Goal: Contribute content: Contribute content

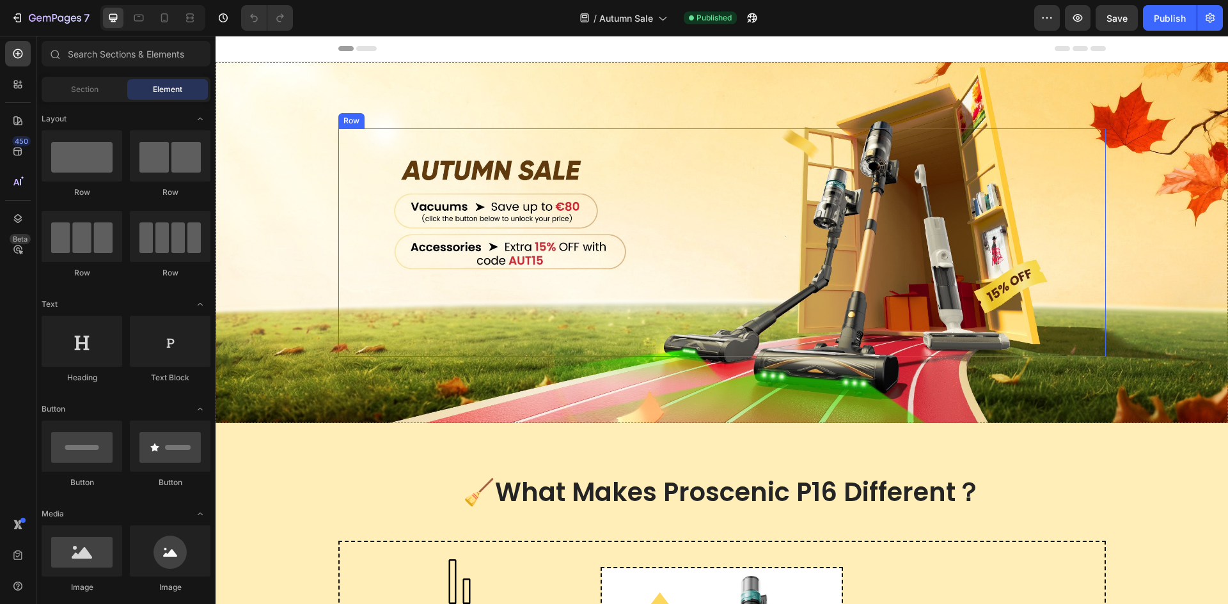
click at [623, 198] on div "Image Row" at bounding box center [721, 243] width 767 height 228
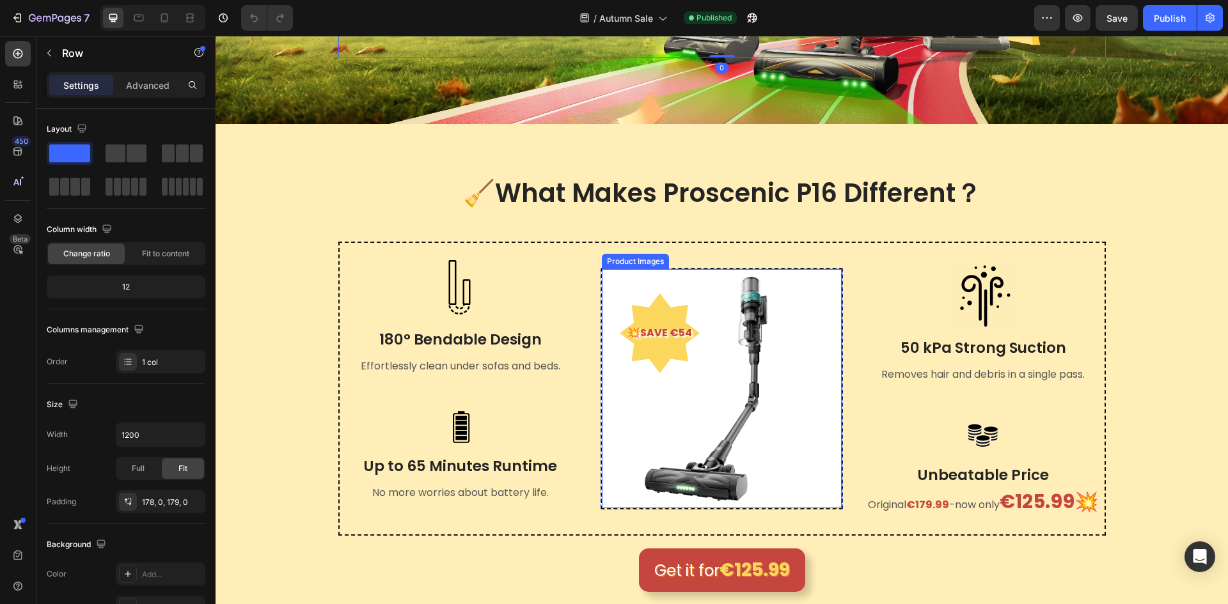
scroll to position [320, 0]
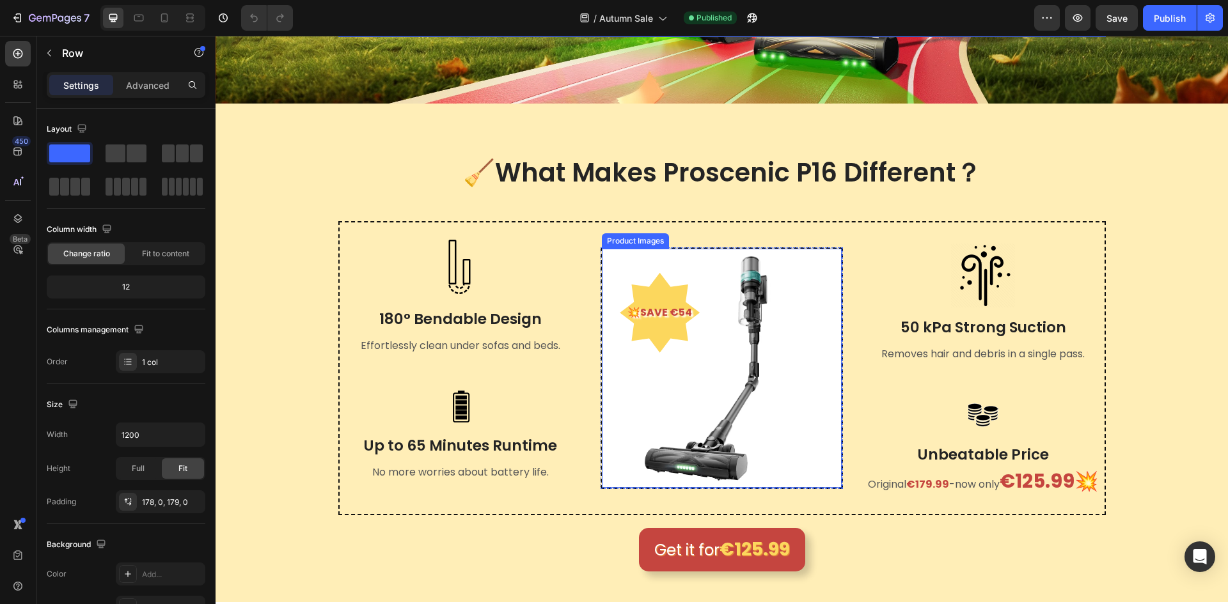
click at [697, 314] on img at bounding box center [722, 369] width 240 height 240
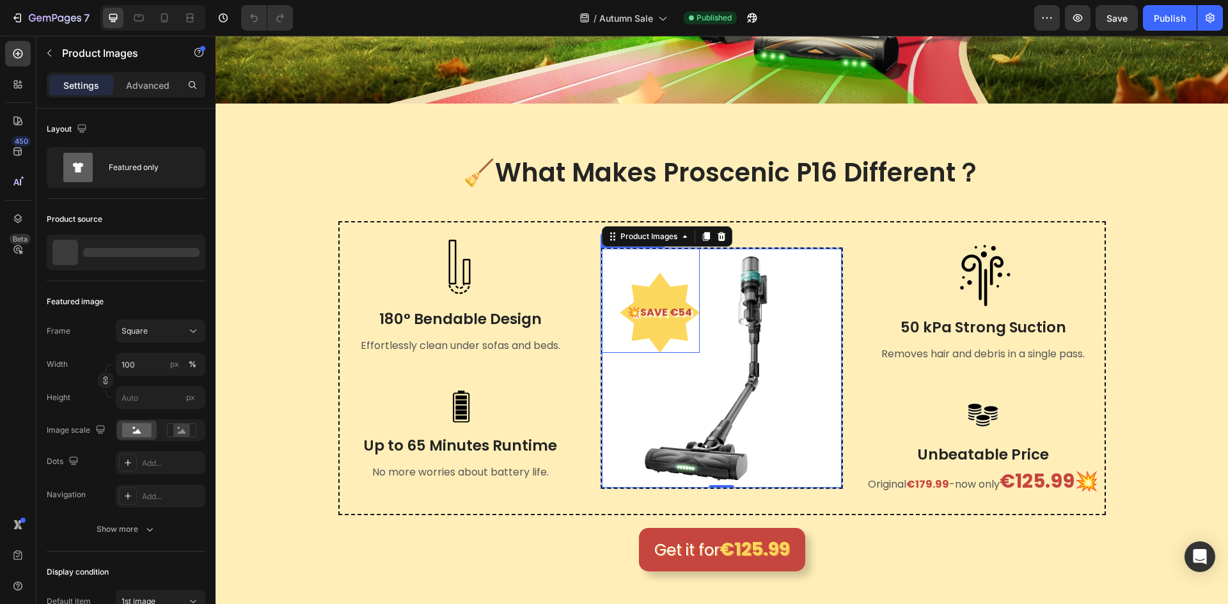
click at [669, 309] on pre "💥SAVE €54" at bounding box center [660, 313] width 80 height 34
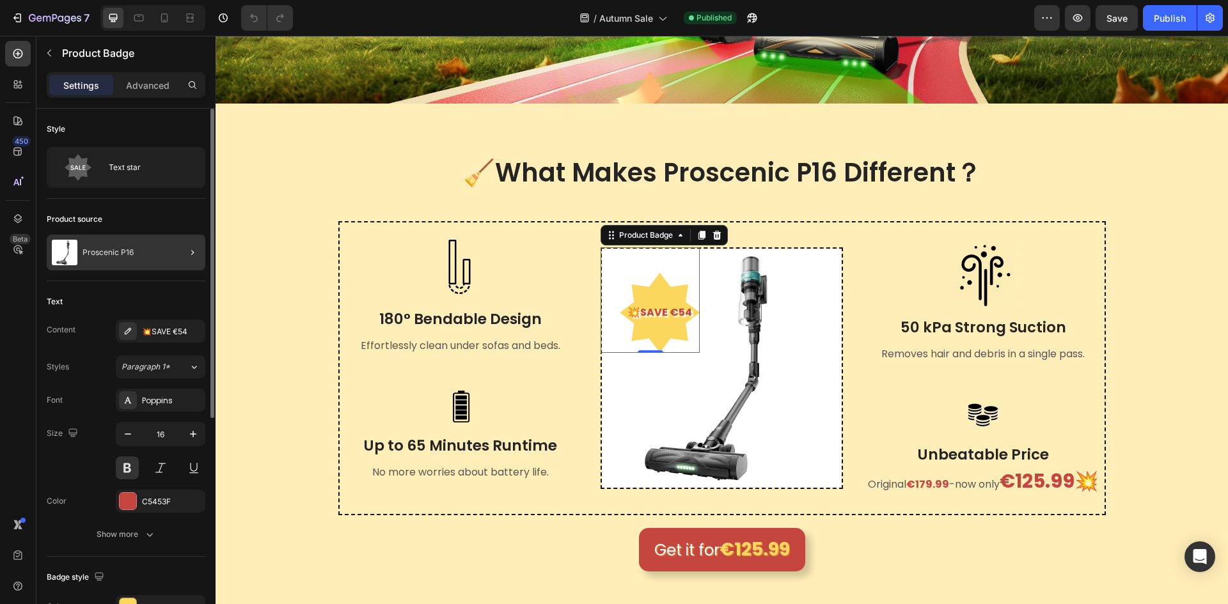
click at [184, 246] on div at bounding box center [187, 253] width 36 height 36
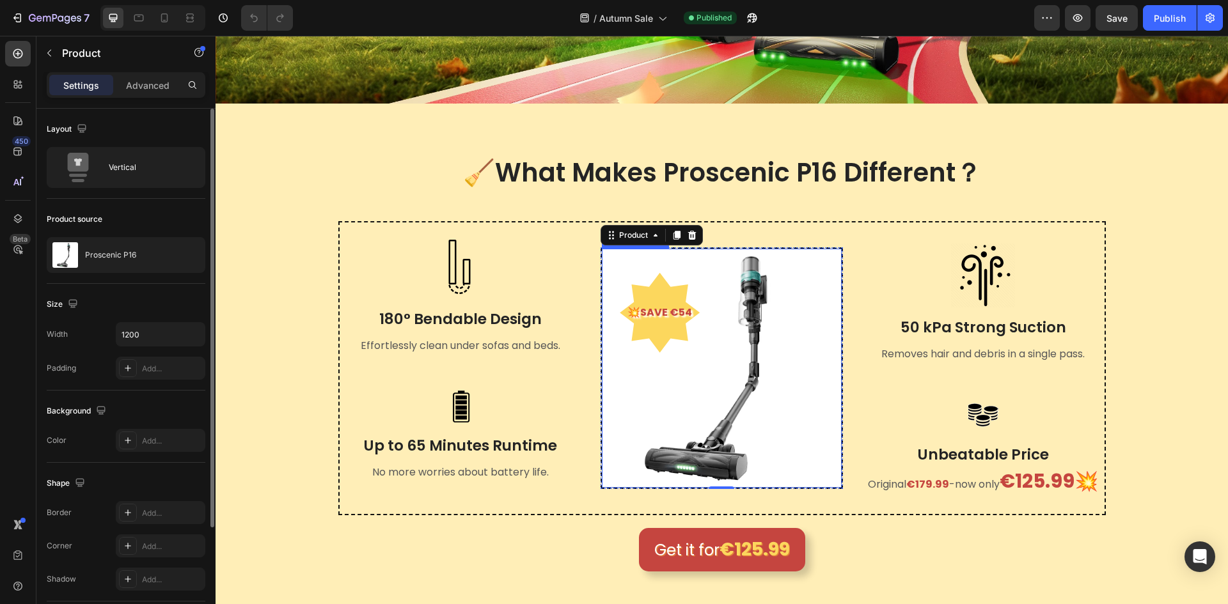
click at [639, 296] on pre "💥SAVE €54" at bounding box center [660, 313] width 80 height 34
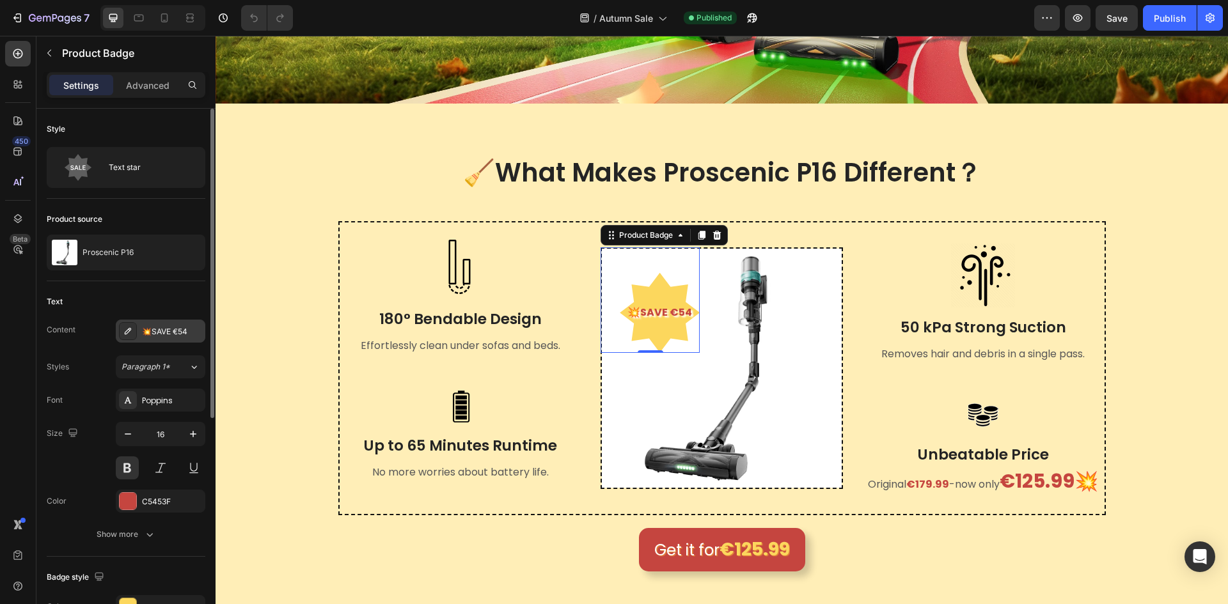
click at [185, 330] on div "💥SAVE €54" at bounding box center [172, 332] width 60 height 12
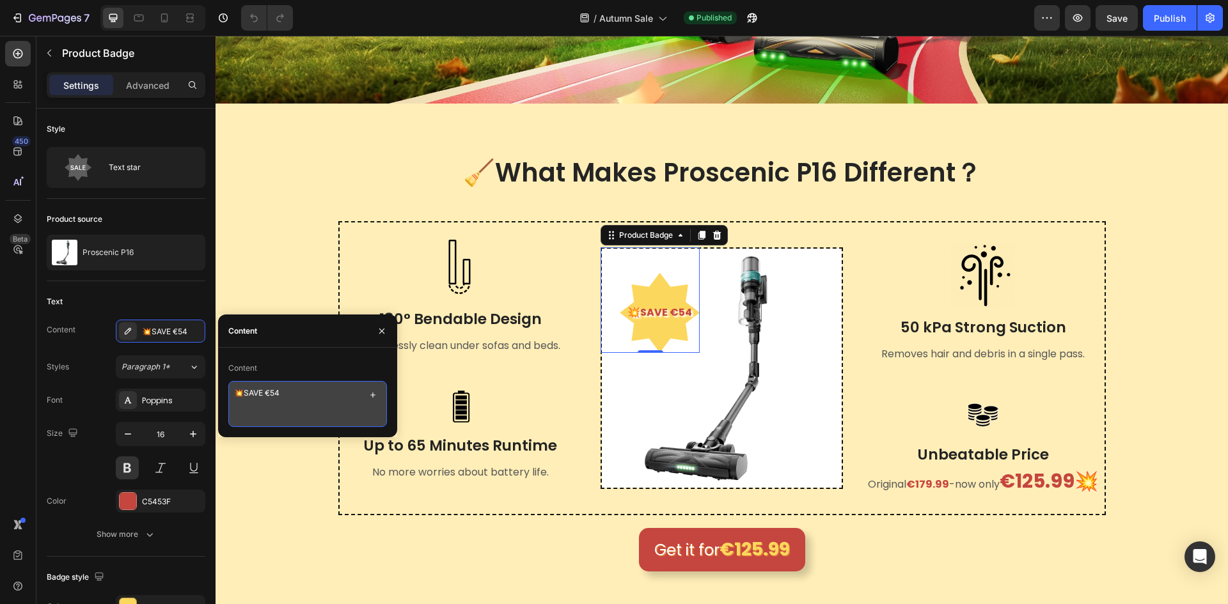
click at [303, 395] on textarea "💥SAVE €54" at bounding box center [307, 404] width 159 height 46
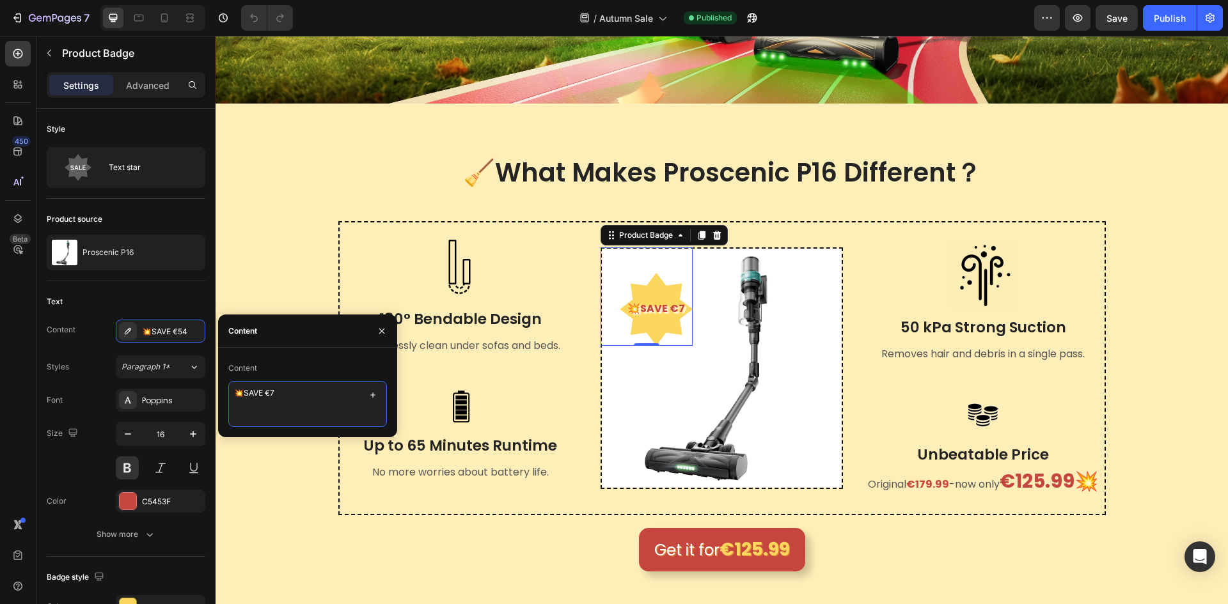
type textarea "💥SAVE €70"
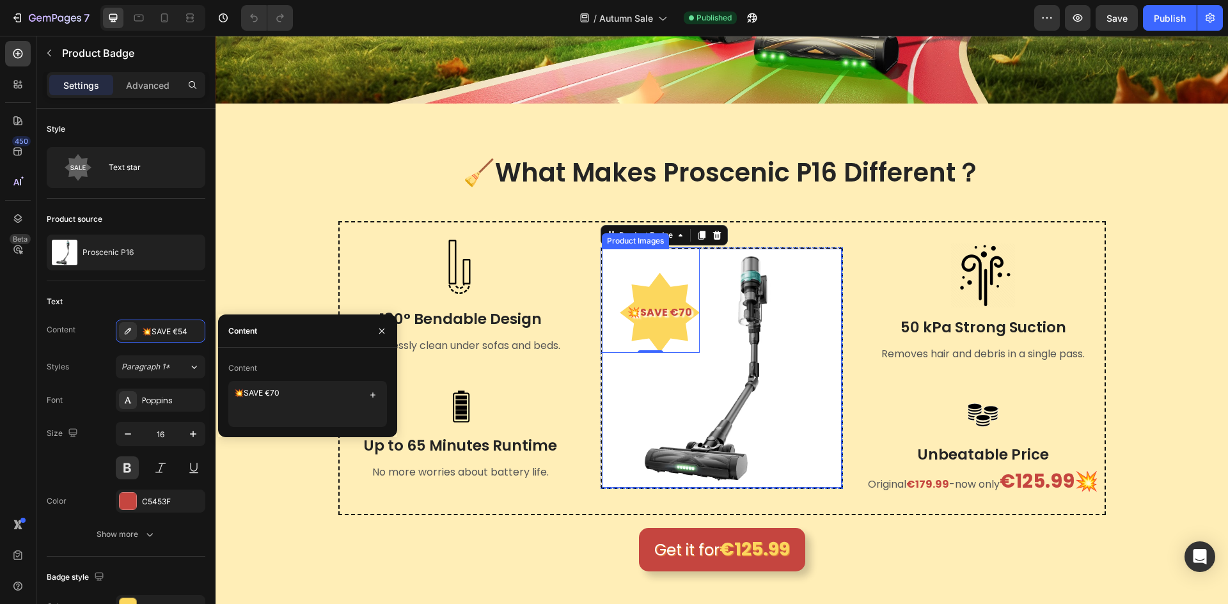
click at [769, 369] on img at bounding box center [722, 369] width 240 height 240
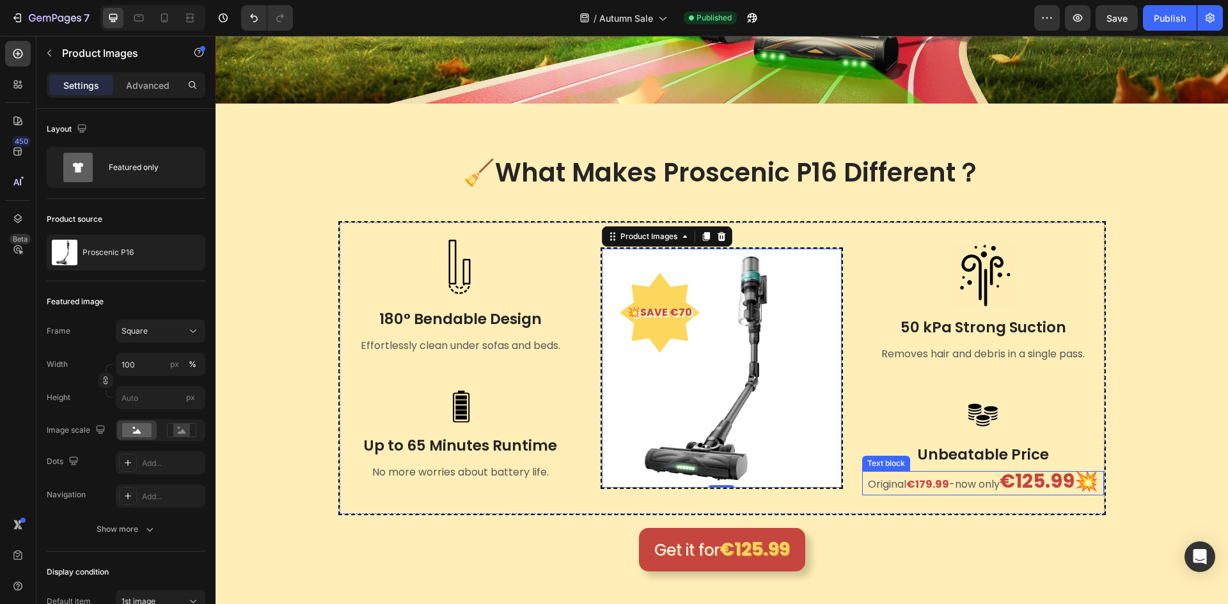
click at [1005, 473] on strong "€125.99💥" at bounding box center [1048, 480] width 98 height 27
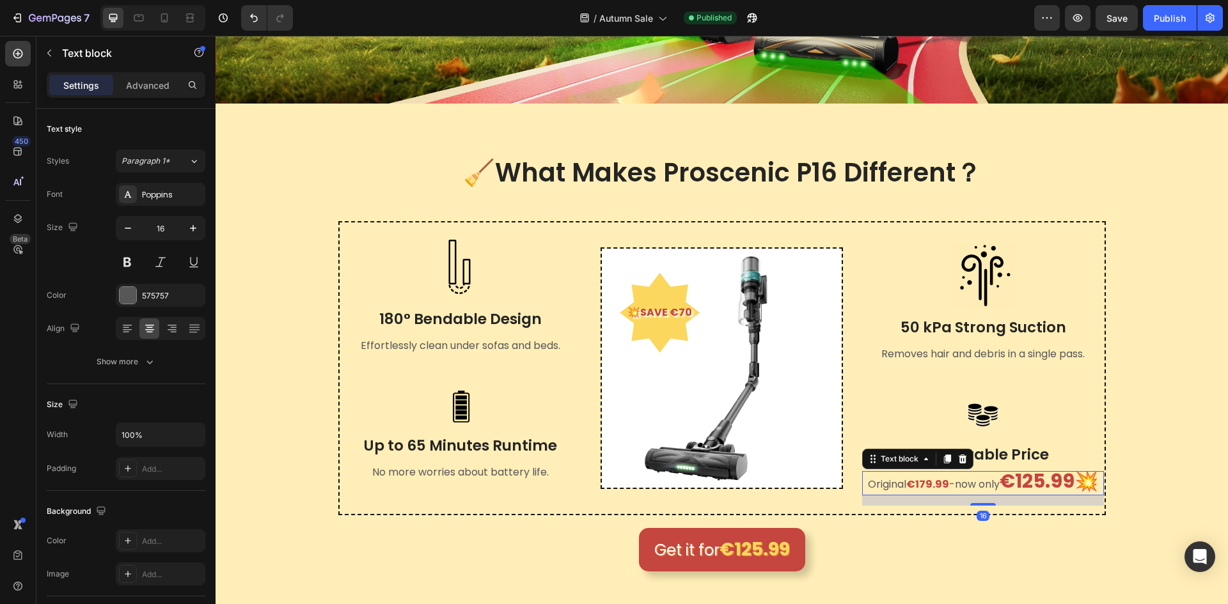
click at [1027, 473] on strong "€125.99💥" at bounding box center [1048, 480] width 98 height 27
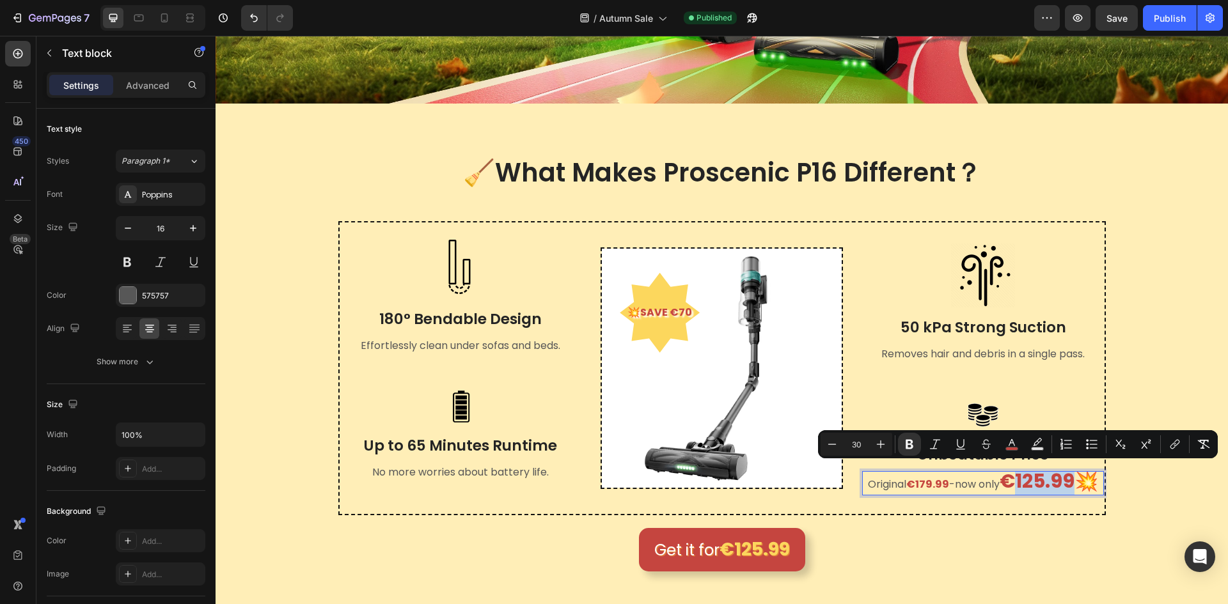
click at [1038, 473] on strong "€125.99💥" at bounding box center [1048, 480] width 98 height 27
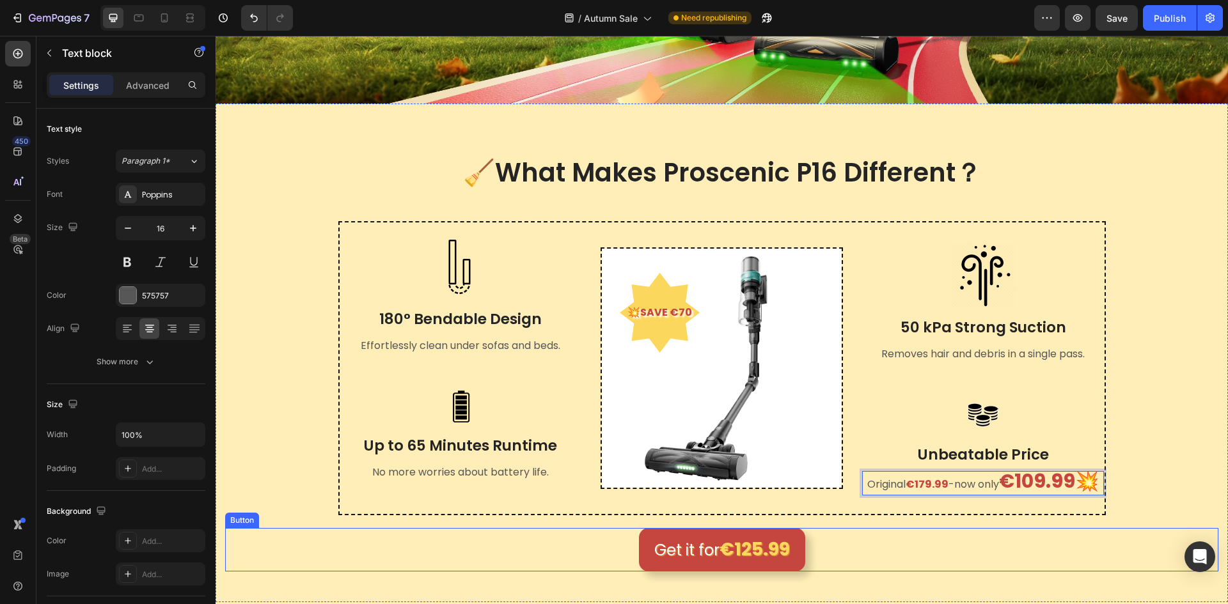
click at [940, 530] on div "Get it for €125.99 Button" at bounding box center [721, 549] width 993 height 43
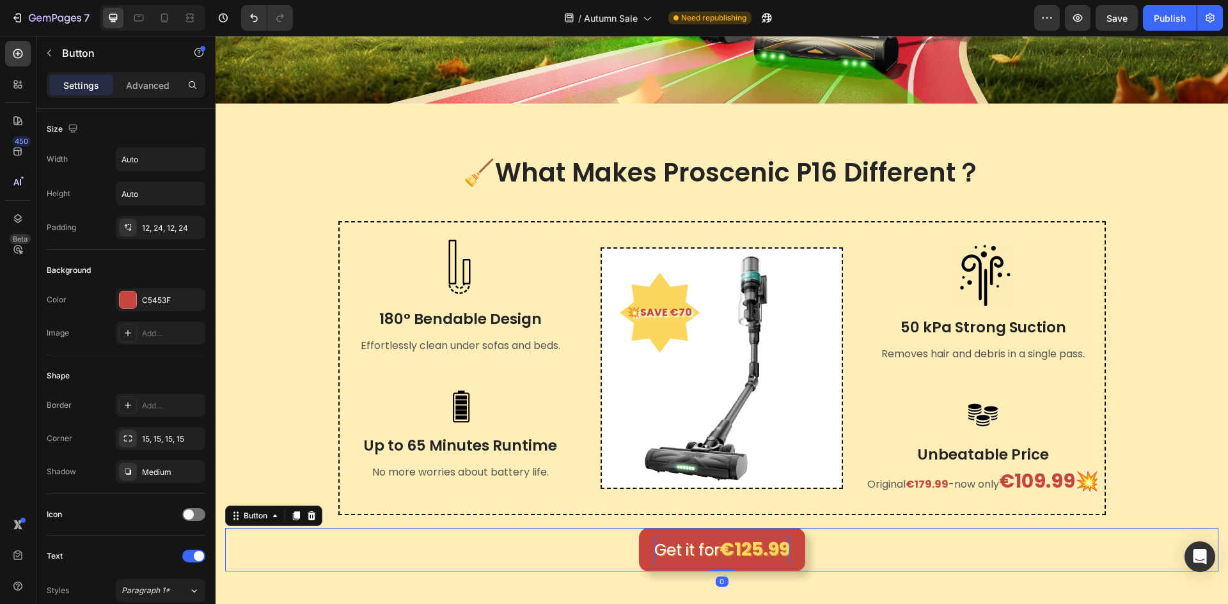
click at [761, 543] on strong "€125.99" at bounding box center [754, 549] width 70 height 25
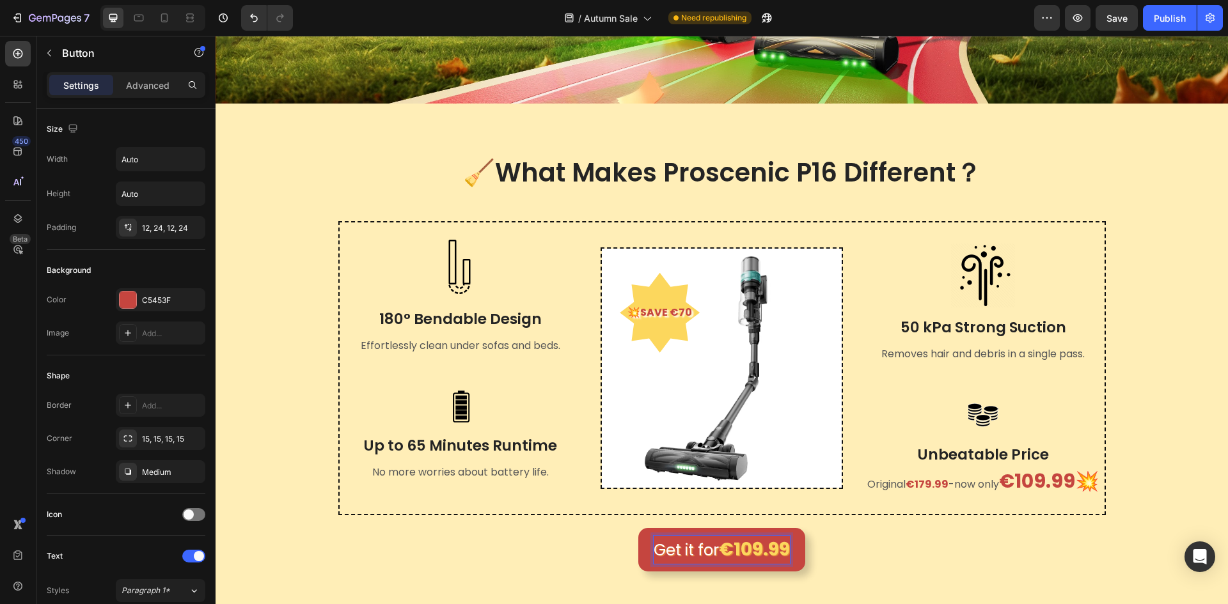
click at [710, 551] on p "Get it for €109.99" at bounding box center [721, 550] width 136 height 28
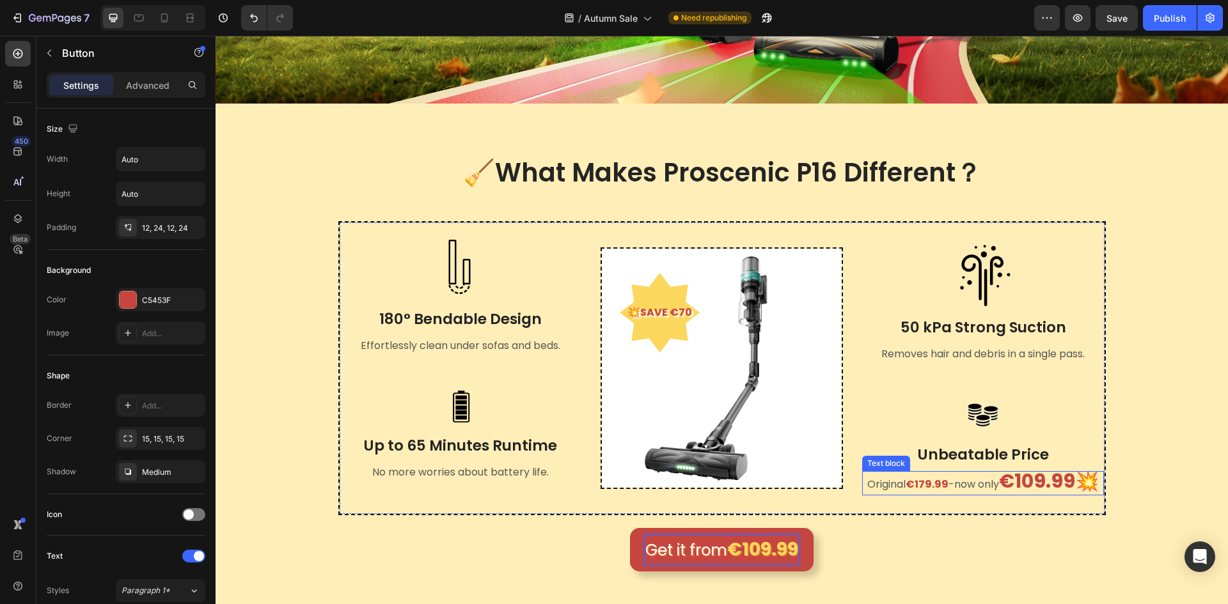
click at [994, 478] on p "Original €179.99 - now only €109.99💥" at bounding box center [983, 483] width 240 height 22
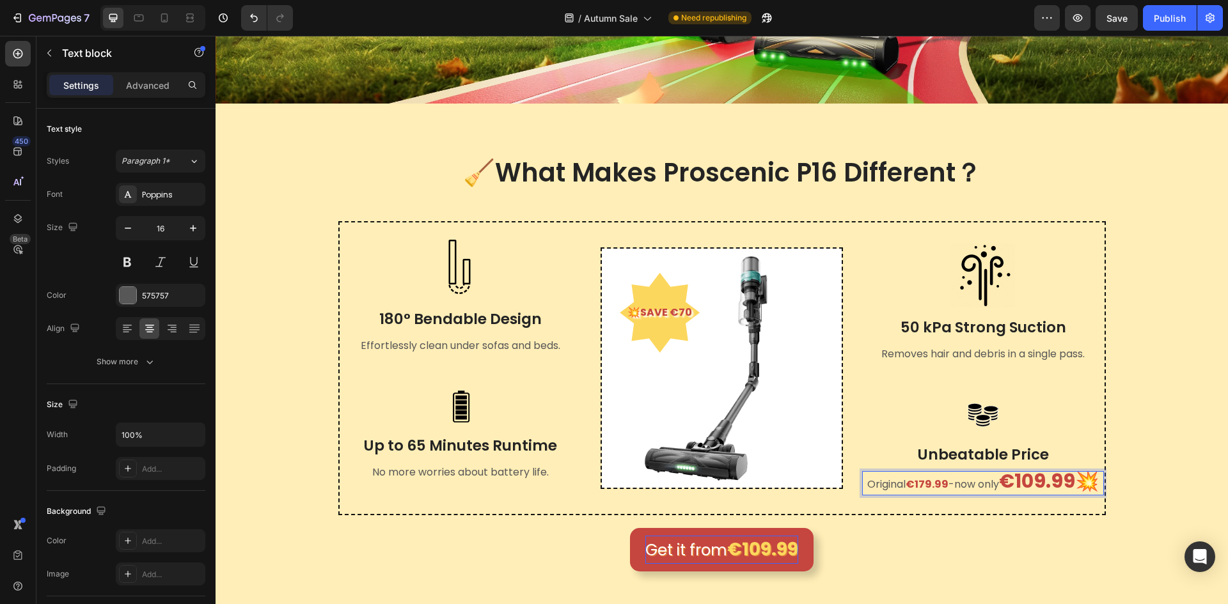
drag, startPoint x: 998, startPoint y: 475, endPoint x: 997, endPoint y: 483, distance: 7.7
click at [999, 480] on strong "€109.99💥" at bounding box center [1049, 480] width 100 height 27
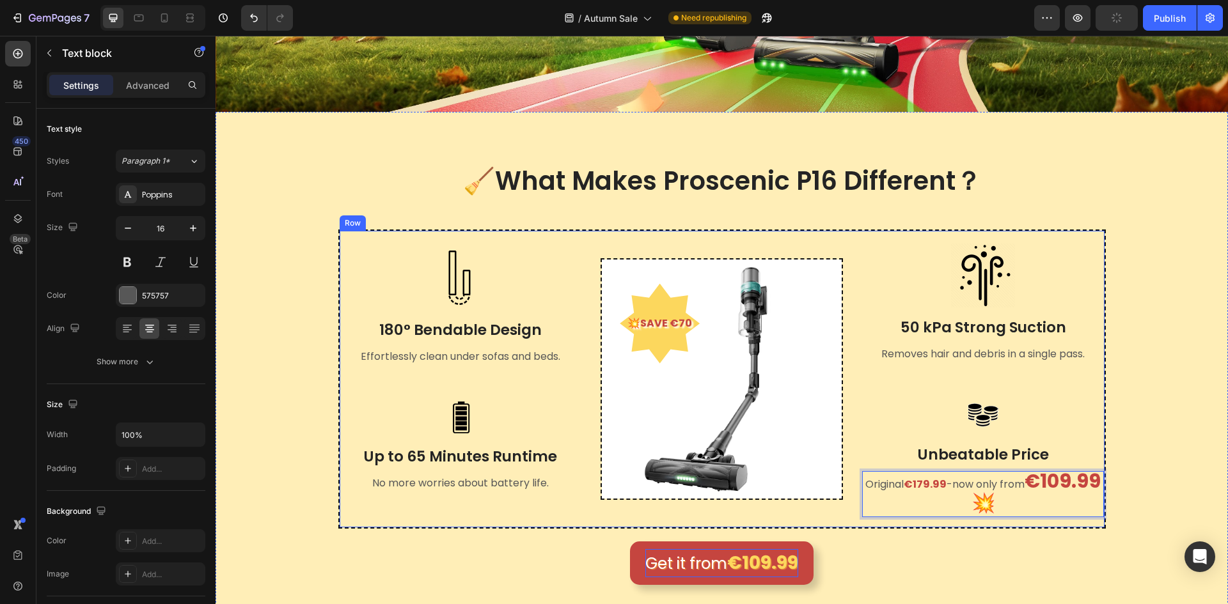
click at [956, 530] on div "Get it from €109.99 Button" at bounding box center [721, 557] width 993 height 56
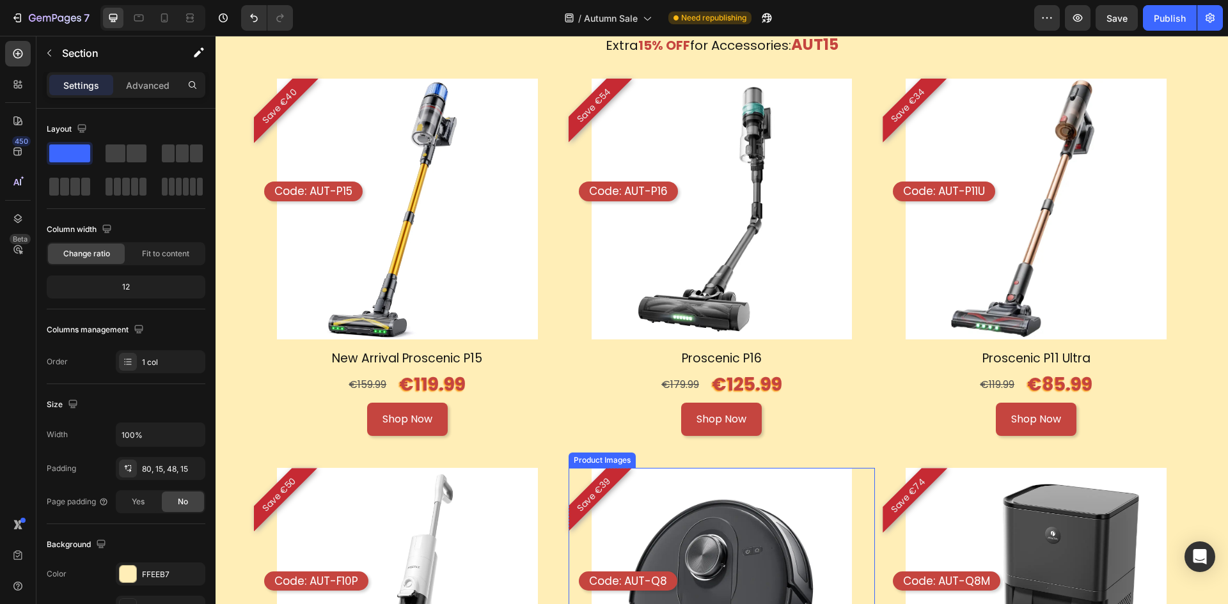
scroll to position [1270, 0]
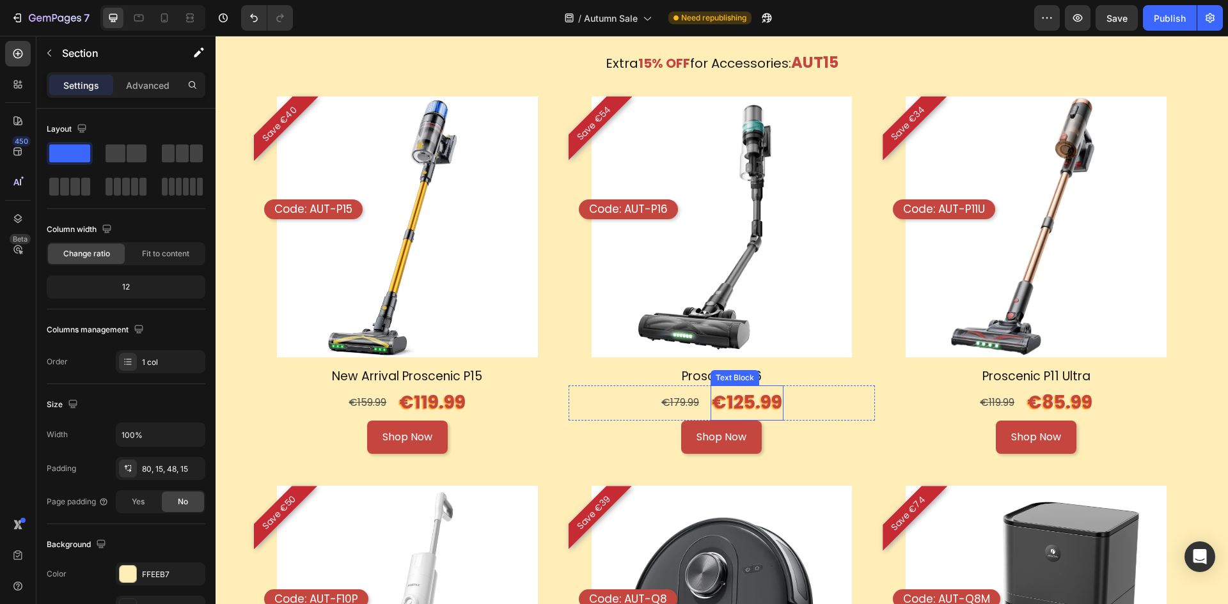
click at [756, 398] on p "€125.99" at bounding box center [747, 403] width 70 height 32
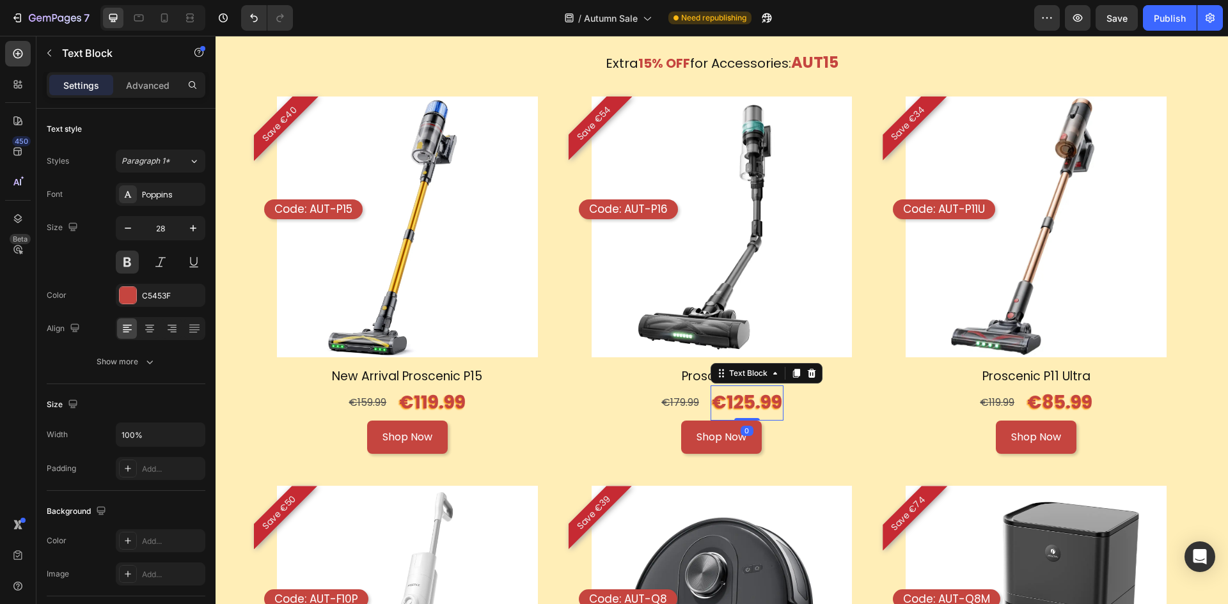
click at [751, 393] on p "€125.99" at bounding box center [747, 403] width 70 height 32
click at [711, 394] on p "€109.99" at bounding box center [746, 403] width 71 height 32
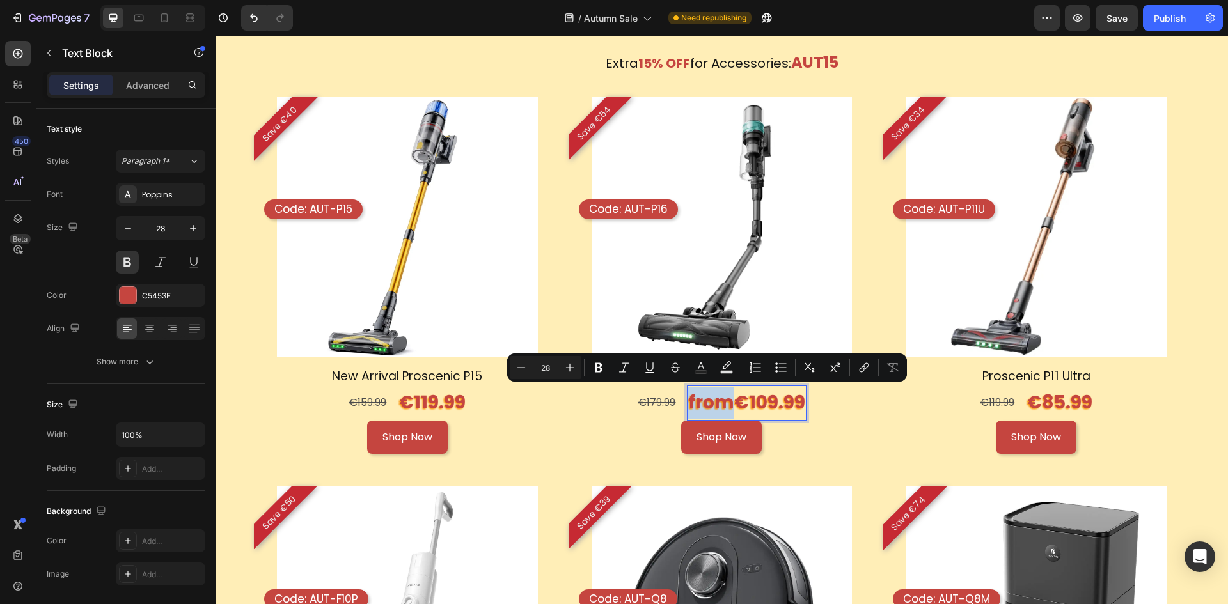
drag, startPoint x: 730, startPoint y: 398, endPoint x: 687, endPoint y: 398, distance: 42.8
click at [688, 398] on p "from€109.99" at bounding box center [746, 403] width 117 height 32
drag, startPoint x: 550, startPoint y: 364, endPoint x: 541, endPoint y: 370, distance: 10.3
click at [541, 370] on input "28" at bounding box center [546, 367] width 26 height 15
type input "16"
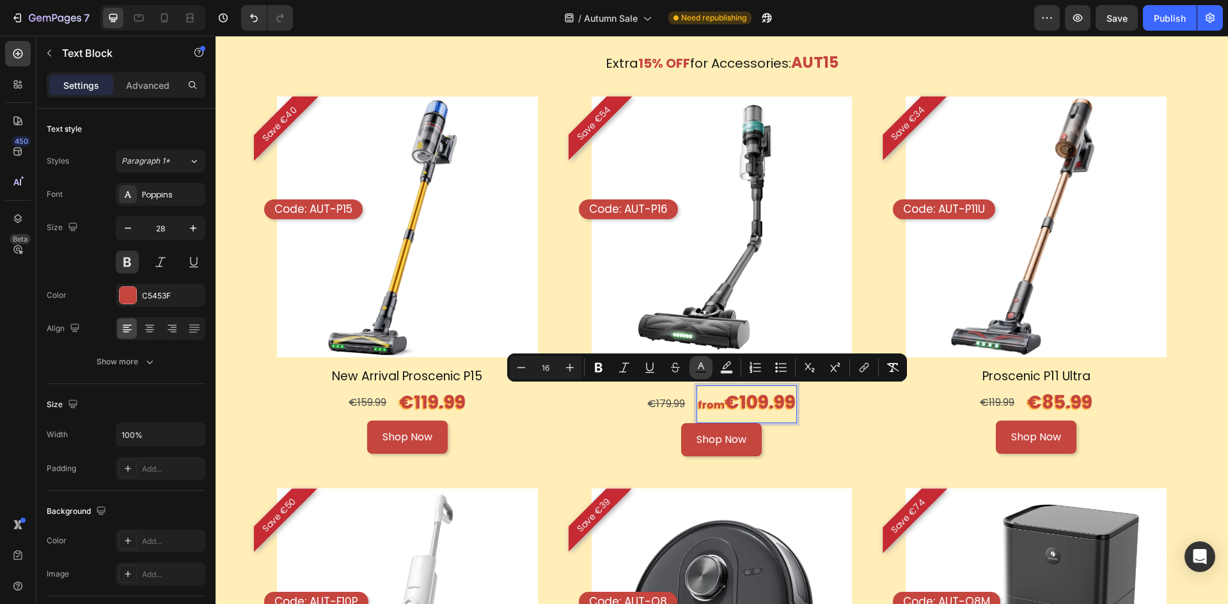
click at [696, 368] on icon "Editor contextual toolbar" at bounding box center [700, 367] width 13 height 13
type input "000000"
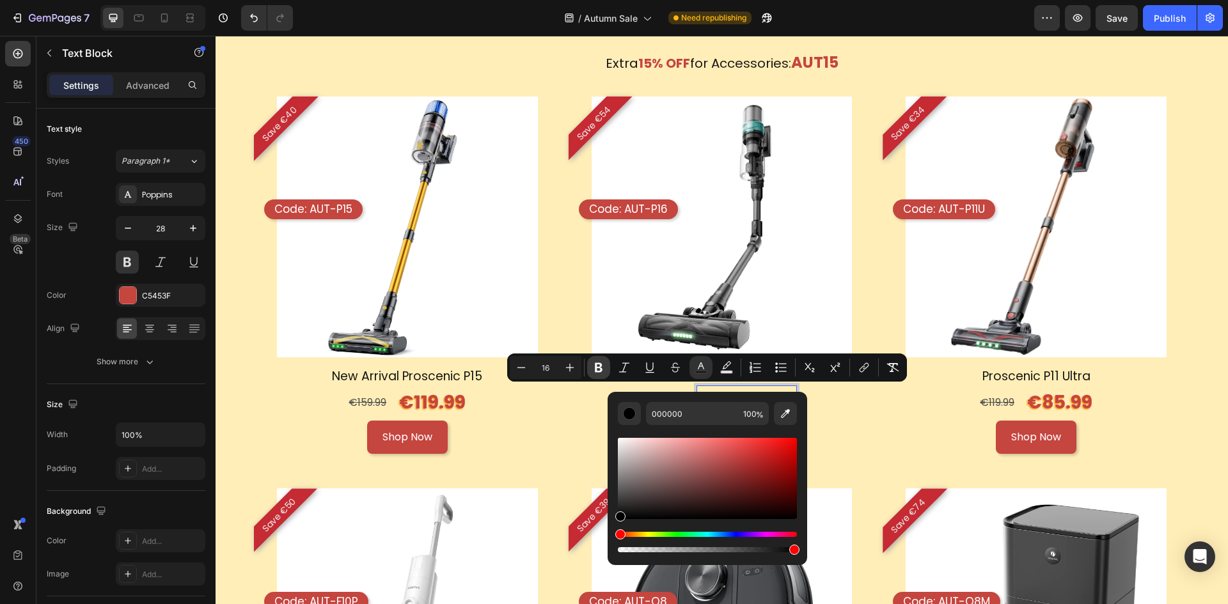
click at [599, 367] on icon "Editor contextual toolbar" at bounding box center [599, 368] width 8 height 10
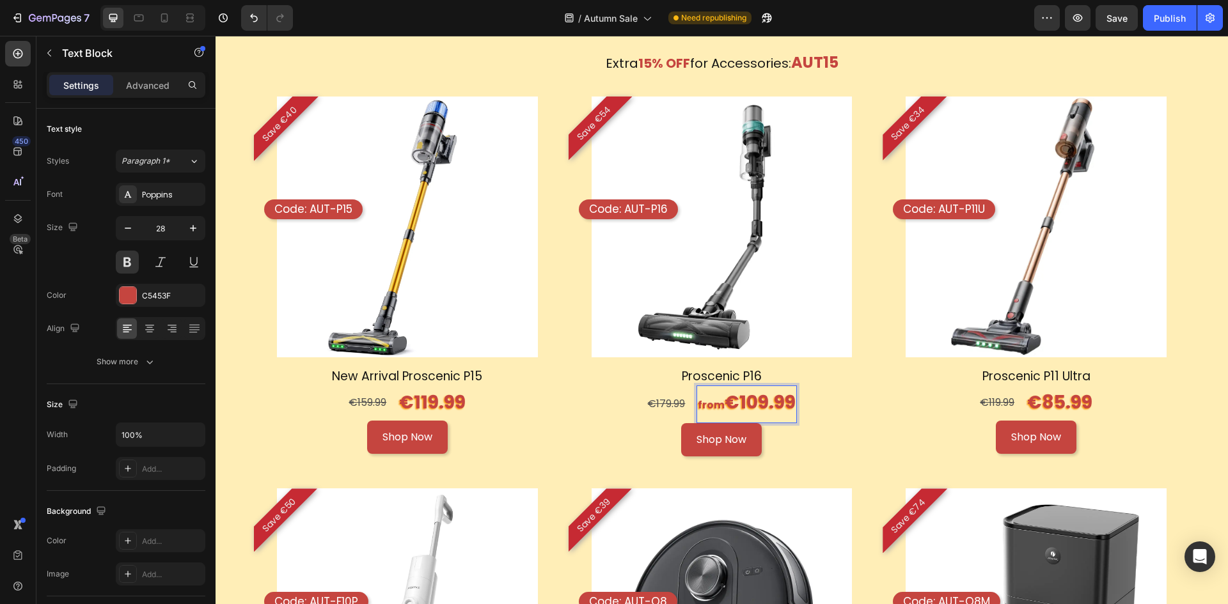
click at [717, 400] on strong "from" at bounding box center [711, 405] width 27 height 15
drag, startPoint x: 717, startPoint y: 402, endPoint x: 685, endPoint y: 403, distance: 32.0
click at [685, 403] on div "€179.99 Text Block from €109.99 Text Block 0 Row" at bounding box center [721, 404] width 307 height 37
click at [859, 432] on div "Shop Now Button" at bounding box center [721, 440] width 307 height 34
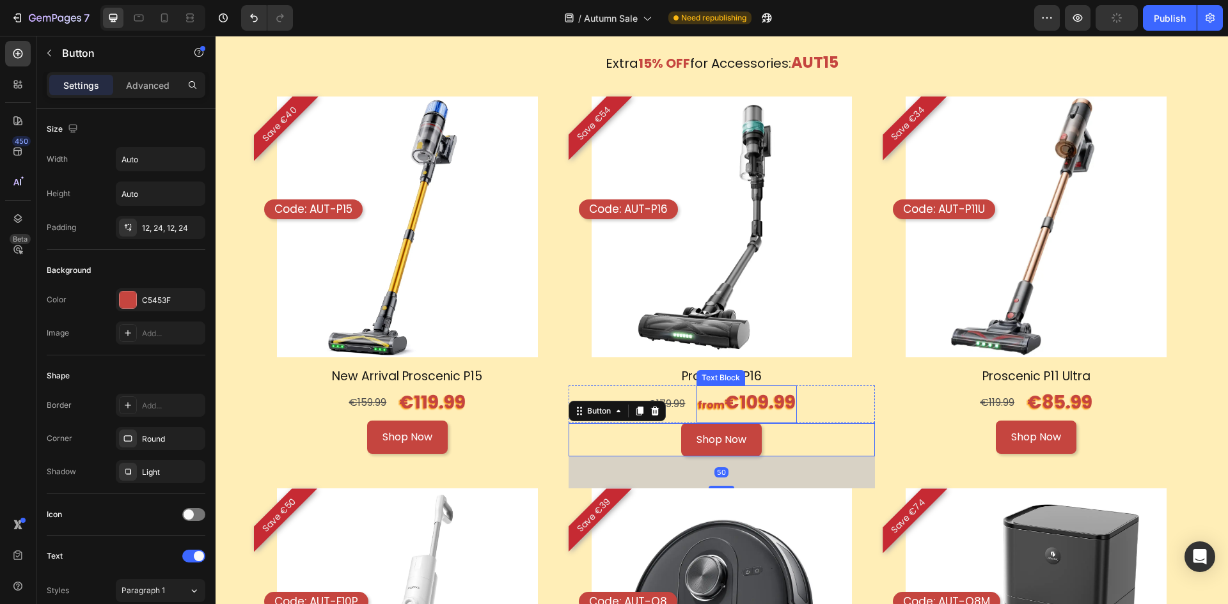
click at [749, 394] on p "from €109.99" at bounding box center [747, 404] width 98 height 35
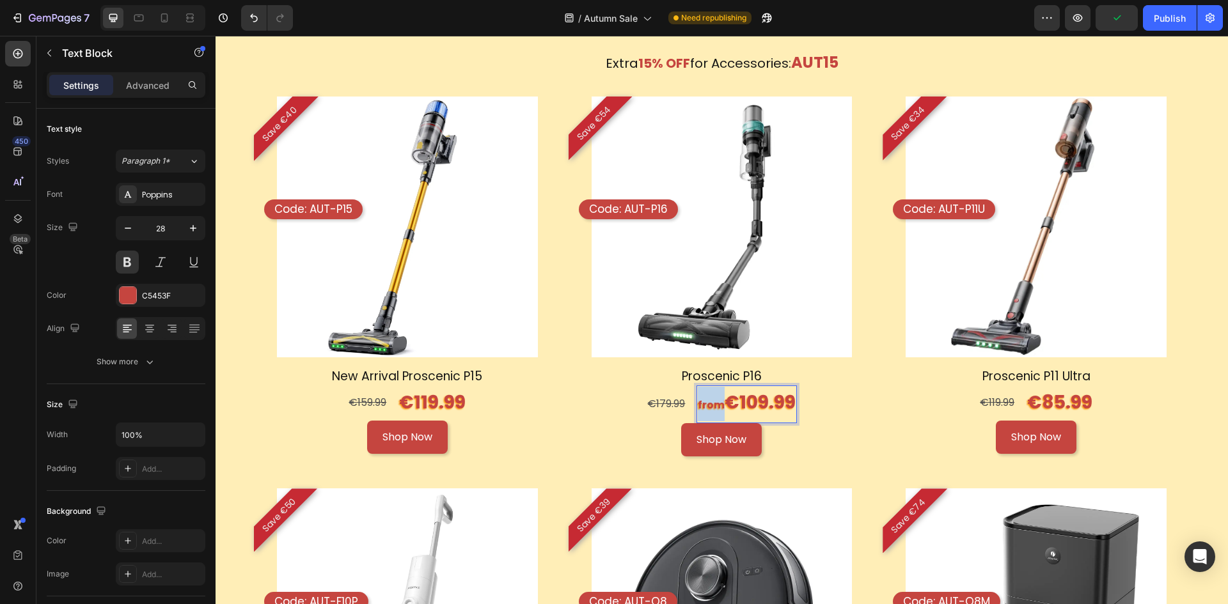
drag, startPoint x: 722, startPoint y: 405, endPoint x: 694, endPoint y: 404, distance: 27.5
click at [698, 404] on p "from €109.99" at bounding box center [747, 404] width 98 height 35
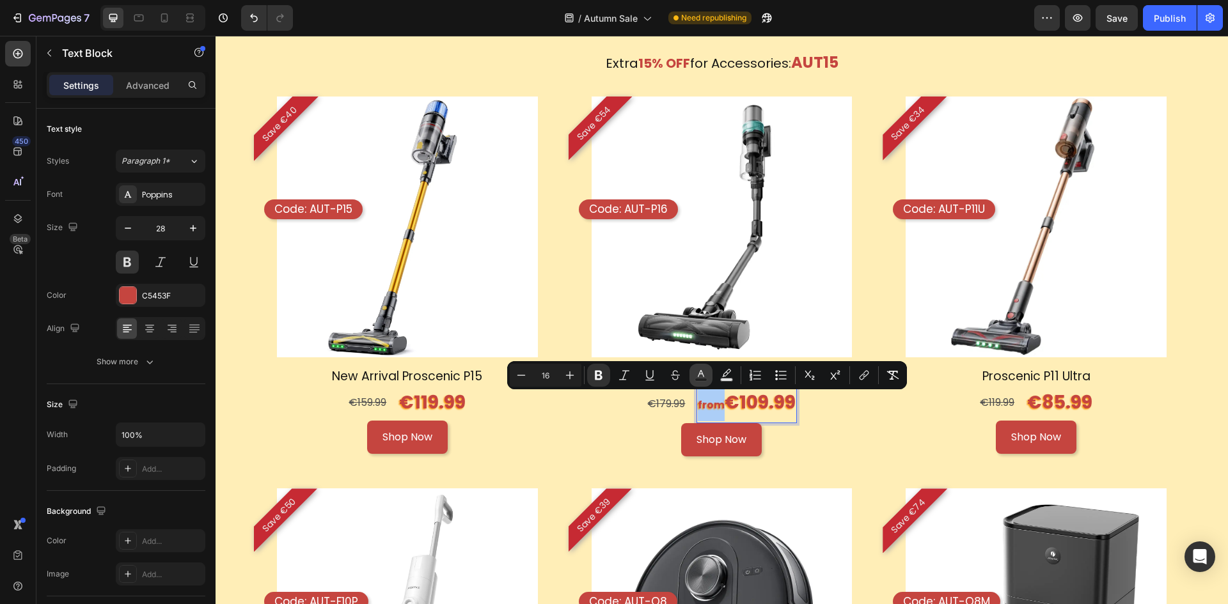
click at [705, 379] on rect "Editor contextual toolbar" at bounding box center [701, 380] width 12 height 3
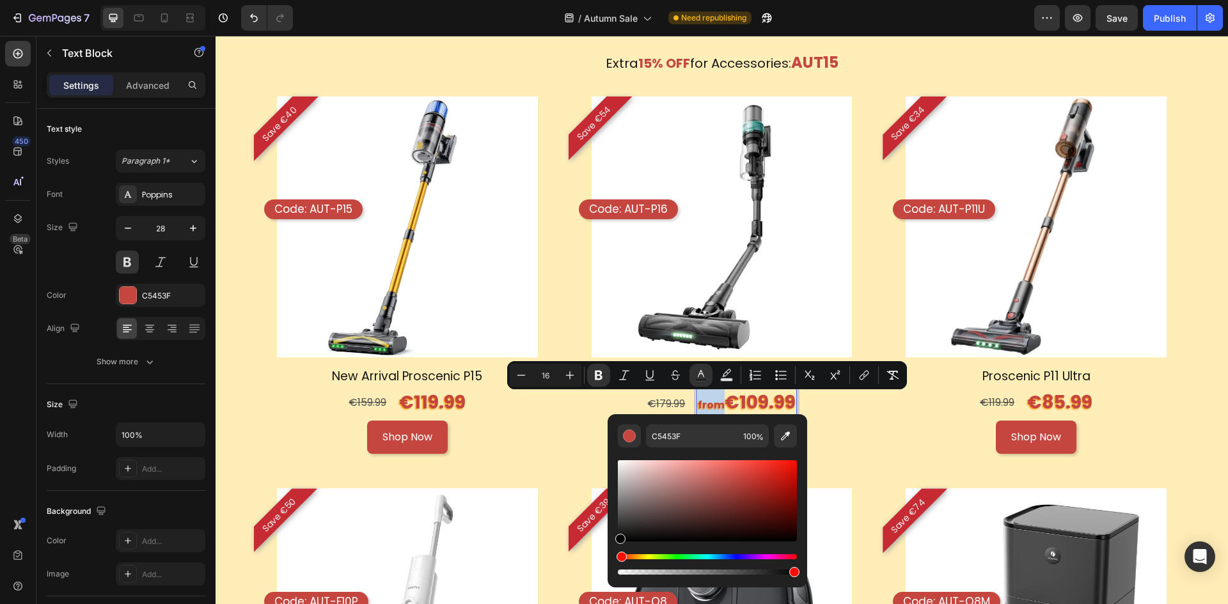
type input "000000"
drag, startPoint x: 960, startPoint y: 517, endPoint x: 588, endPoint y: 538, distance: 372.0
click at [596, 370] on icon "Editor contextual toolbar" at bounding box center [598, 375] width 13 height 13
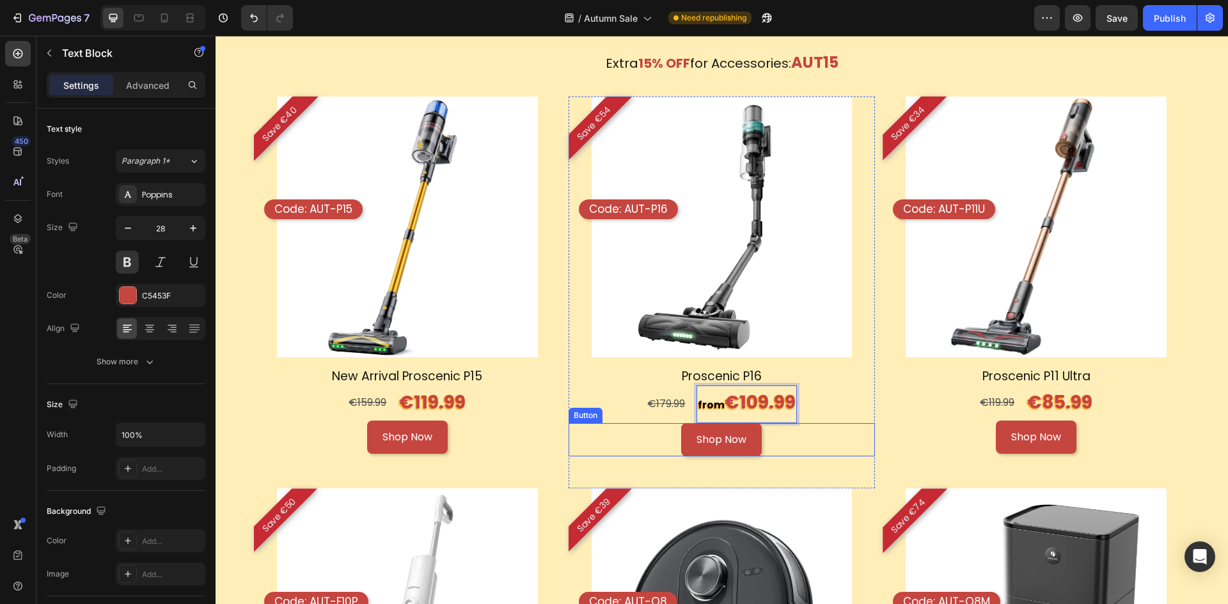
click at [823, 430] on div "Shop Now Button" at bounding box center [721, 440] width 307 height 34
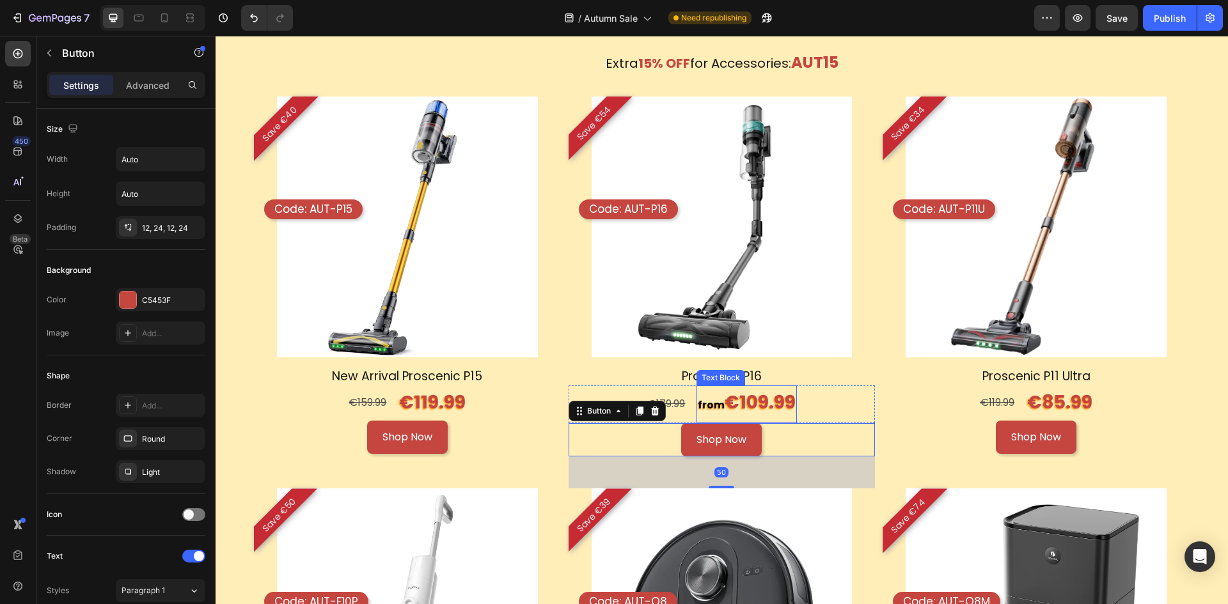
click at [720, 396] on p "from €109.99" at bounding box center [747, 404] width 98 height 35
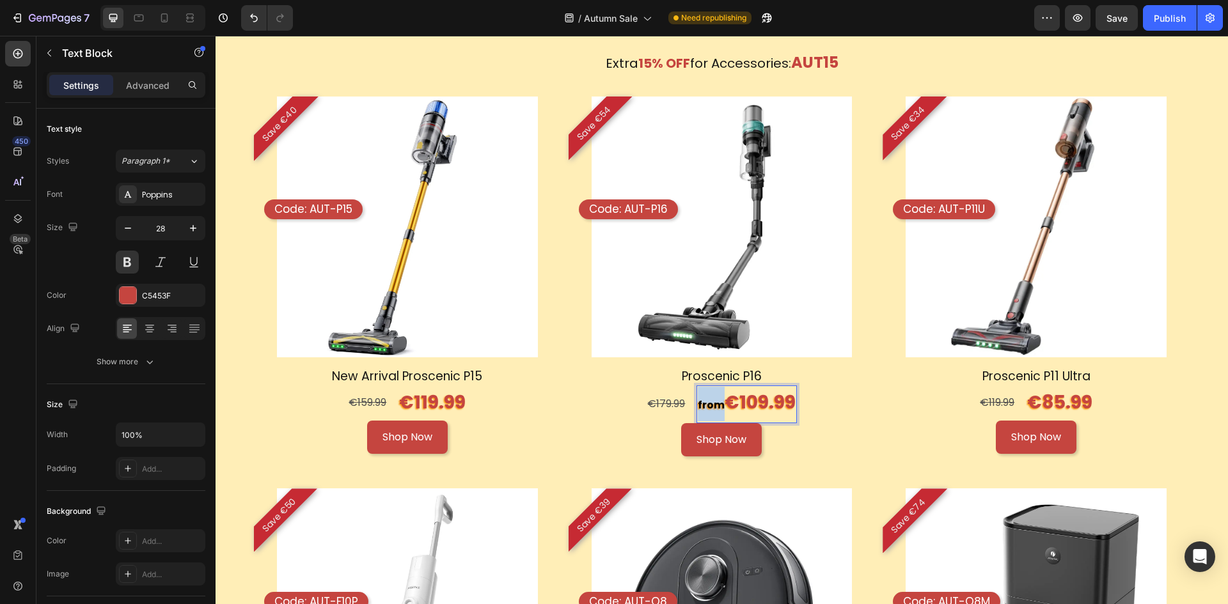
drag, startPoint x: 719, startPoint y: 405, endPoint x: 696, endPoint y: 405, distance: 23.0
click at [698, 405] on span "from" at bounding box center [711, 405] width 27 height 15
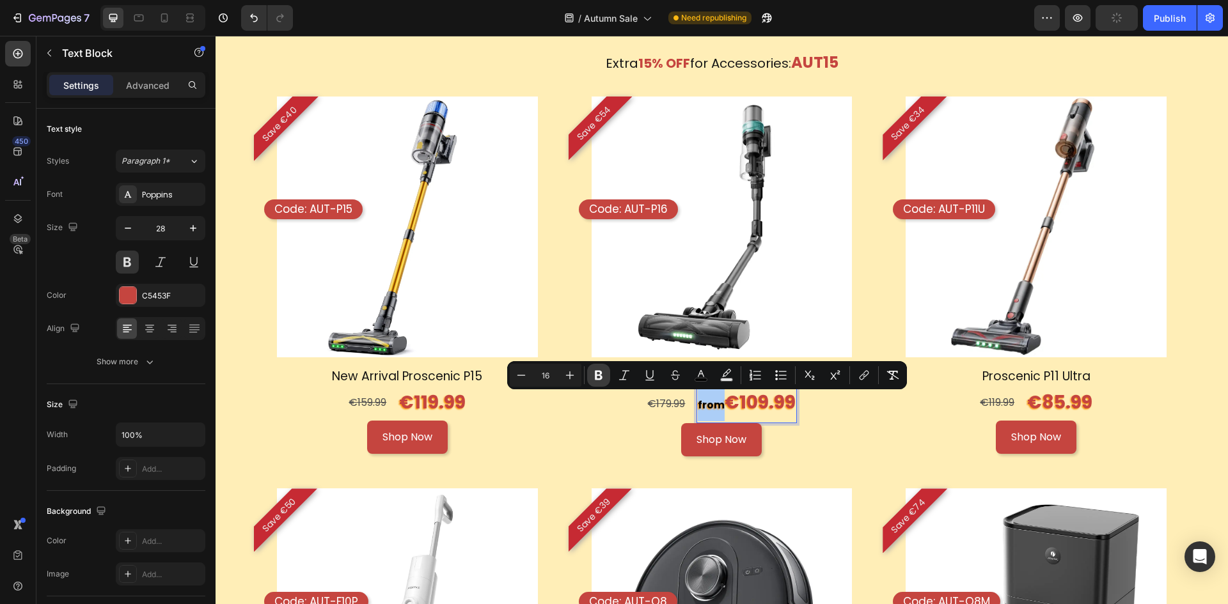
click at [606, 380] on button "Bold" at bounding box center [598, 375] width 23 height 23
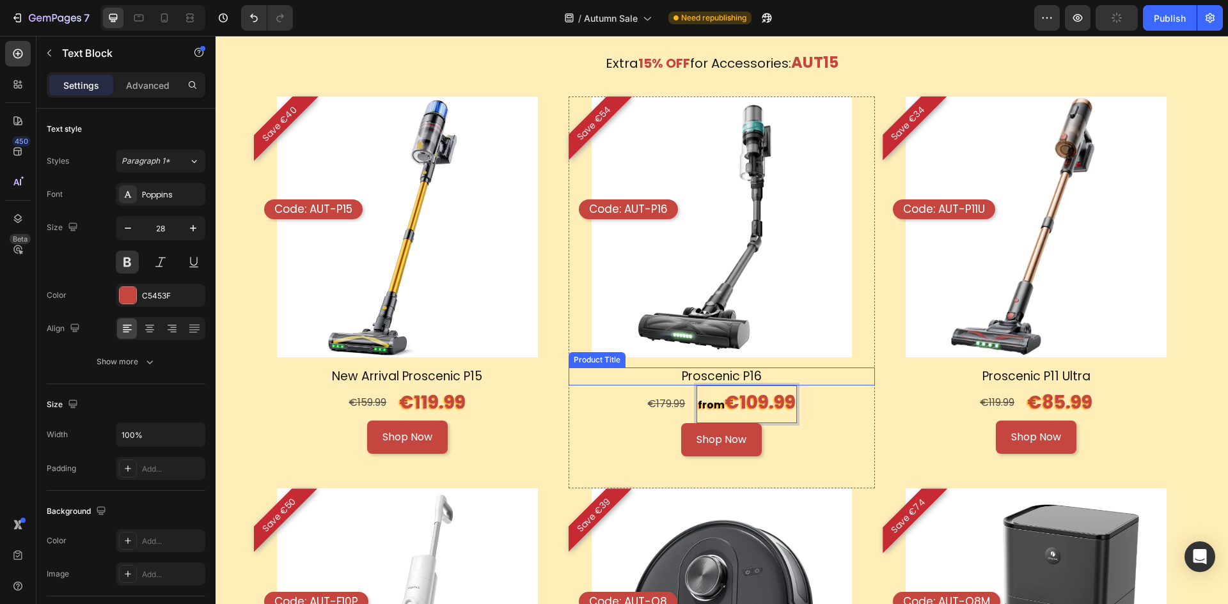
click at [597, 379] on h1 "Proscenic P16" at bounding box center [721, 377] width 307 height 19
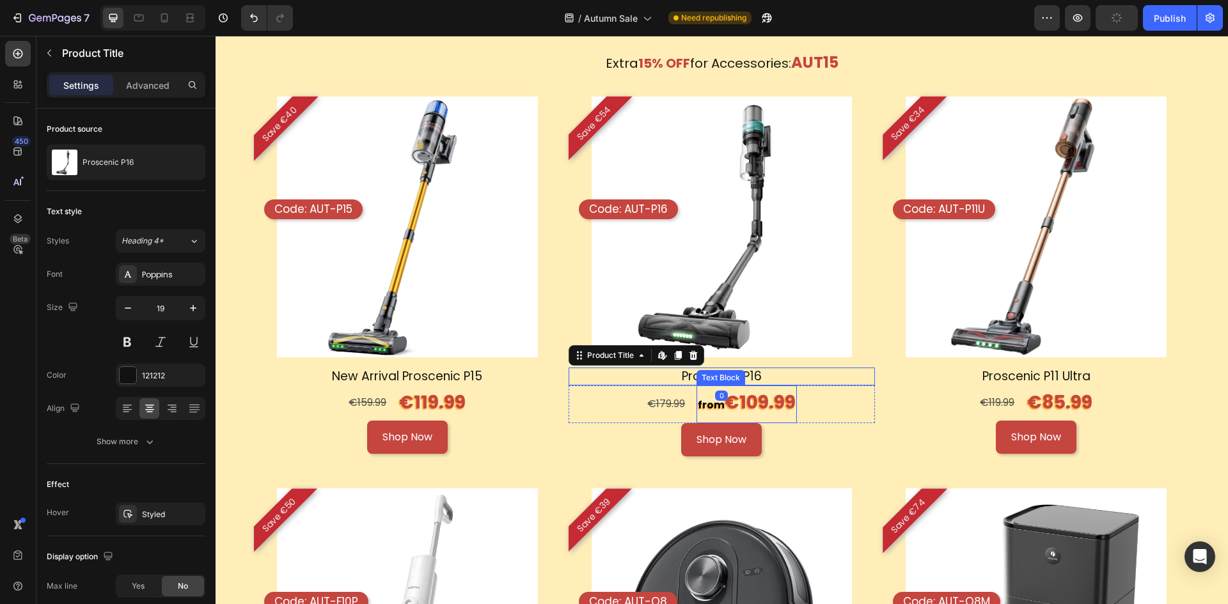
click at [701, 409] on strong "from" at bounding box center [711, 405] width 27 height 15
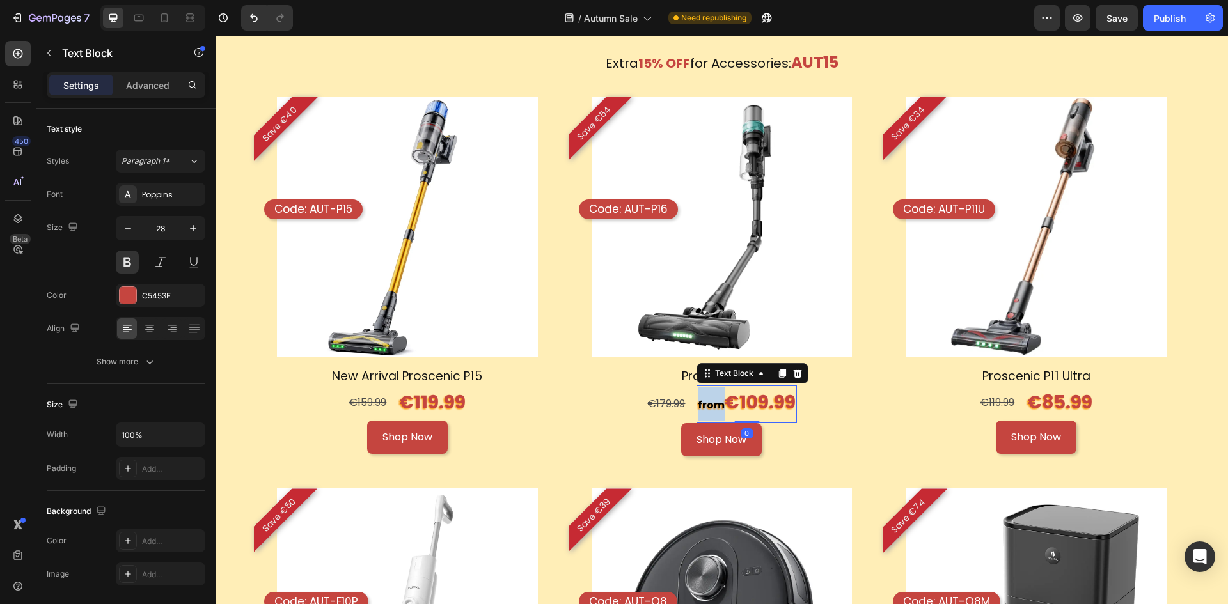
click at [704, 406] on strong "from" at bounding box center [711, 405] width 27 height 15
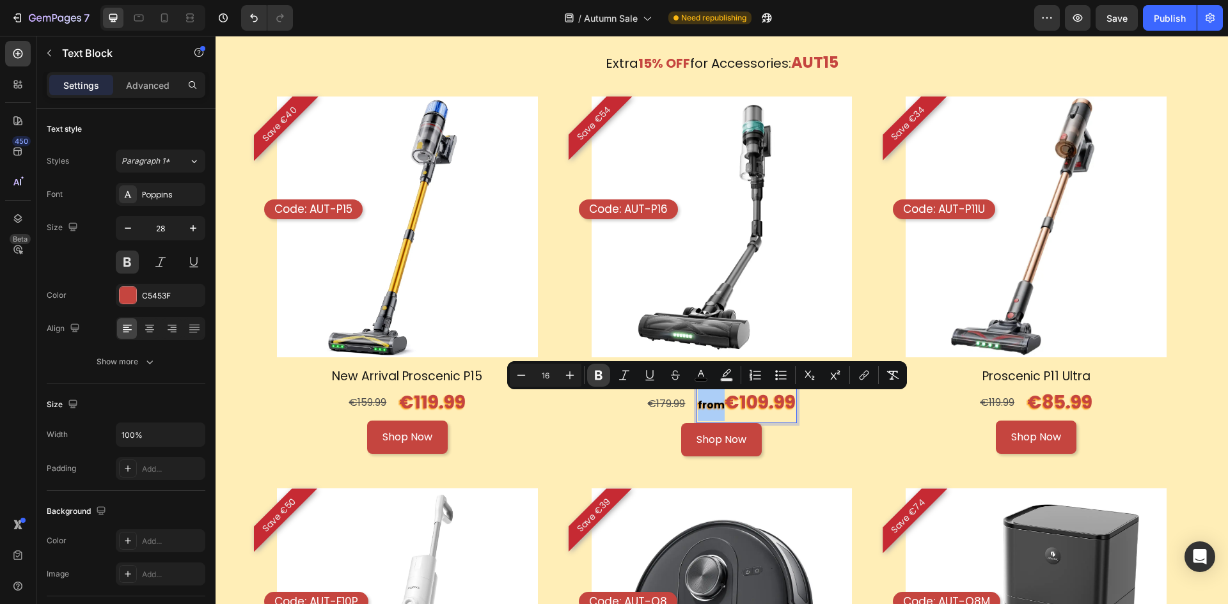
click at [594, 373] on icon "Editor contextual toolbar" at bounding box center [598, 375] width 13 height 13
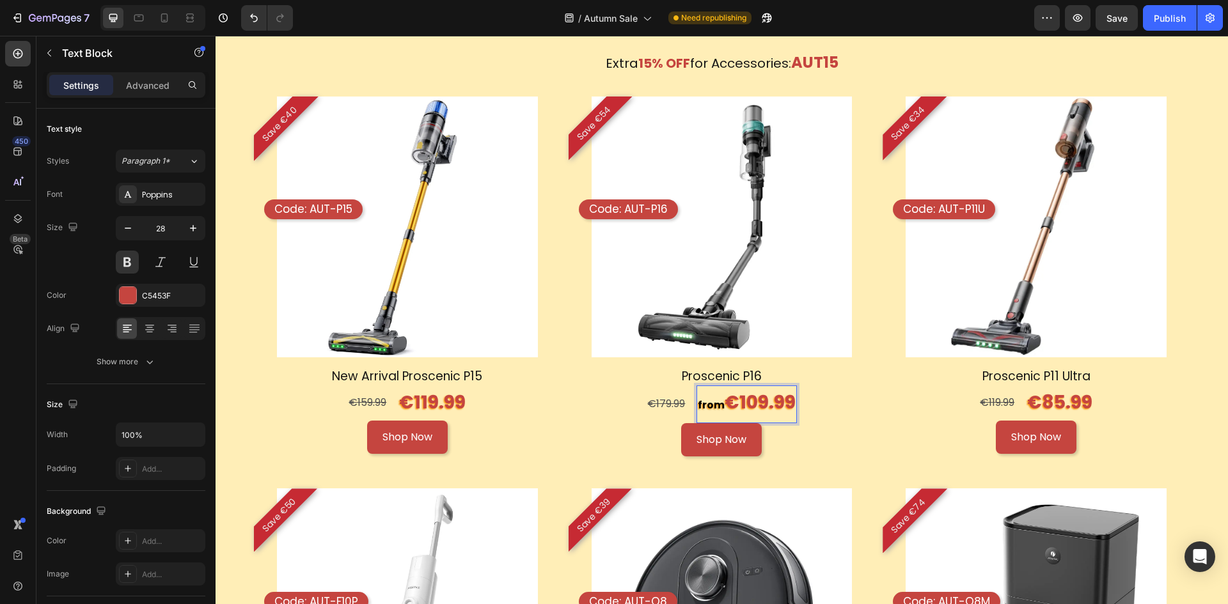
click at [712, 402] on span "from" at bounding box center [711, 405] width 27 height 15
click at [715, 407] on span "from" at bounding box center [711, 405] width 27 height 15
click at [826, 416] on div "€179.99 Text Block from €109.99 Text Block 0 Row" at bounding box center [721, 404] width 307 height 37
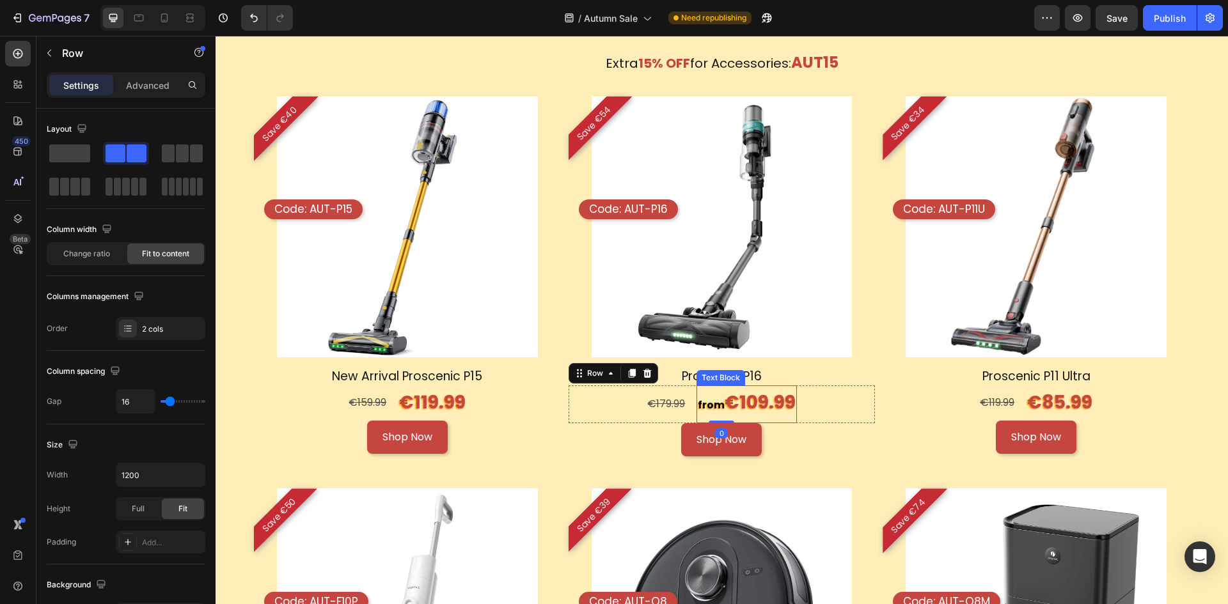
click at [698, 401] on span "from" at bounding box center [711, 405] width 27 height 15
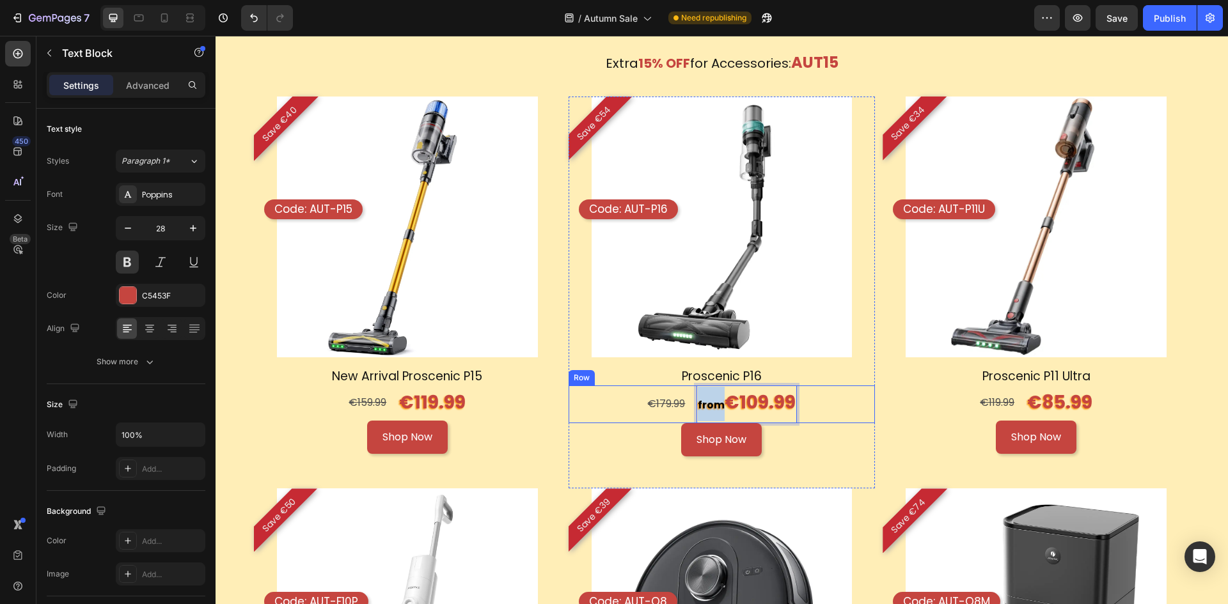
drag, startPoint x: 719, startPoint y: 402, endPoint x: 690, endPoint y: 405, distance: 28.9
click at [690, 405] on div "€179.99 Text Block from €109.99 Text Block 0 Row" at bounding box center [721, 404] width 307 height 37
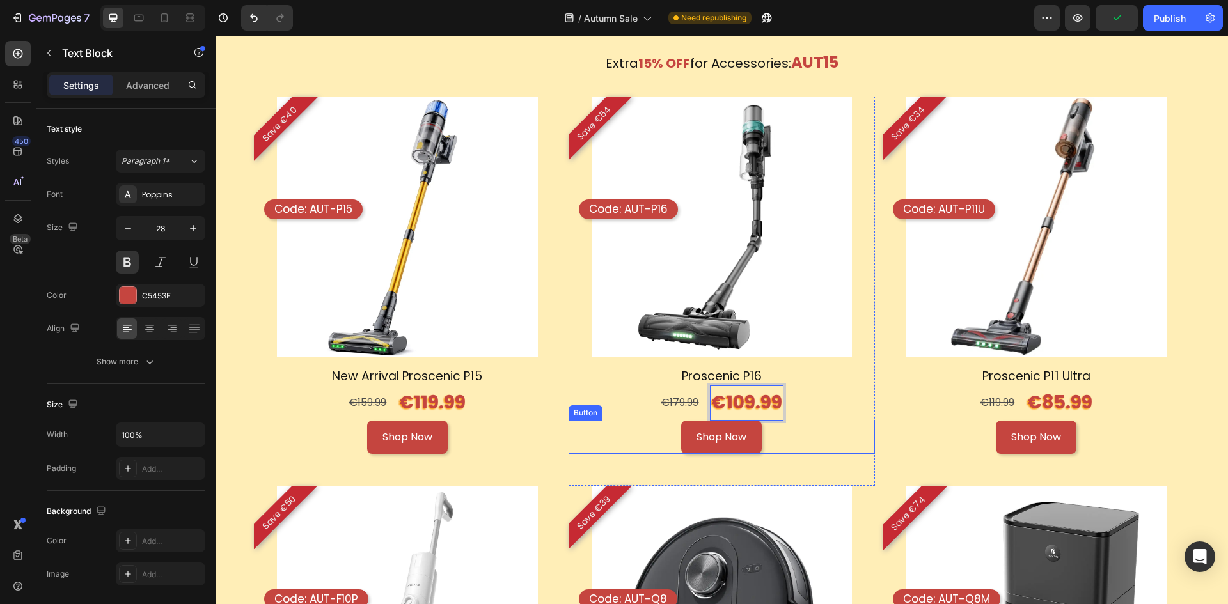
click at [813, 435] on div "Shop Now Button" at bounding box center [721, 438] width 307 height 34
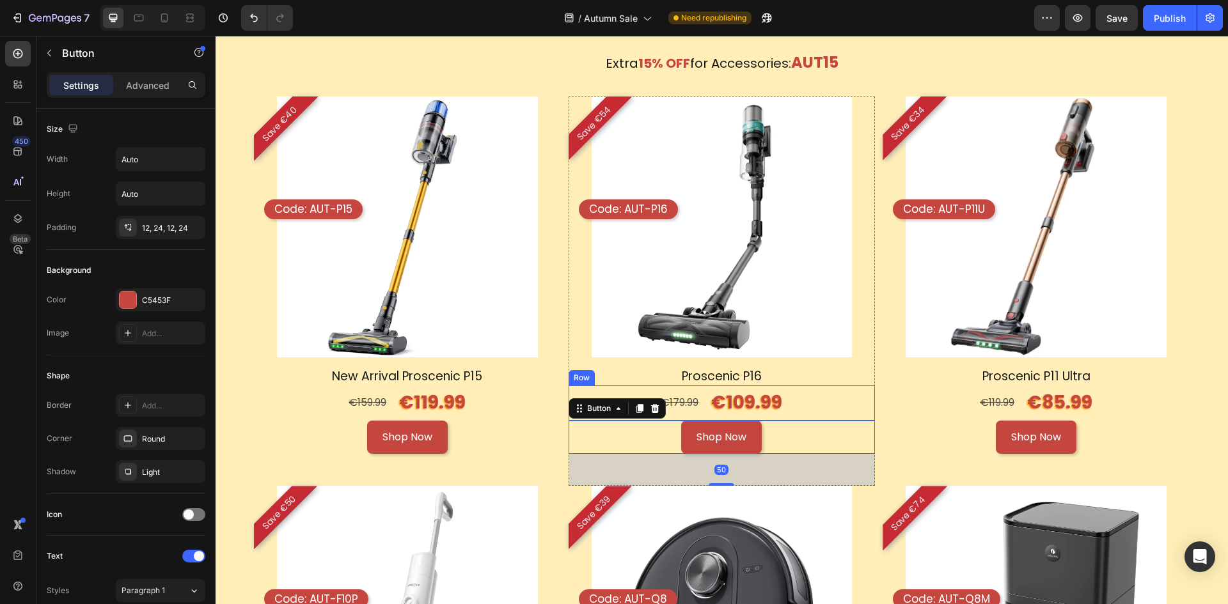
click at [699, 394] on div "€179.99 Text Block €109.99 Text Block Row" at bounding box center [721, 403] width 307 height 35
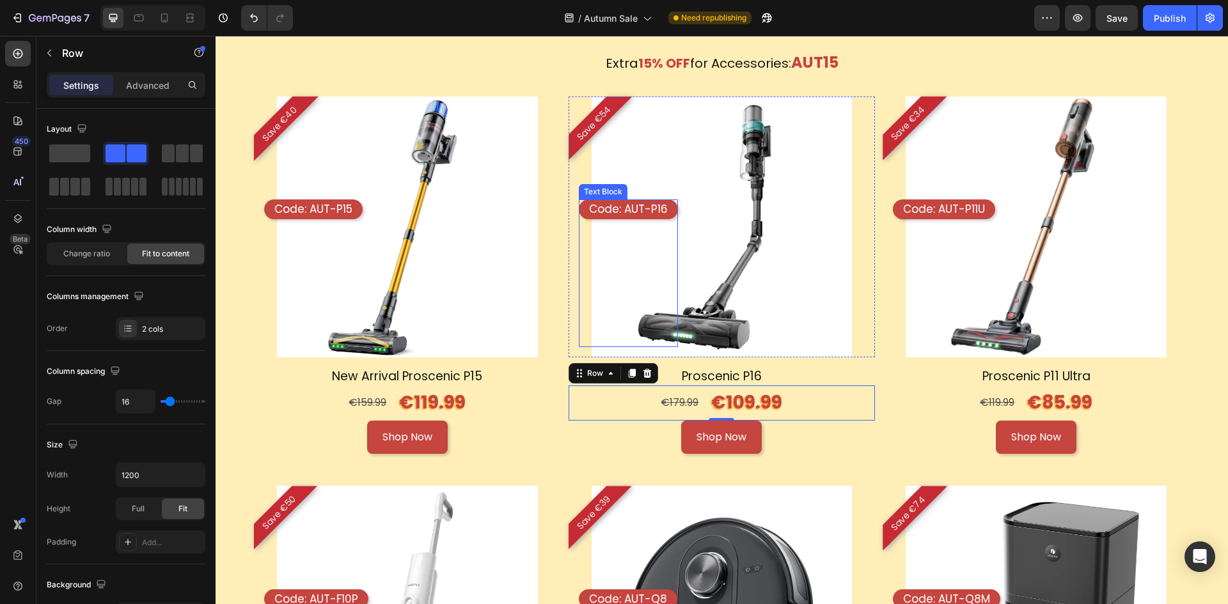
click at [650, 207] on p "Code: AUT-P16" at bounding box center [628, 209] width 79 height 14
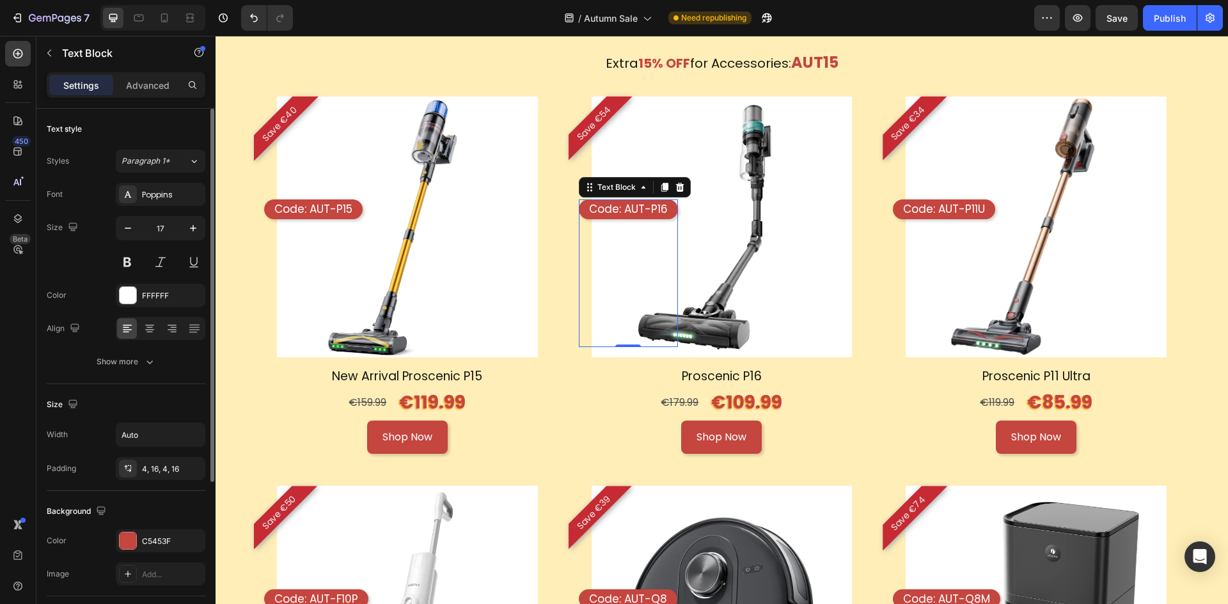
scroll to position [64, 0]
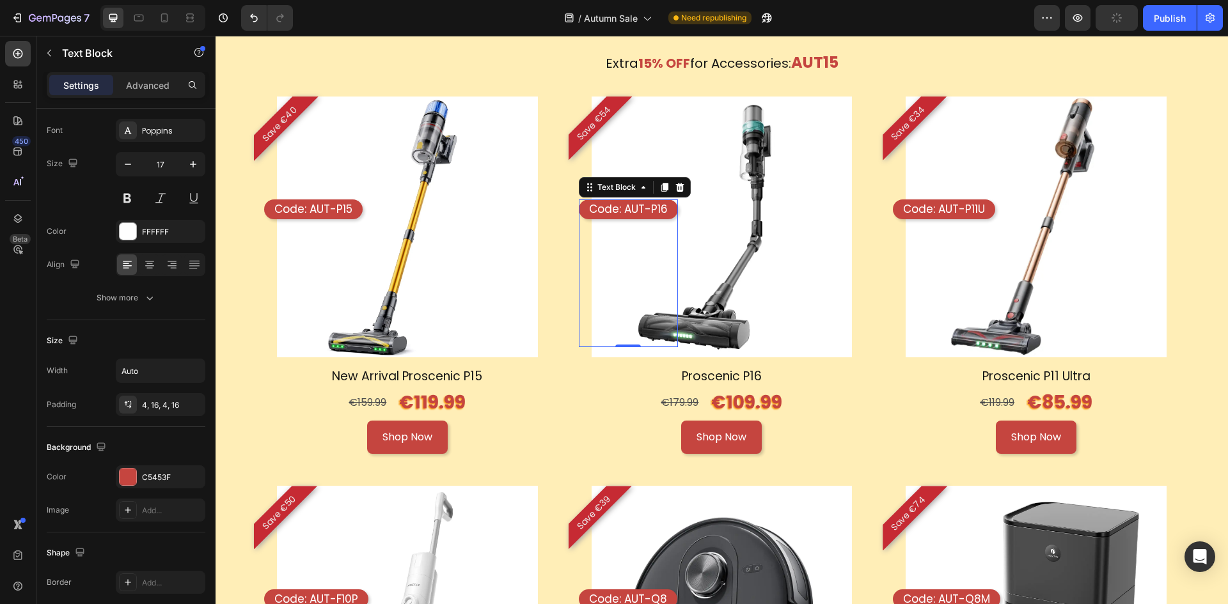
click at [661, 202] on p "Code: AUT-P16" at bounding box center [628, 209] width 79 height 14
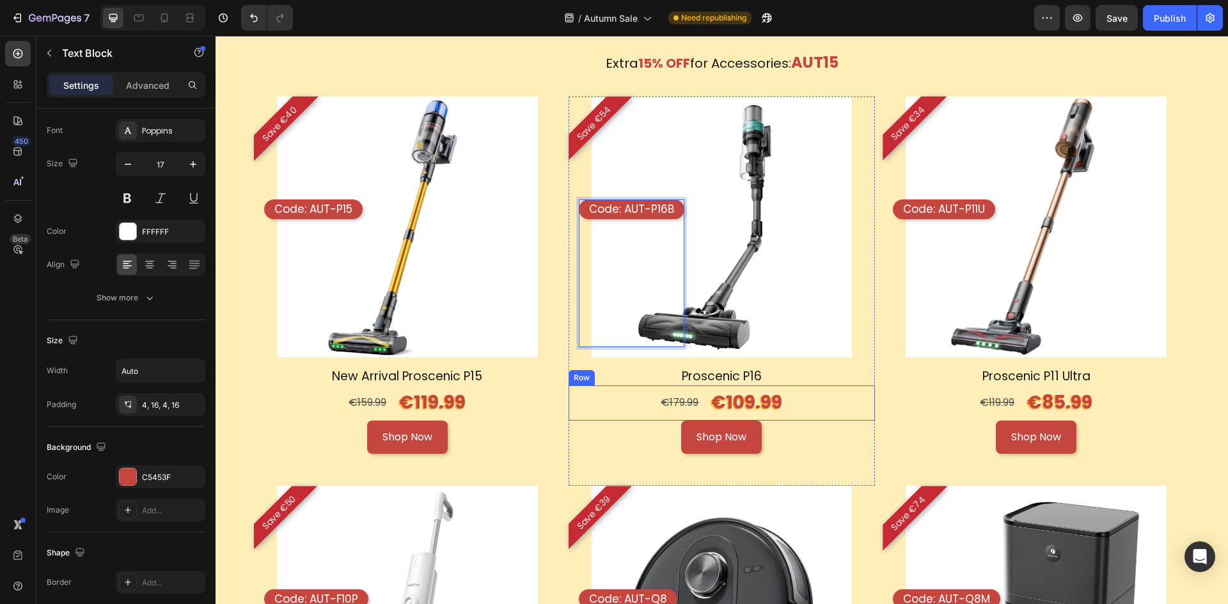
click at [800, 375] on h1 "Proscenic P16" at bounding box center [721, 377] width 307 height 19
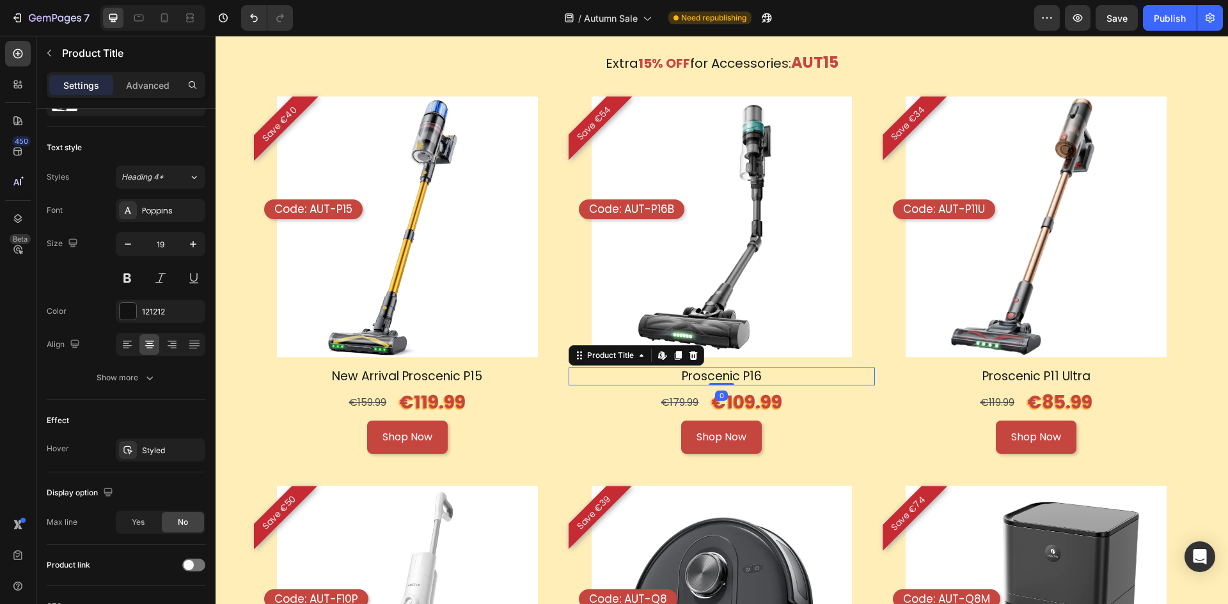
scroll to position [0, 0]
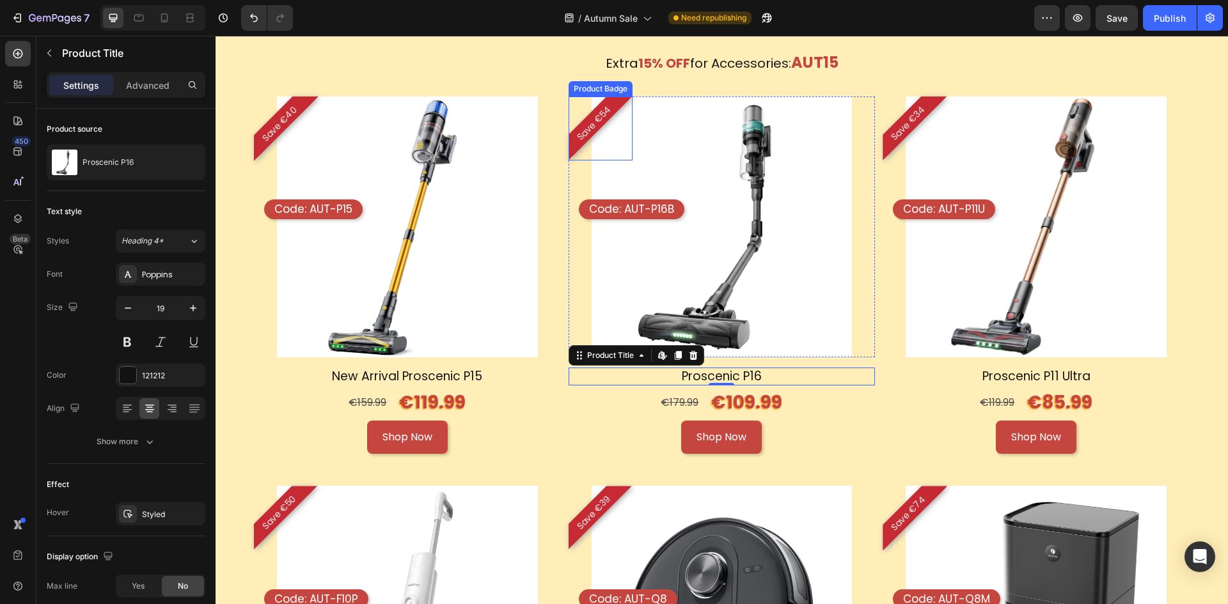
click at [609, 99] on pre "Save €54" at bounding box center [593, 123] width 57 height 57
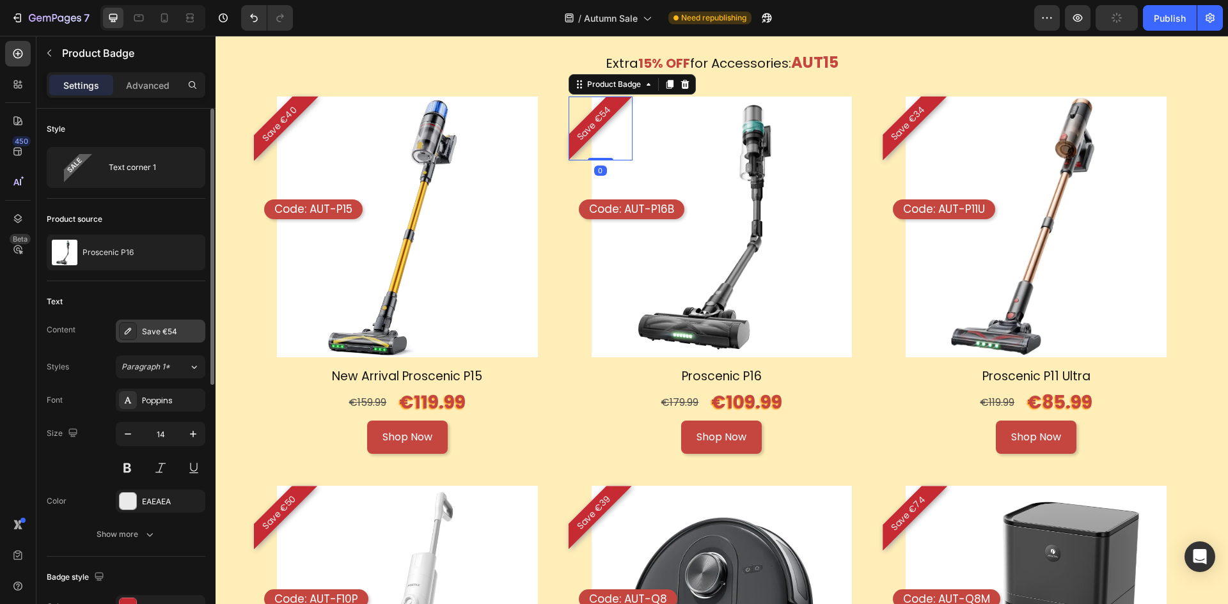
click at [180, 341] on div "Save €54" at bounding box center [161, 331] width 90 height 23
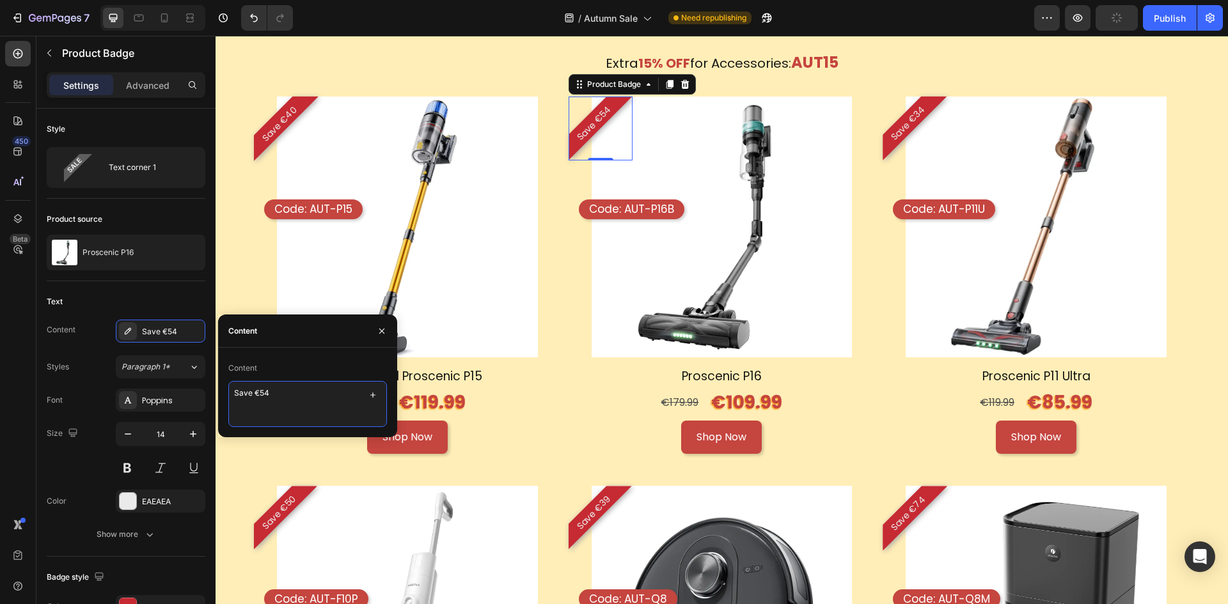
click at [294, 389] on textarea "Save €54" at bounding box center [307, 404] width 159 height 46
type textarea "Save €70"
click at [765, 236] on img at bounding box center [721, 227] width 261 height 261
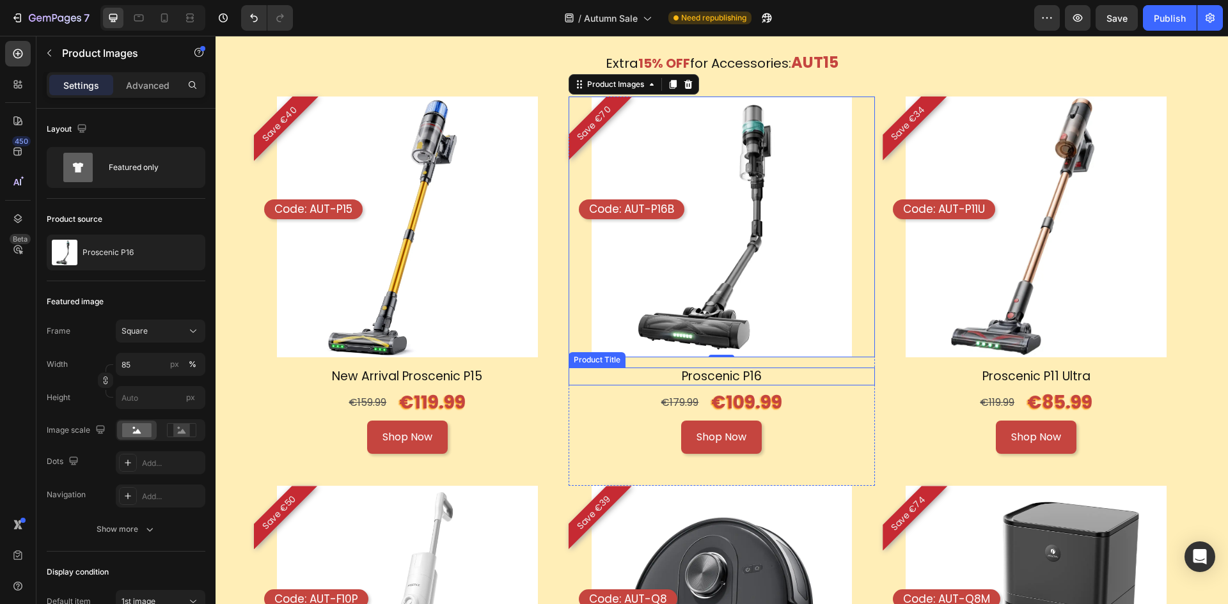
click at [713, 378] on h1 "Proscenic P16" at bounding box center [721, 377] width 307 height 19
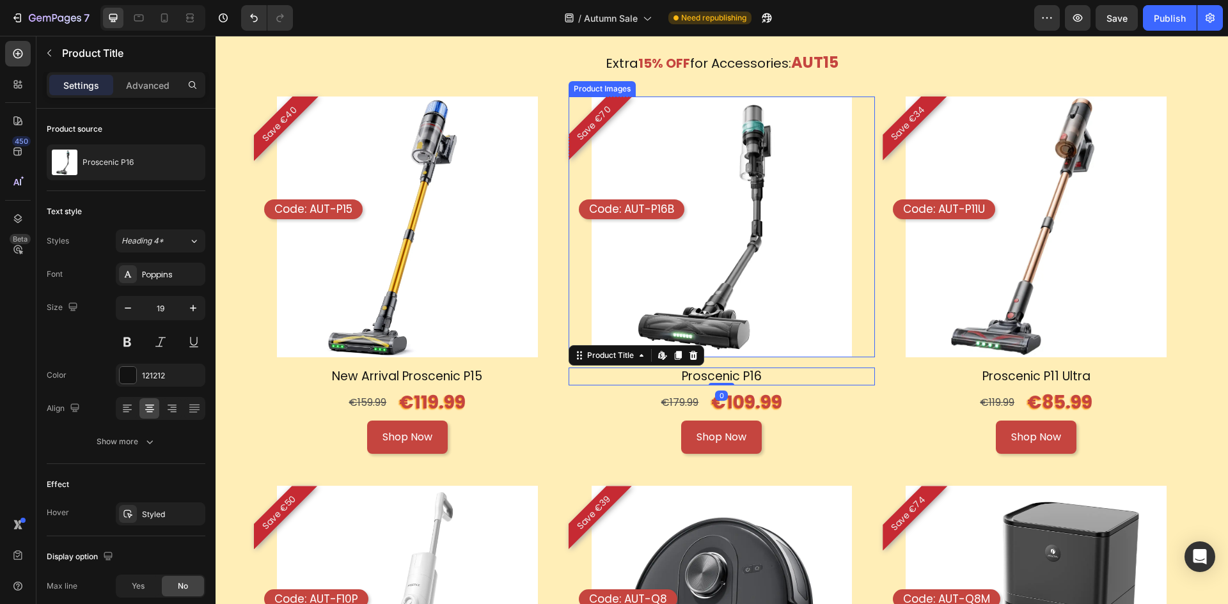
click at [749, 271] on img at bounding box center [721, 227] width 261 height 261
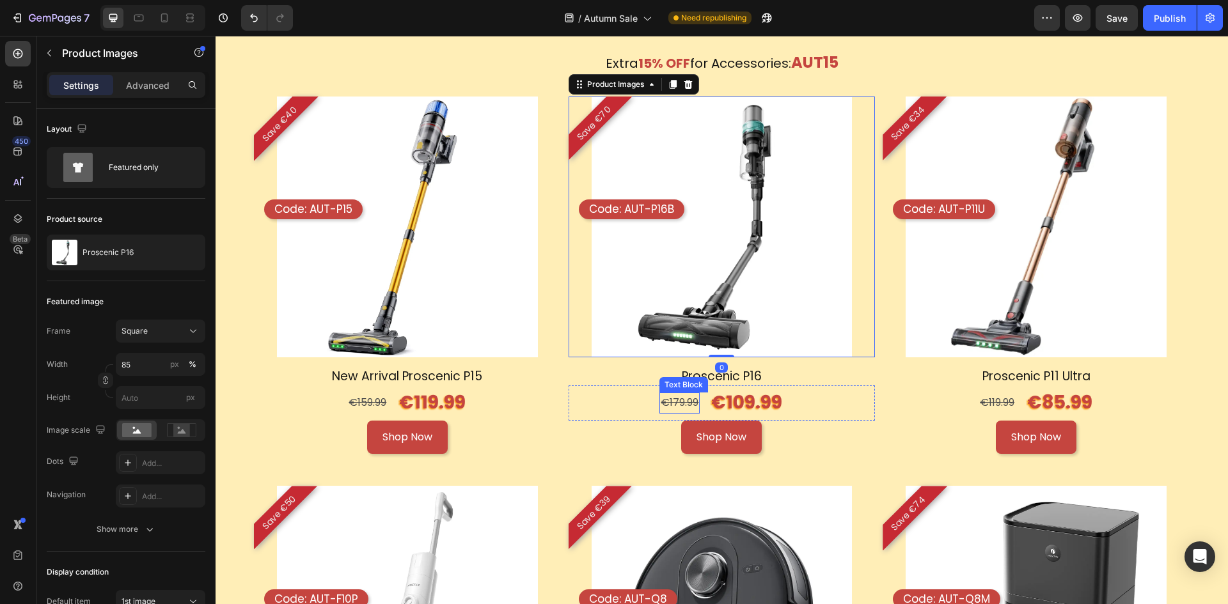
click at [690, 400] on s "€179.99" at bounding box center [679, 402] width 38 height 15
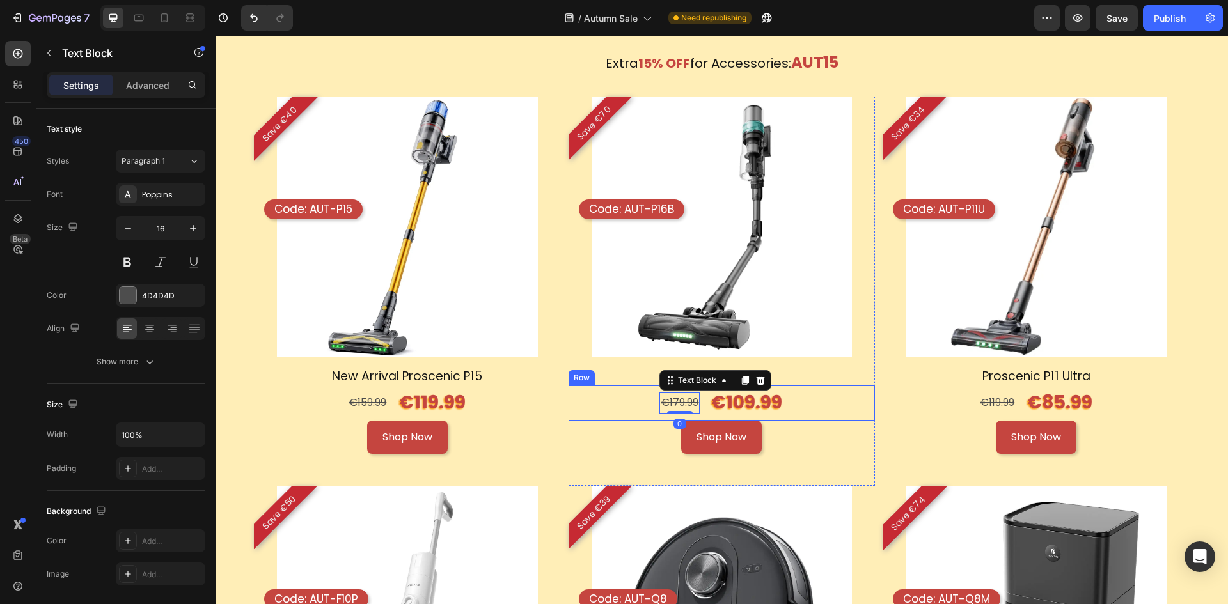
click at [711, 400] on p "€109.99" at bounding box center [746, 403] width 71 height 32
click at [705, 396] on div "€179.99 Text Block €109.99 Text Block 0 Row" at bounding box center [721, 403] width 307 height 35
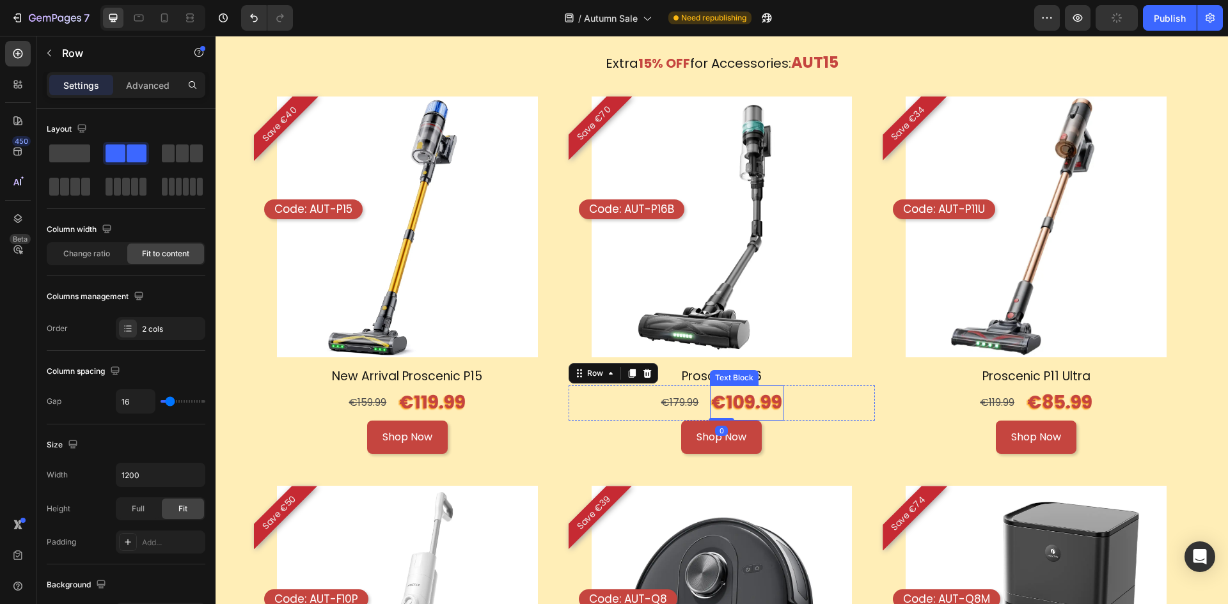
click at [711, 398] on p "€109.99" at bounding box center [746, 403] width 71 height 32
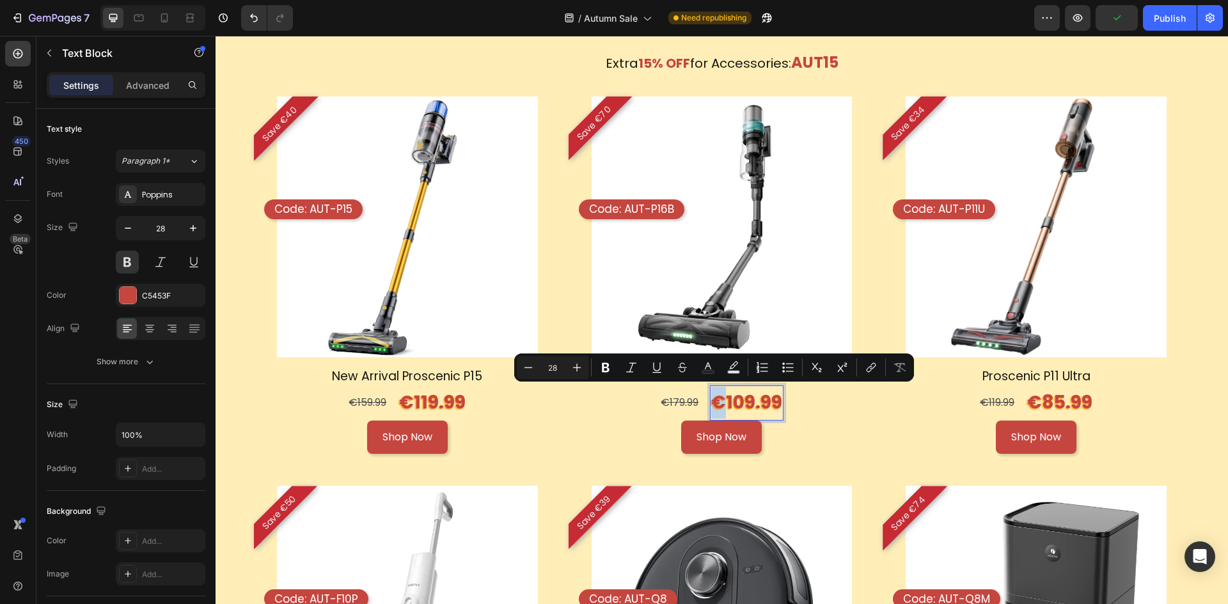
click at [711, 403] on p "€109.99" at bounding box center [746, 403] width 71 height 32
drag, startPoint x: 730, startPoint y: 397, endPoint x: 681, endPoint y: 395, distance: 49.3
click at [681, 395] on p "FROM €109.99" at bounding box center [746, 403] width 131 height 32
click at [598, 371] on icon "Editor contextual toolbar" at bounding box center [594, 367] width 13 height 13
drag, startPoint x: 813, startPoint y: 407, endPoint x: 598, endPoint y: 371, distance: 218.4
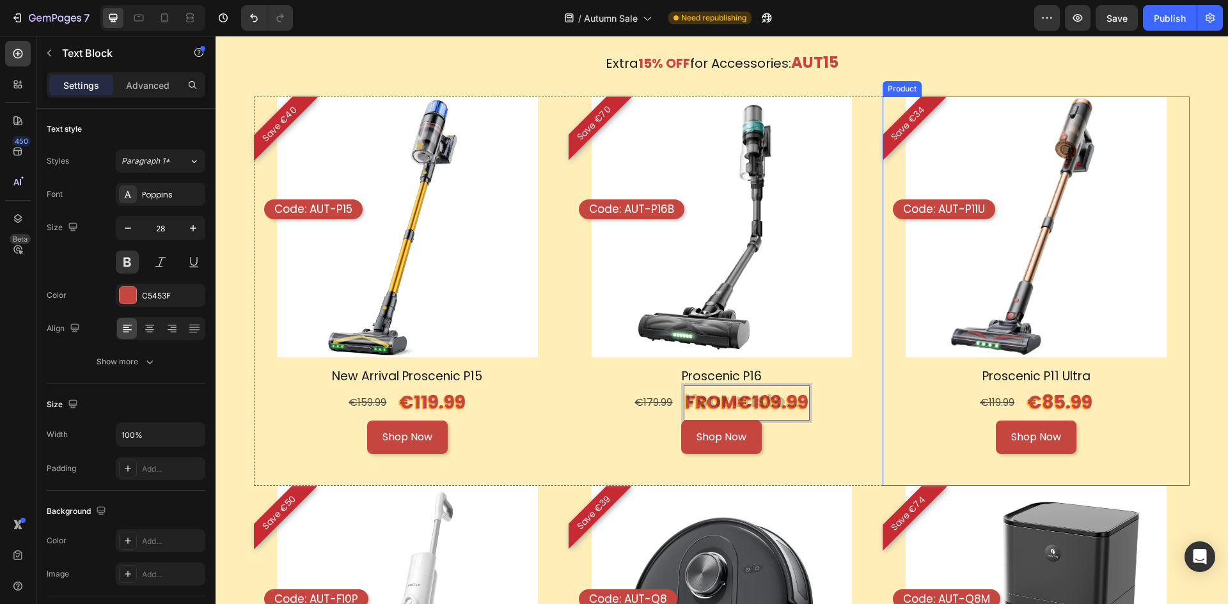
click at [826, 442] on div "Shop Now Button" at bounding box center [721, 438] width 307 height 34
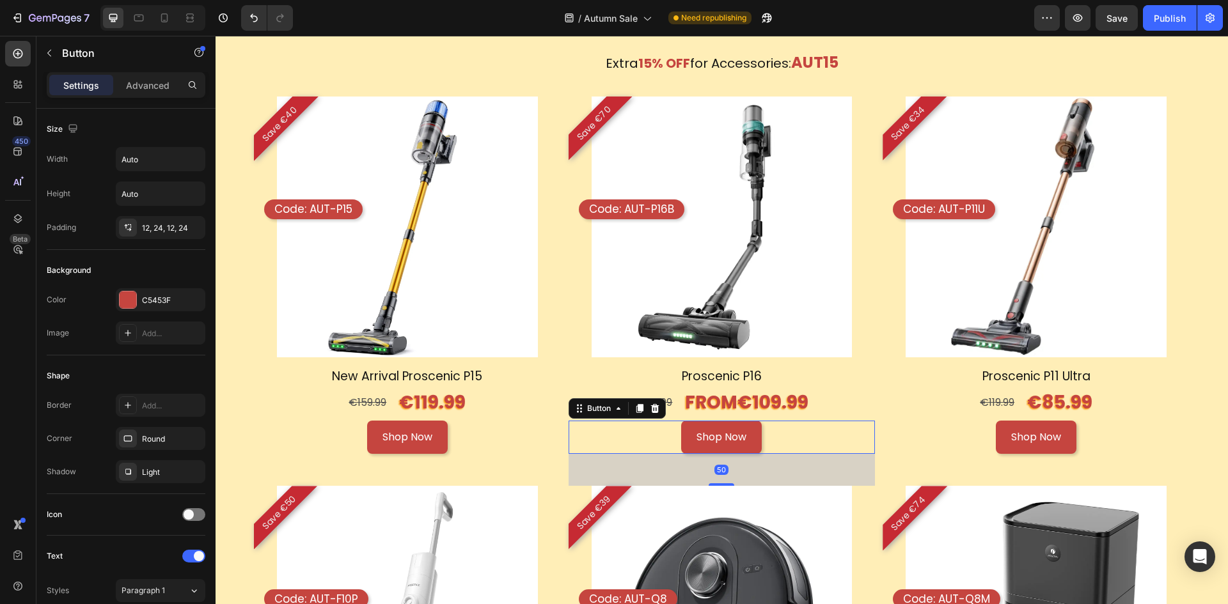
click at [772, 411] on p "FROM €109.99" at bounding box center [746, 403] width 123 height 32
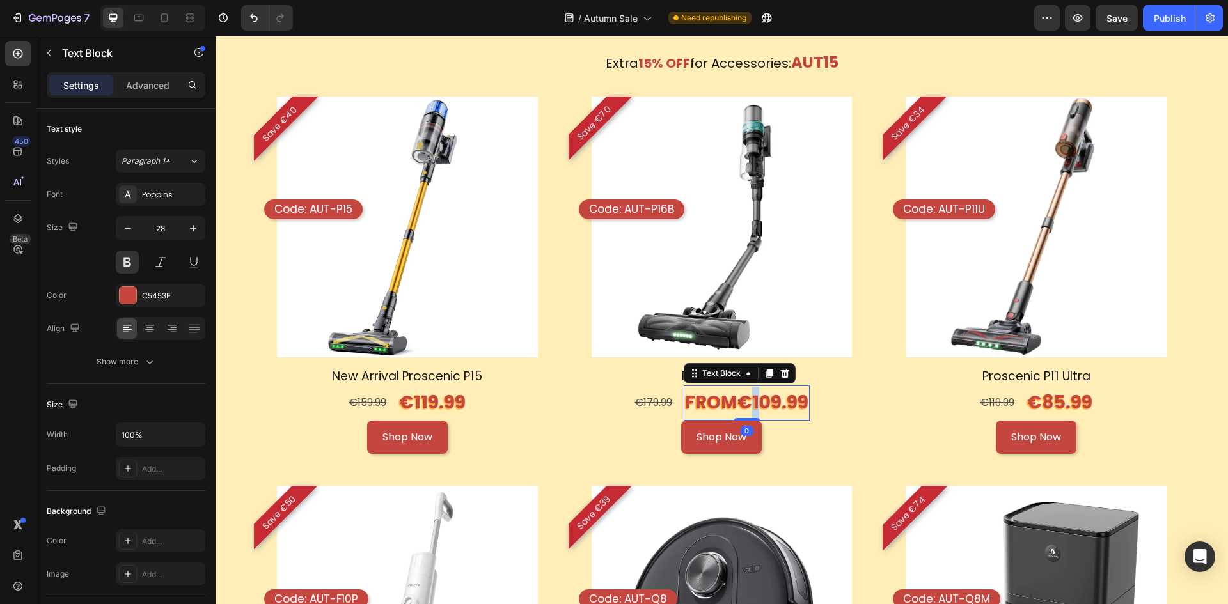
click at [734, 402] on p "FROM €109.99" at bounding box center [746, 403] width 123 height 32
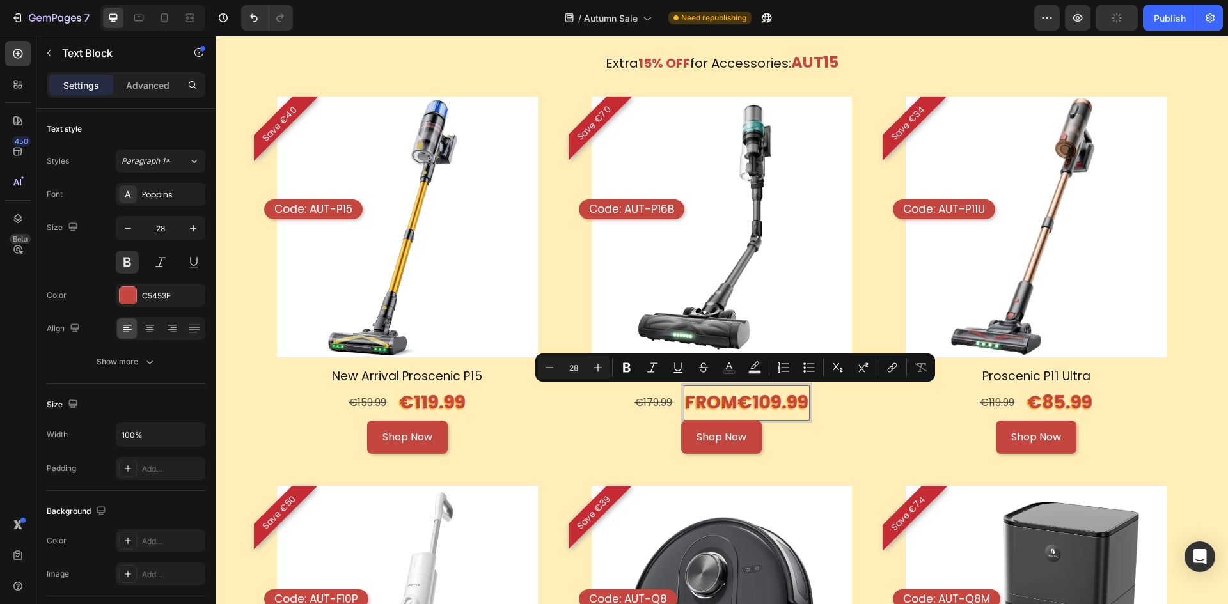
click at [730, 396] on p "FROM €109.99" at bounding box center [746, 403] width 123 height 32
drag, startPoint x: 731, startPoint y: 394, endPoint x: 677, endPoint y: 399, distance: 53.9
click at [685, 399] on p "FROM €109.99" at bounding box center [746, 403] width 123 height 32
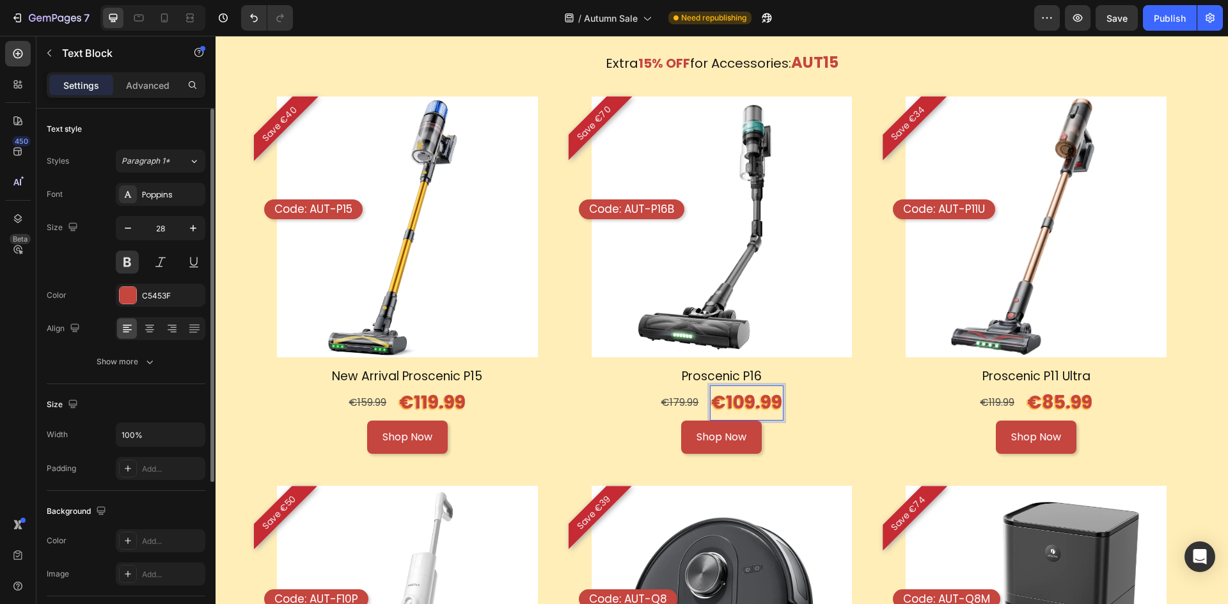
click at [111, 125] on div "Text style" at bounding box center [126, 129] width 159 height 20
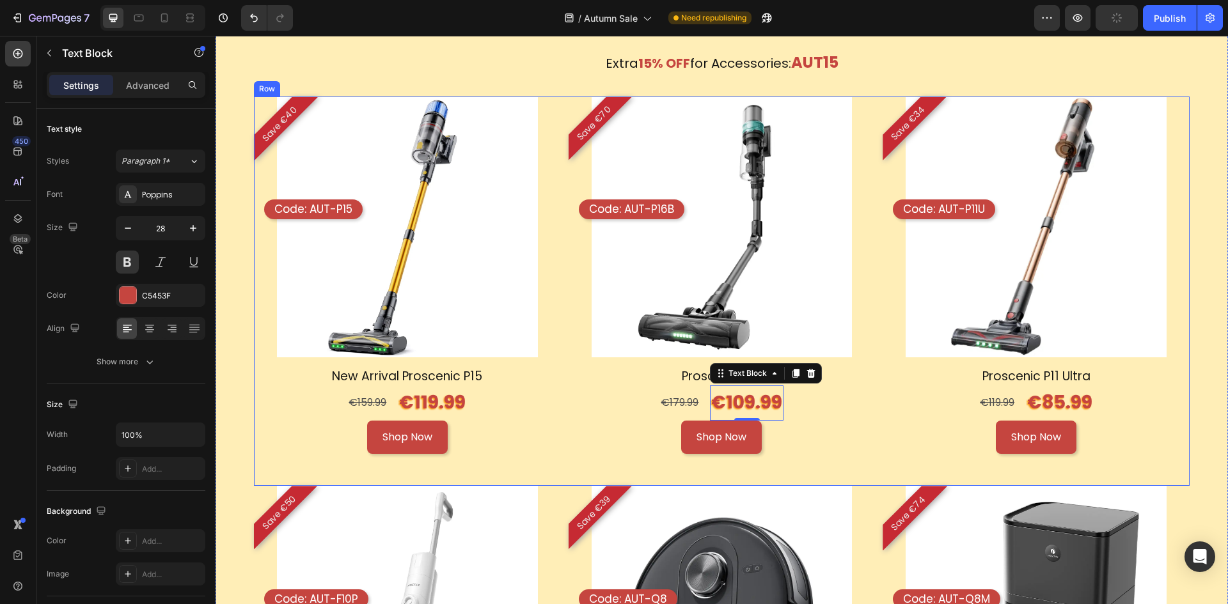
click at [873, 483] on div "Product Images Save €40 Product Badge Code: AUT-P15 Text Block Row Row New Arri…" at bounding box center [721, 292] width 935 height 390
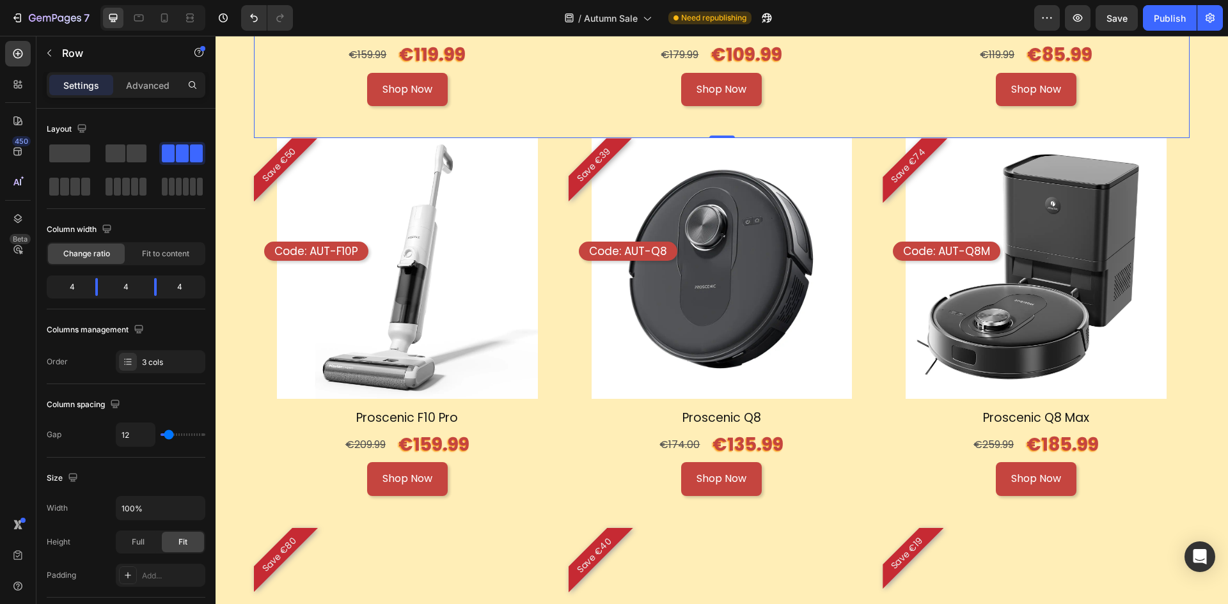
scroll to position [1334, 0]
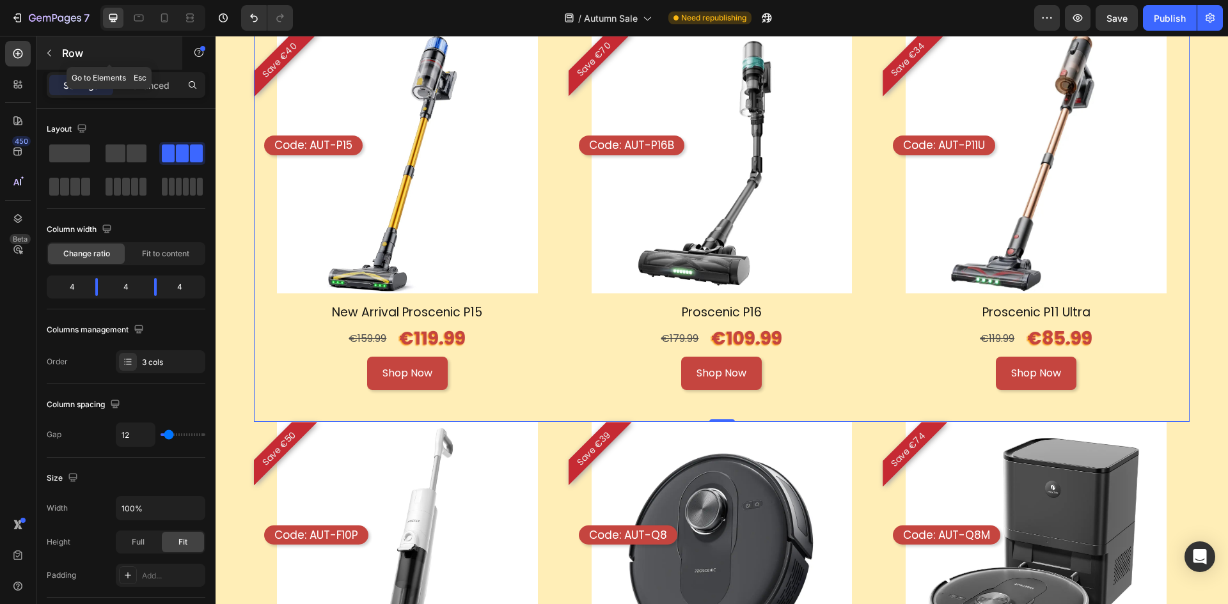
click at [59, 54] on div "Row" at bounding box center [109, 52] width 146 height 33
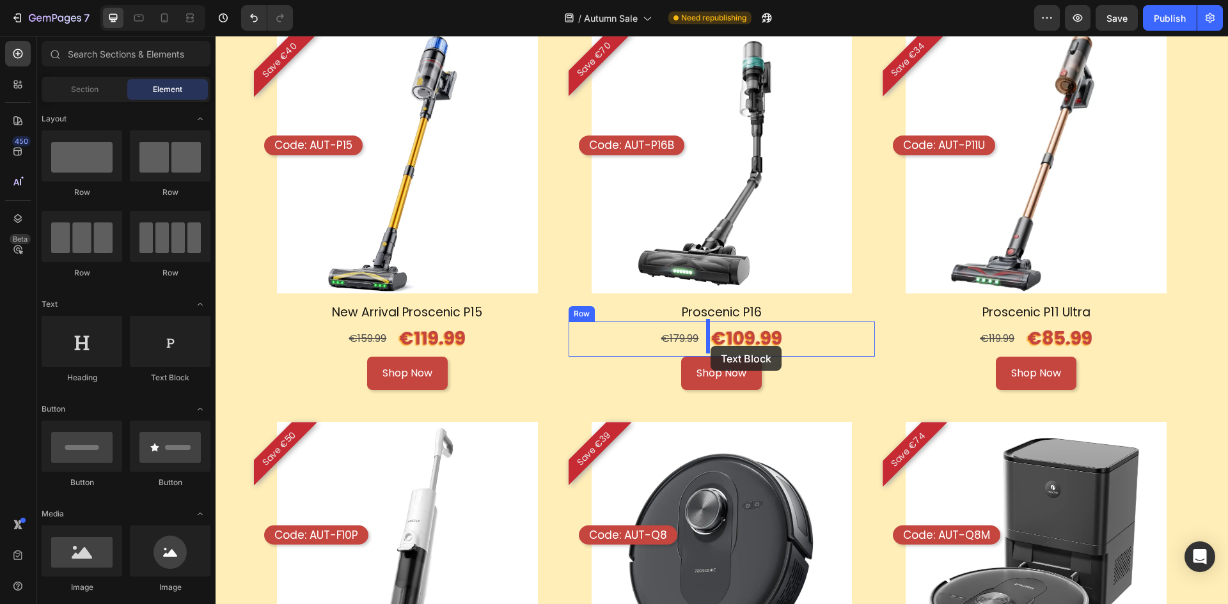
drag, startPoint x: 384, startPoint y: 389, endPoint x: 710, endPoint y: 346, distance: 328.9
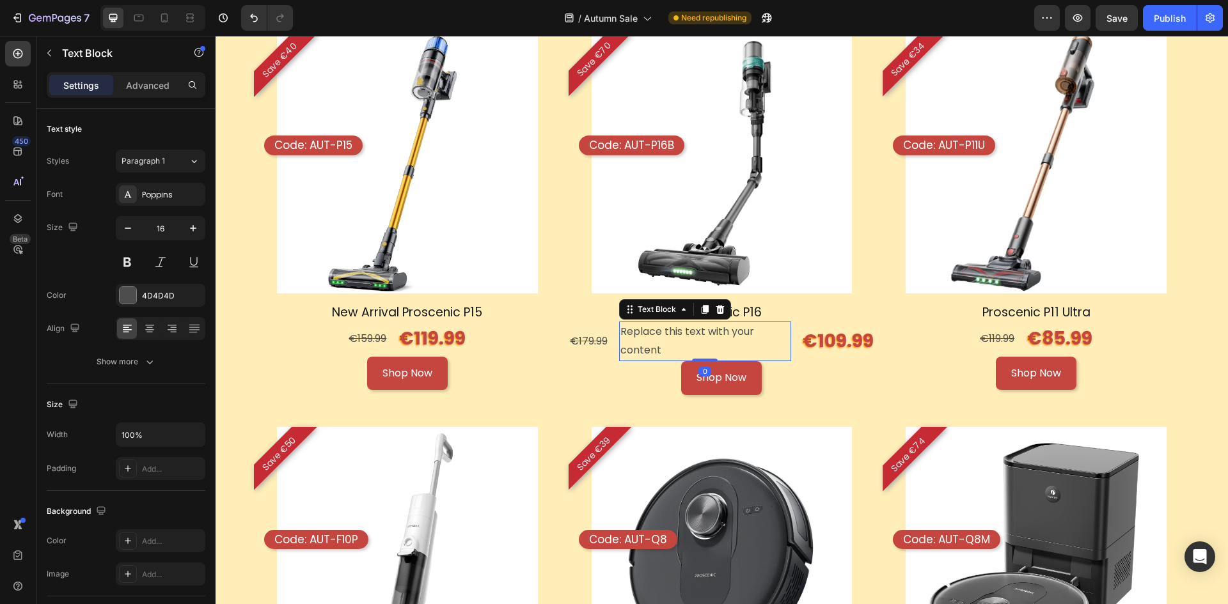
click at [738, 338] on div "Replace this text with your content" at bounding box center [705, 342] width 173 height 40
click at [738, 338] on p "Replace this text with your content" at bounding box center [705, 341] width 170 height 37
click at [700, 347] on p "Replace this text with your content" at bounding box center [705, 341] width 170 height 37
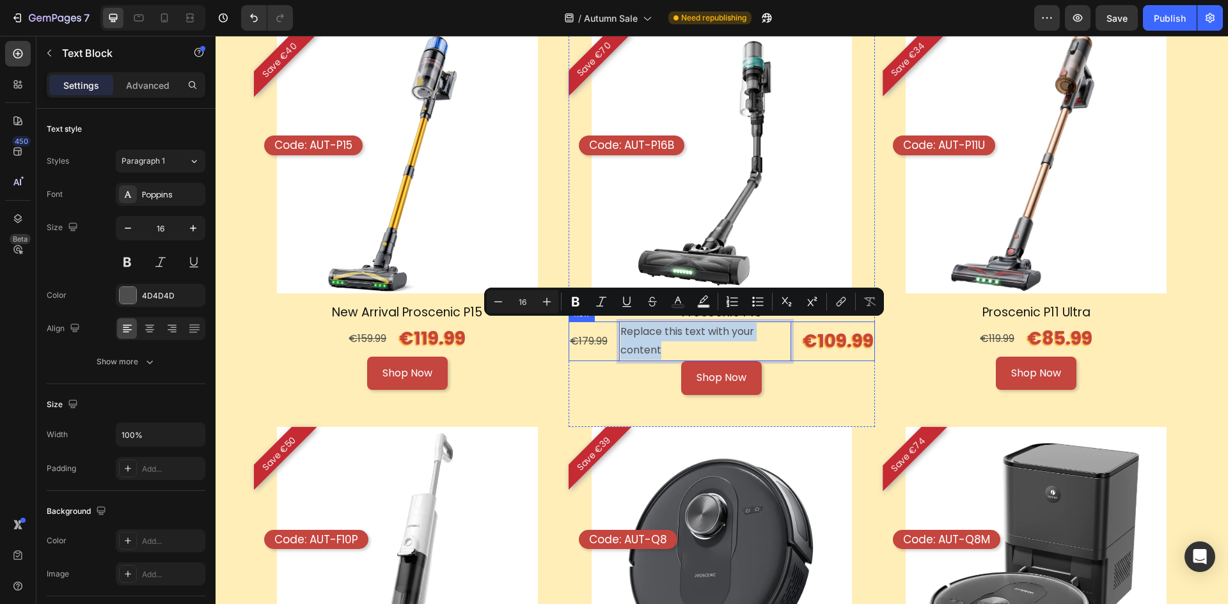
drag, startPoint x: 691, startPoint y: 347, endPoint x: 607, endPoint y: 331, distance: 84.5
click at [607, 331] on div "€179.99 Text Block Replace this text with your content Text Block 0 €109.99 Tex…" at bounding box center [721, 342] width 307 height 40
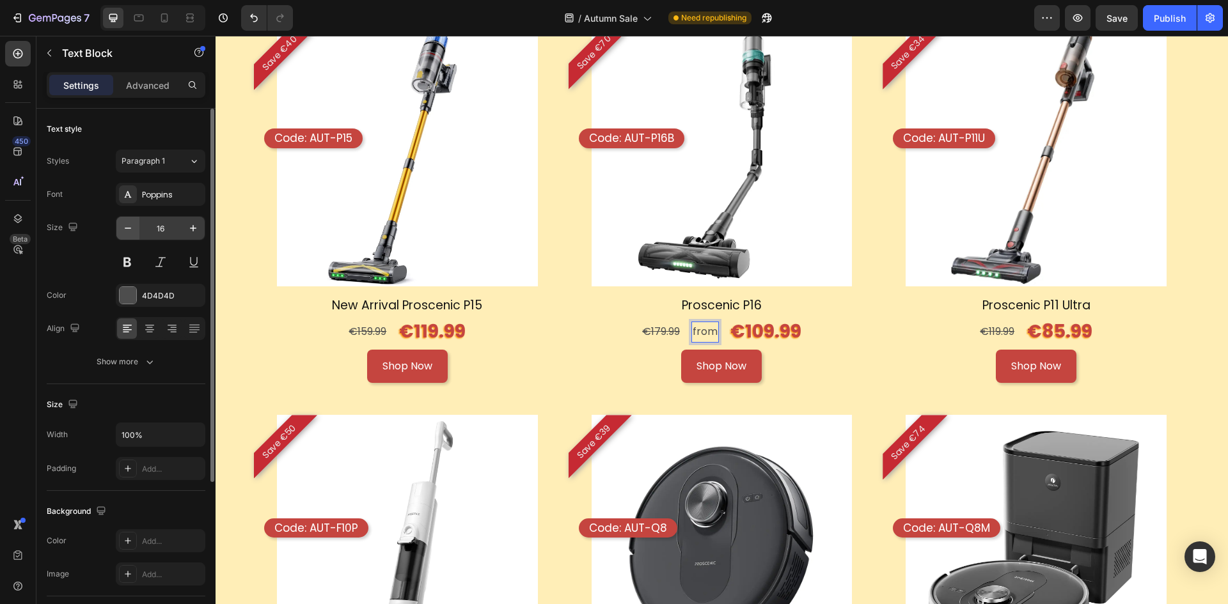
click at [127, 234] on icon "button" at bounding box center [127, 228] width 13 height 13
type input "14"
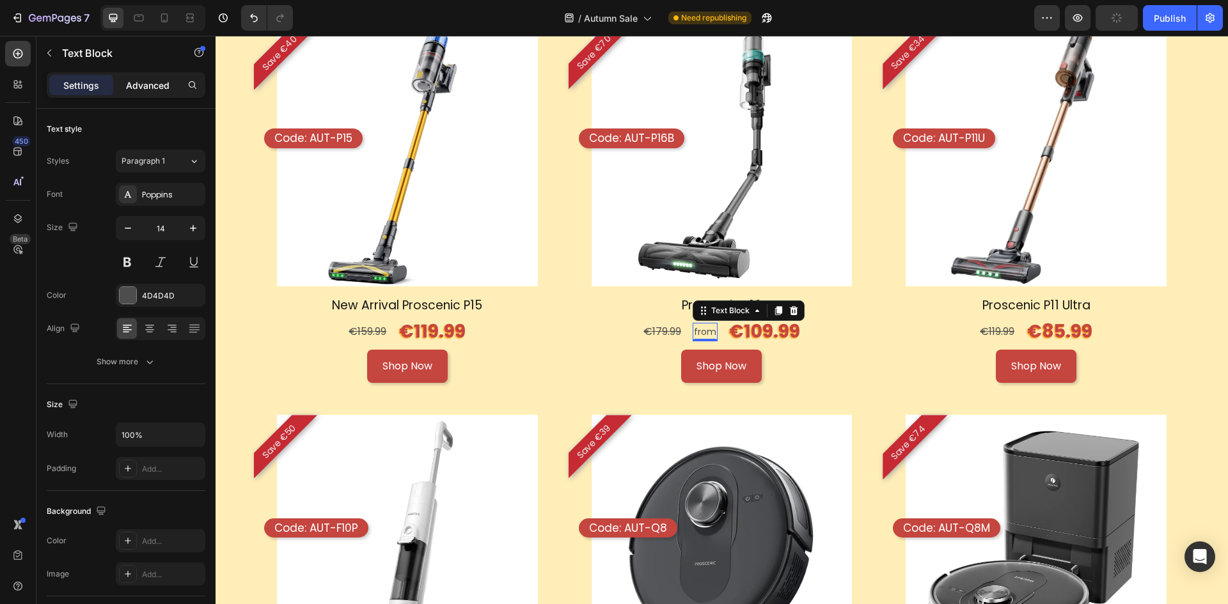
click at [165, 93] on div "Advanced" at bounding box center [148, 85] width 64 height 20
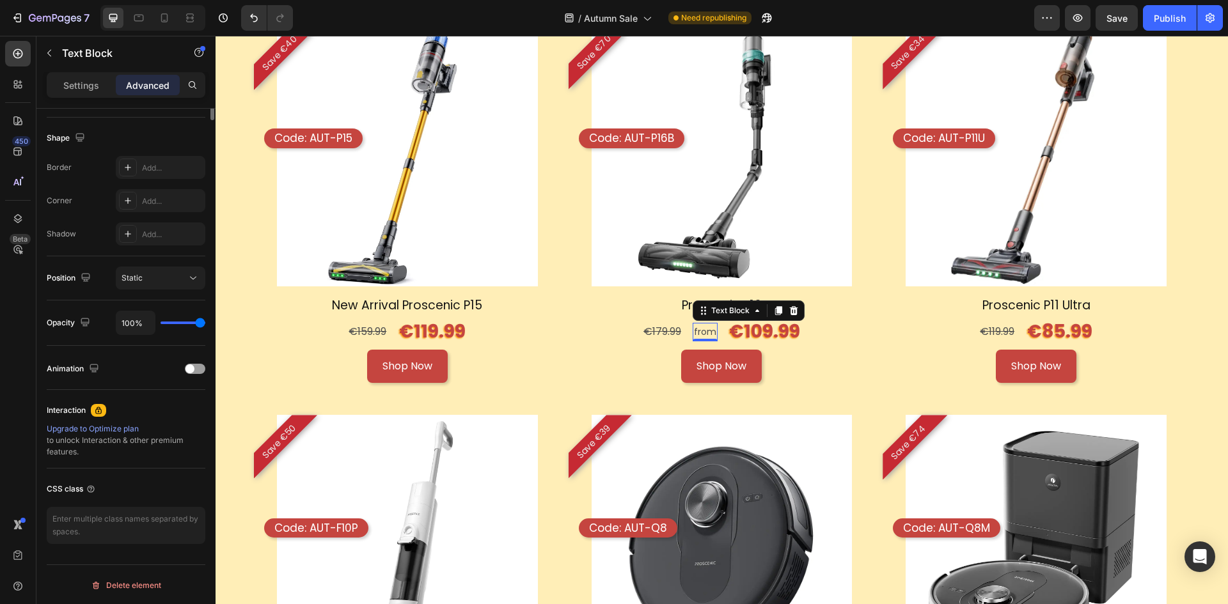
scroll to position [0, 0]
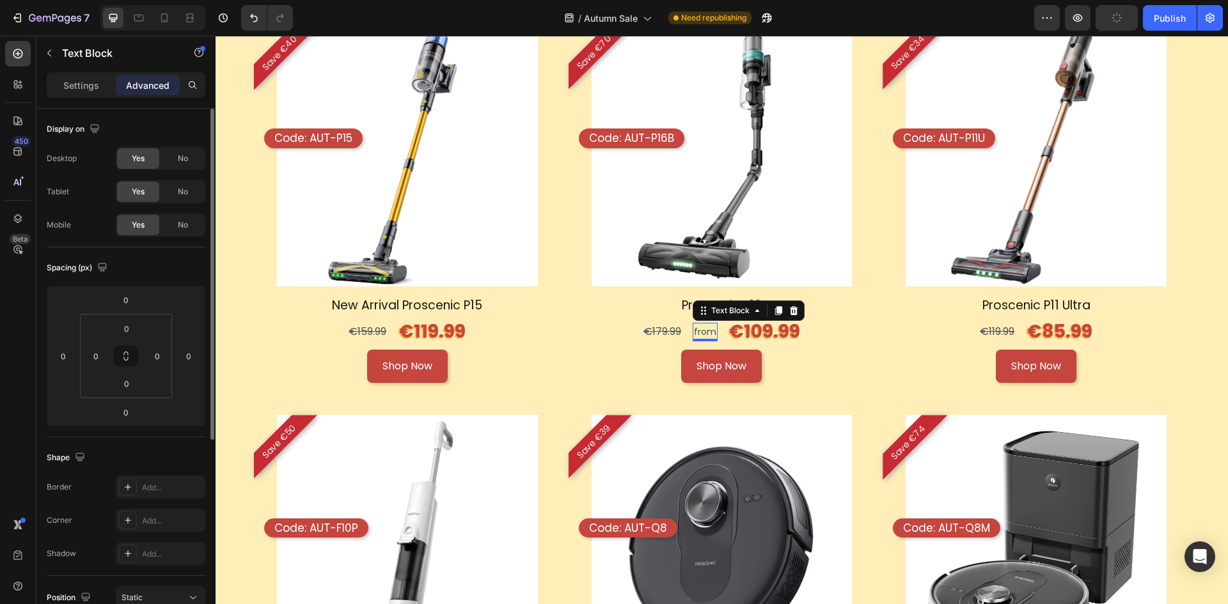
click at [90, 85] on p "Settings" at bounding box center [81, 85] width 36 height 13
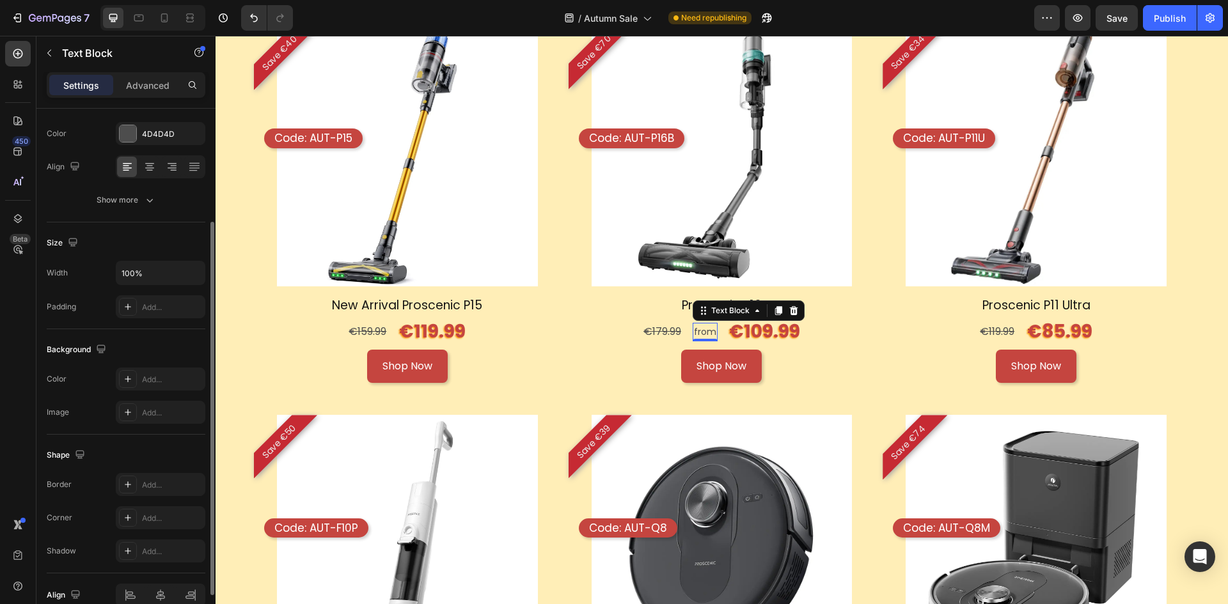
scroll to position [98, 0]
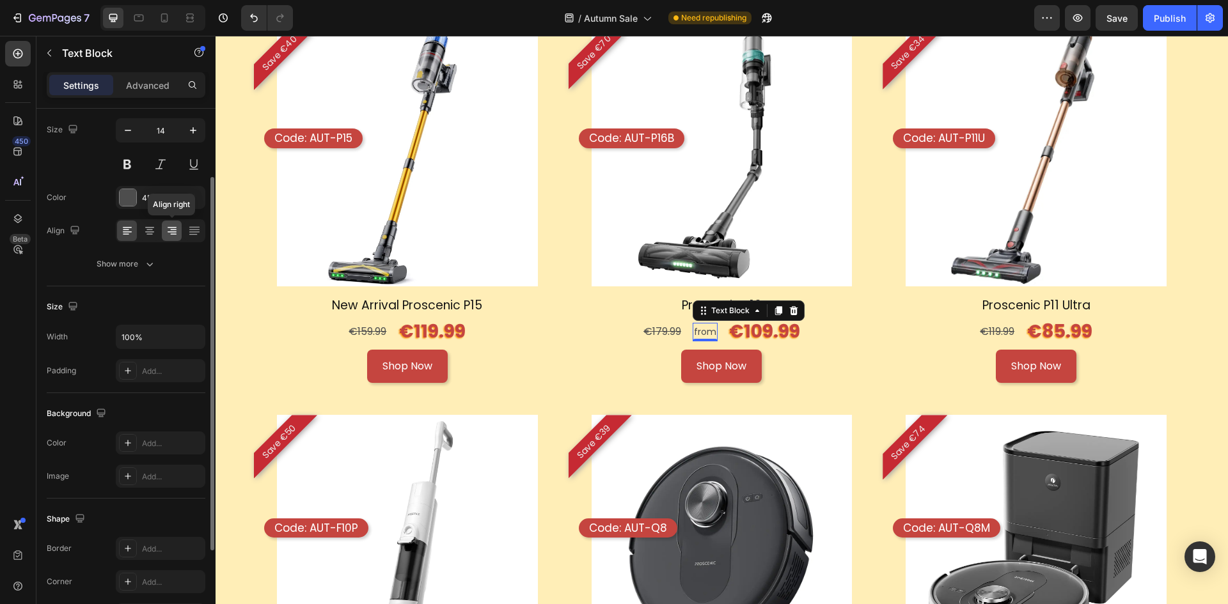
click at [174, 231] on icon at bounding box center [172, 230] width 13 height 13
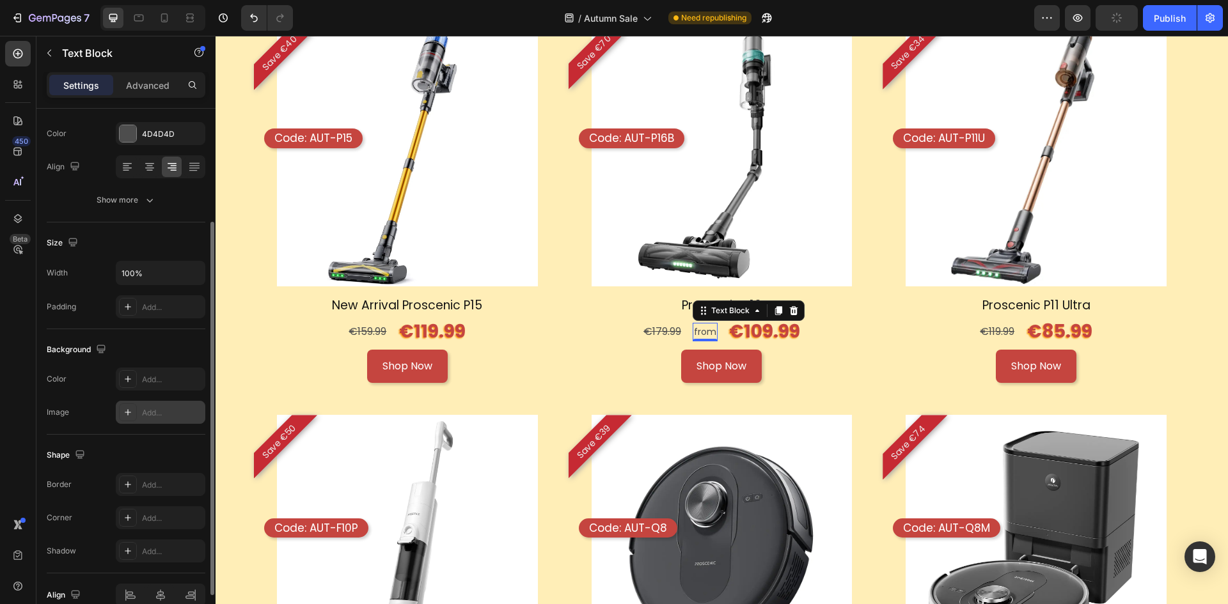
scroll to position [226, 0]
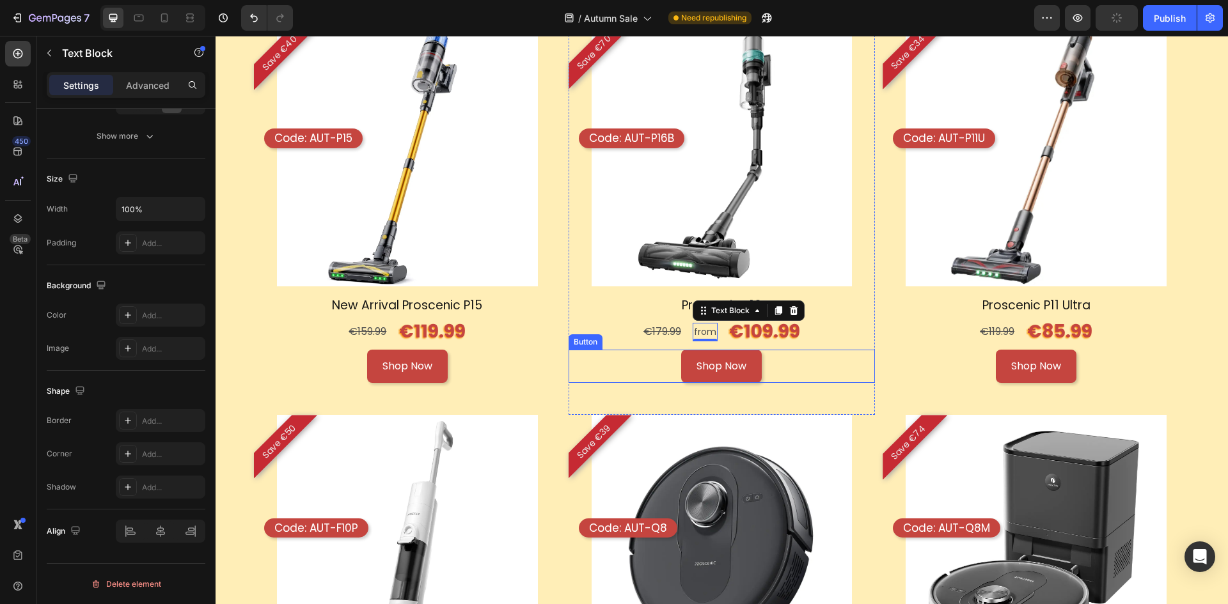
drag, startPoint x: 829, startPoint y: 350, endPoint x: 829, endPoint y: 369, distance: 18.5
click at [829, 350] on div "Shop Now Button" at bounding box center [721, 367] width 307 height 34
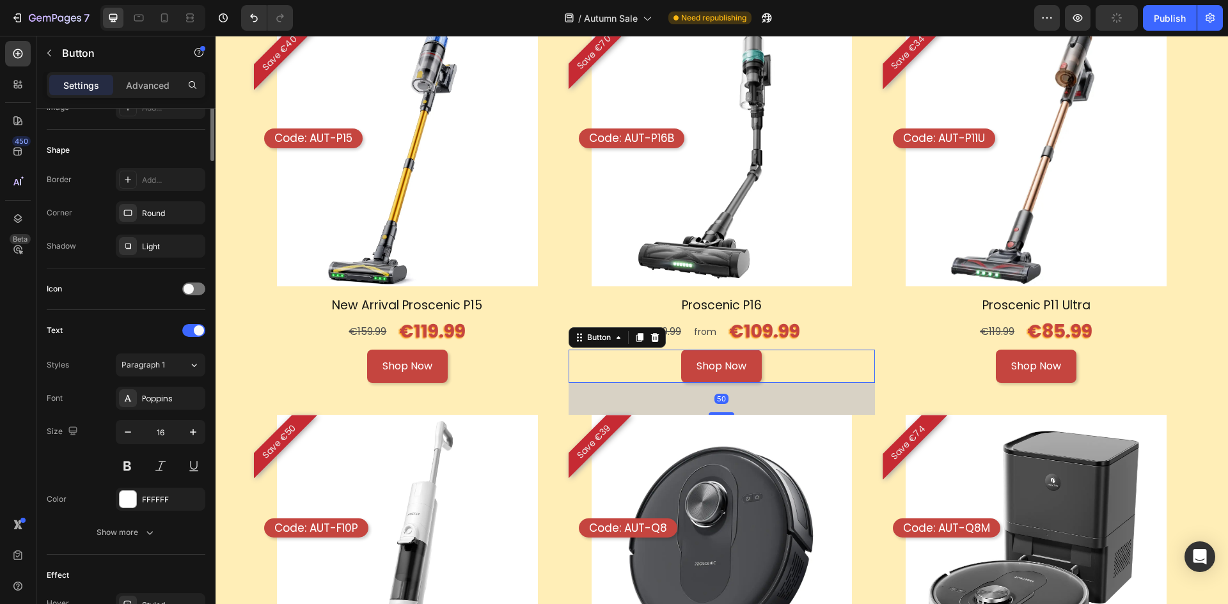
scroll to position [0, 0]
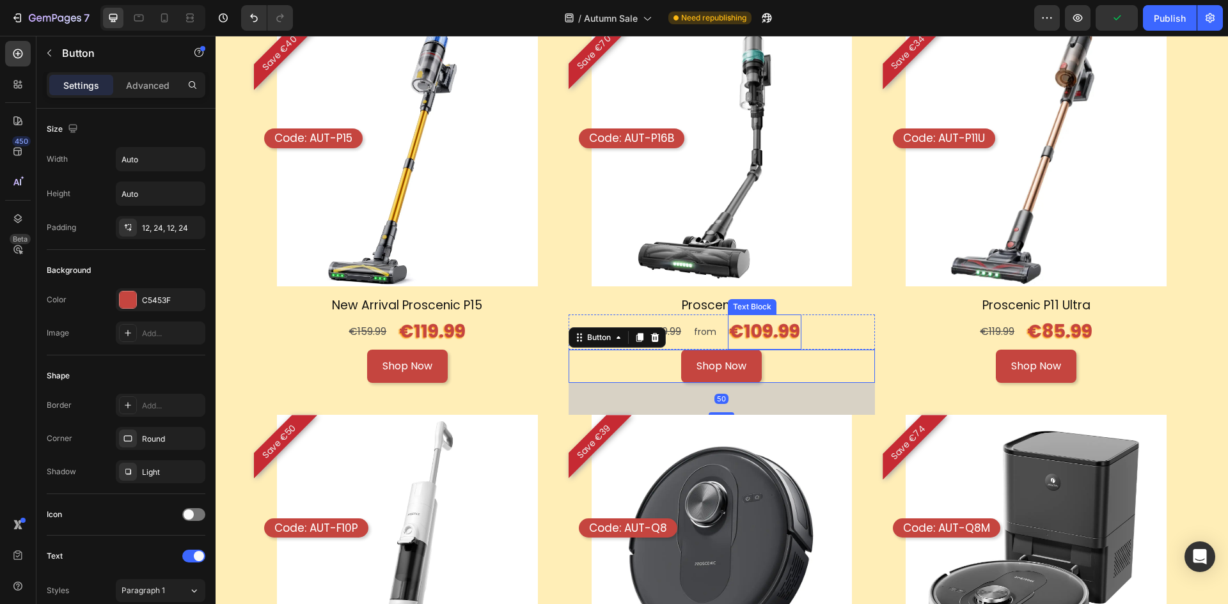
click at [737, 324] on p "€109.99" at bounding box center [764, 332] width 71 height 32
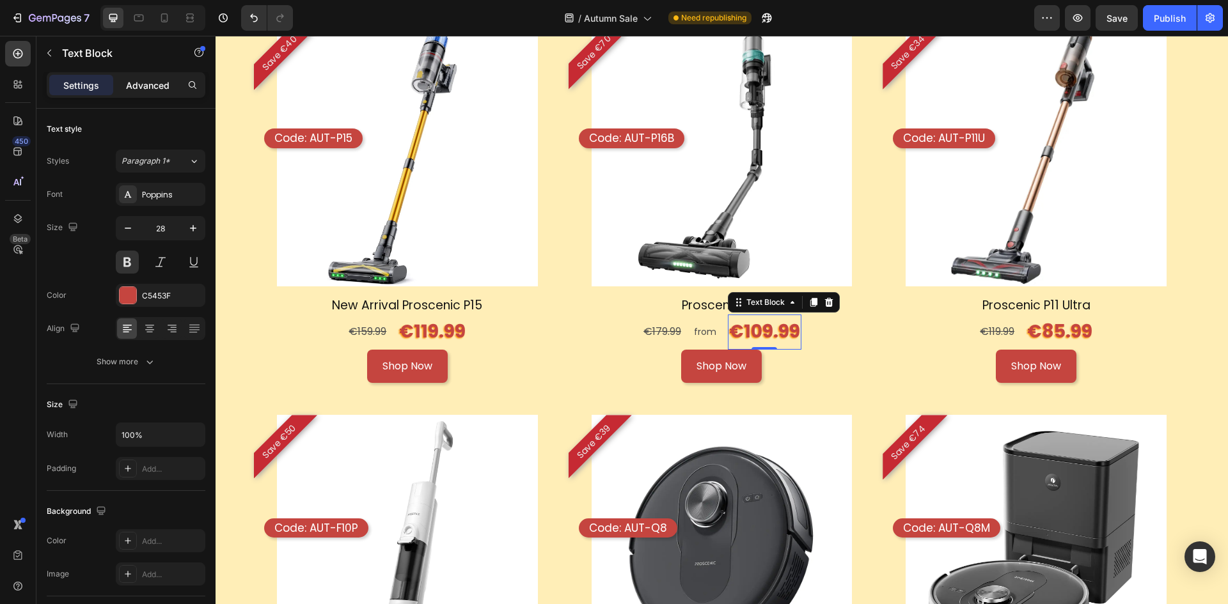
click at [147, 89] on p "Advanced" at bounding box center [147, 85] width 43 height 13
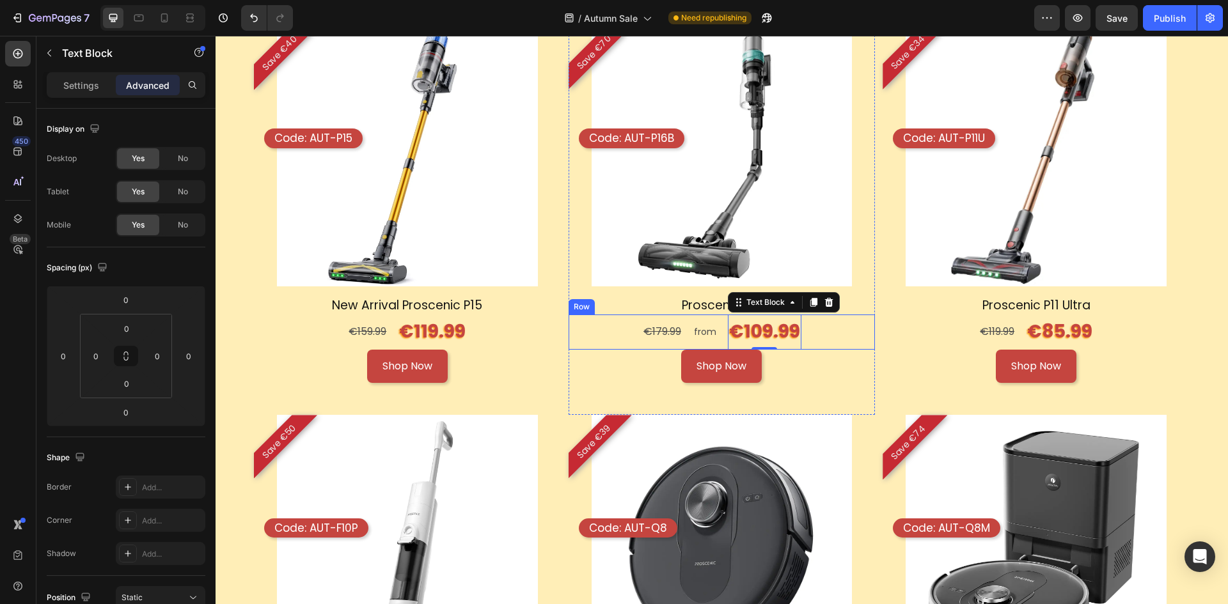
click at [696, 329] on p "from" at bounding box center [705, 332] width 22 height 16
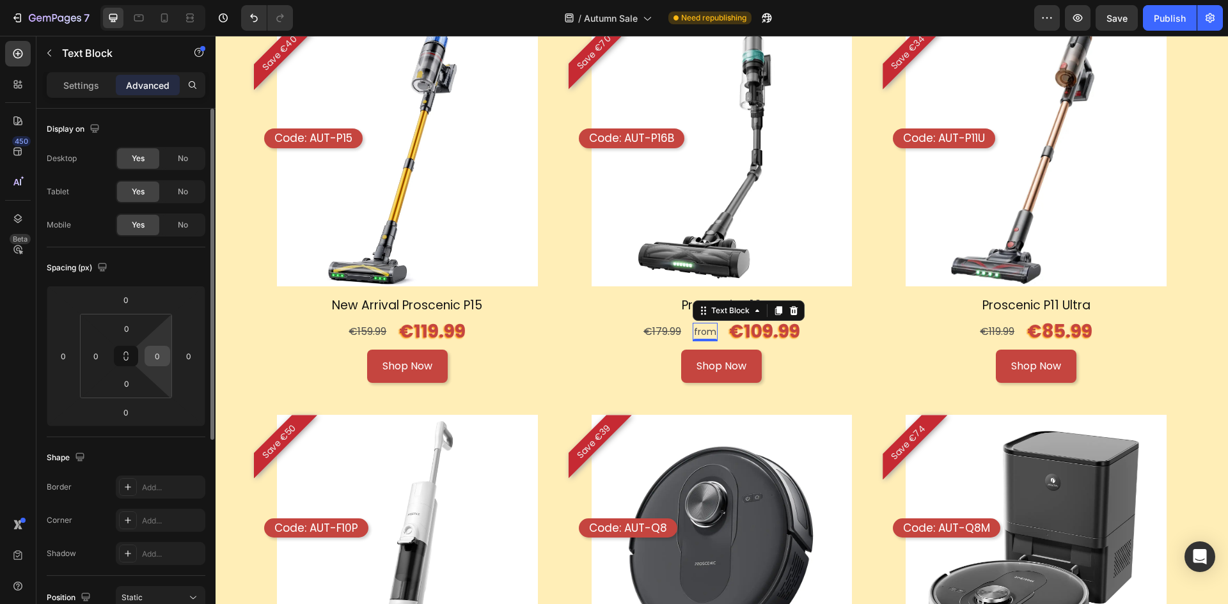
click at [156, 350] on input "0" at bounding box center [157, 356] width 19 height 19
type input "-"
type input "1"
click at [182, 357] on input "0" at bounding box center [188, 356] width 19 height 19
type input "0"
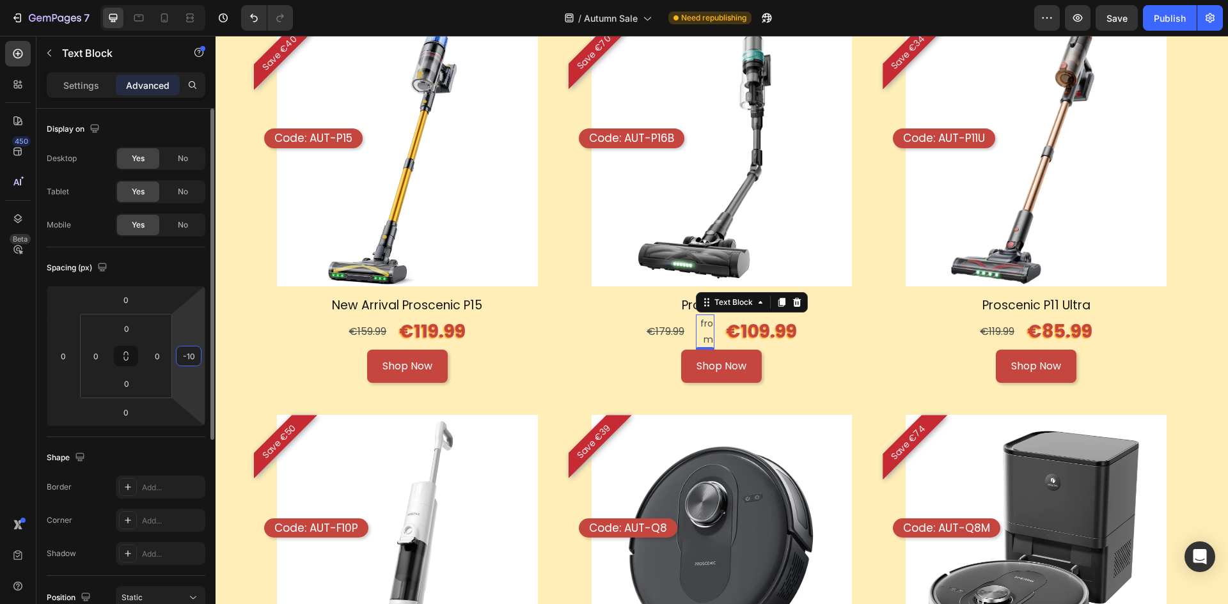
type input "-1"
click at [191, 0] on html "7 Version history / Autumn Sale Need republishing Preview Save Publish 450 Beta…" at bounding box center [614, 0] width 1228 height 0
type input "0"
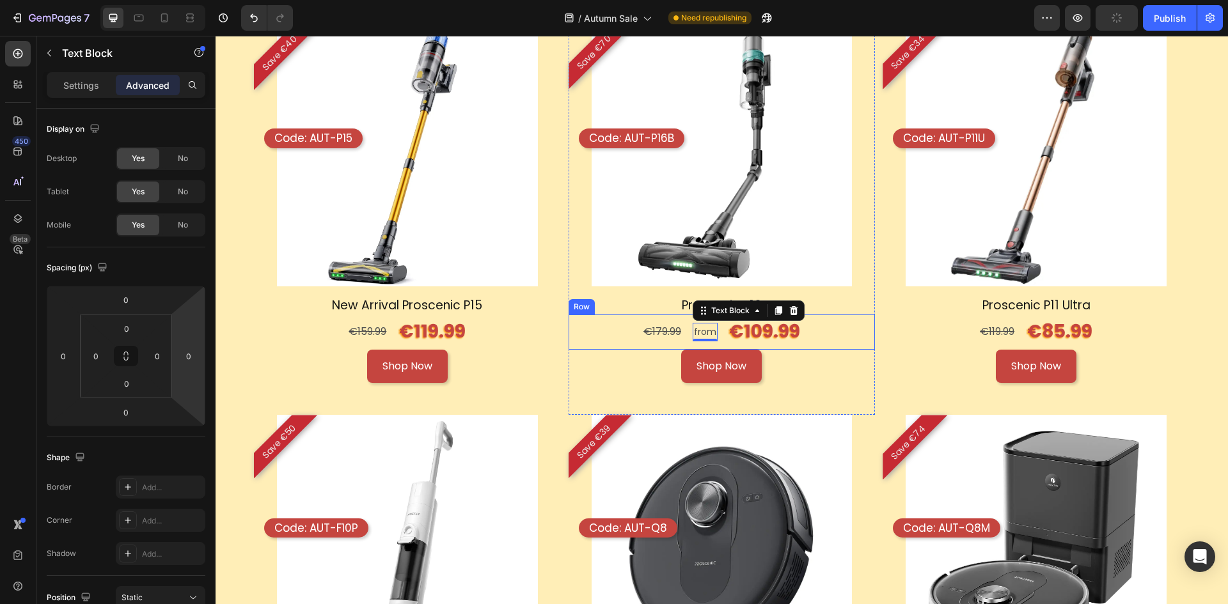
click at [721, 329] on div "€179.99 Text Block from Text Block 0 €109.99 Text Block Row" at bounding box center [721, 332] width 307 height 35
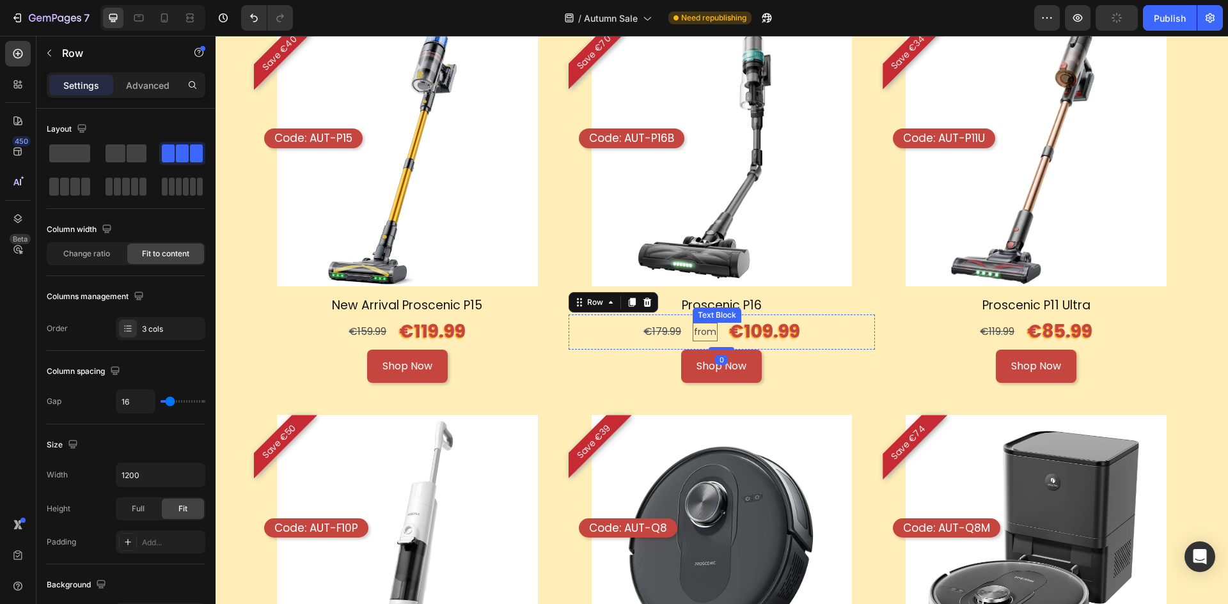
click at [695, 328] on p "from" at bounding box center [705, 332] width 22 height 16
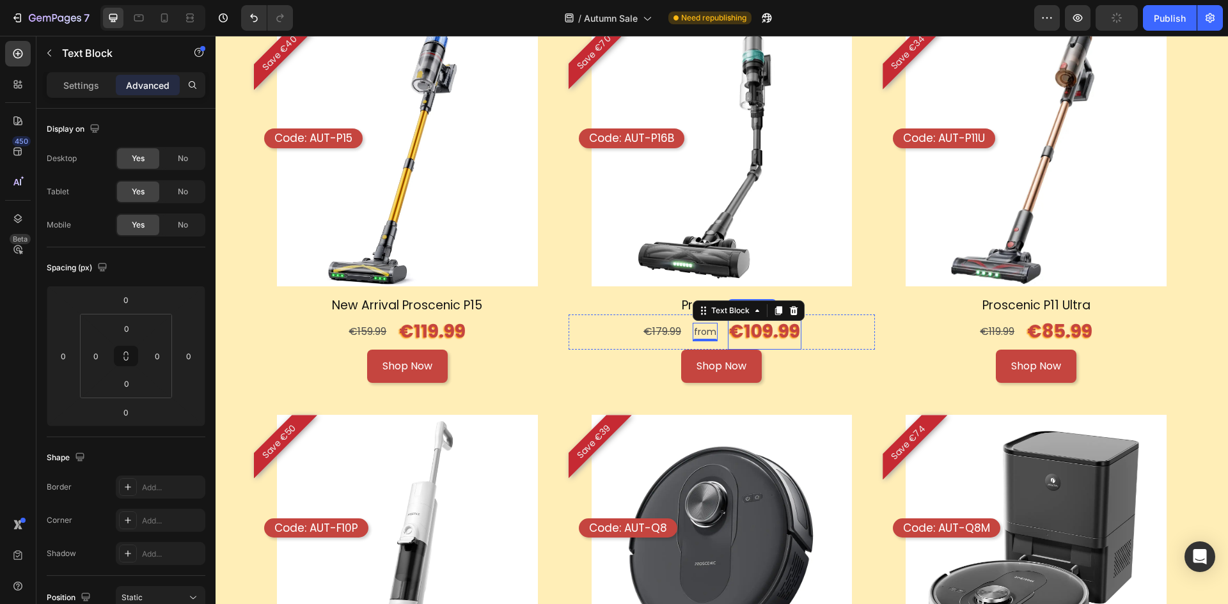
click at [738, 325] on p "€109.99" at bounding box center [764, 332] width 71 height 32
click at [694, 329] on p "from" at bounding box center [705, 332] width 22 height 16
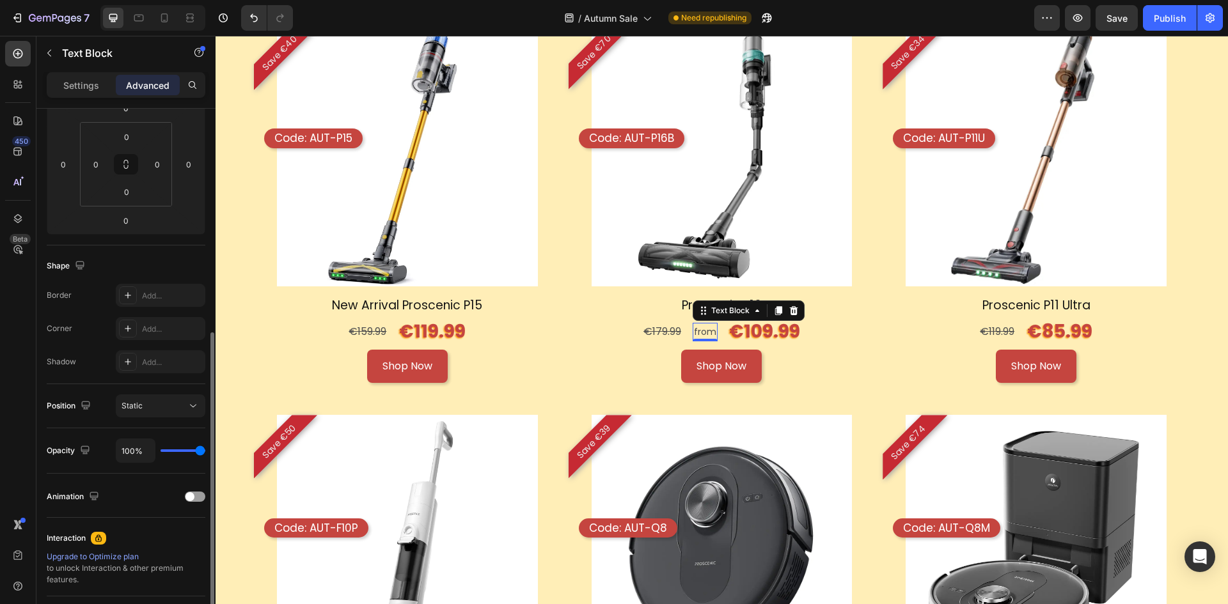
scroll to position [256, 0]
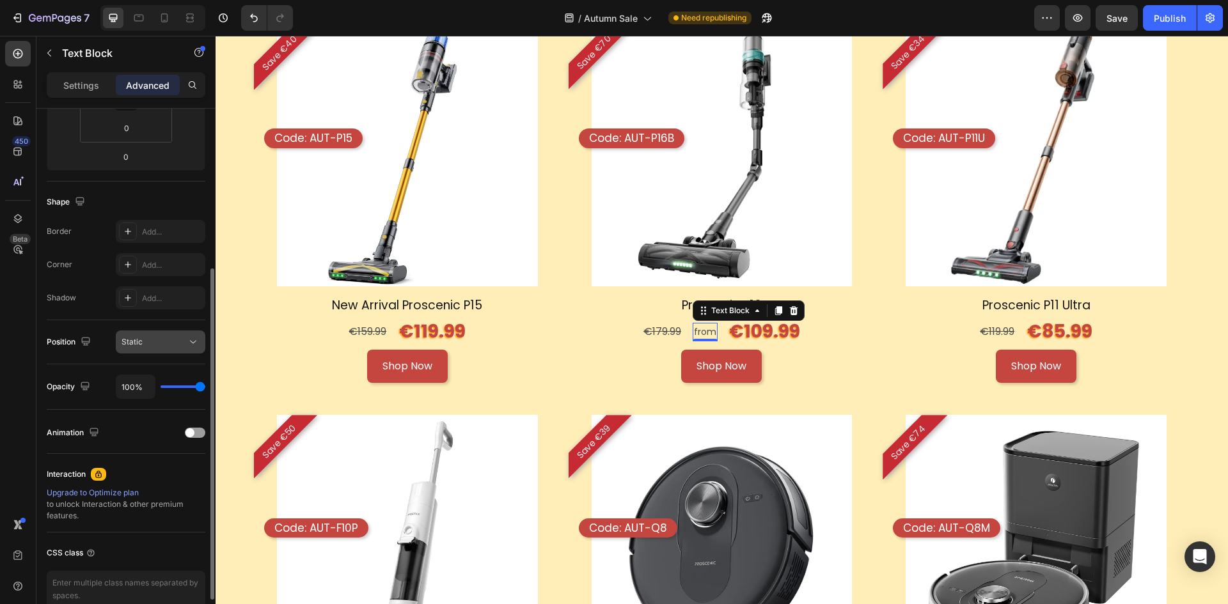
click at [191, 347] on icon at bounding box center [193, 342] width 13 height 13
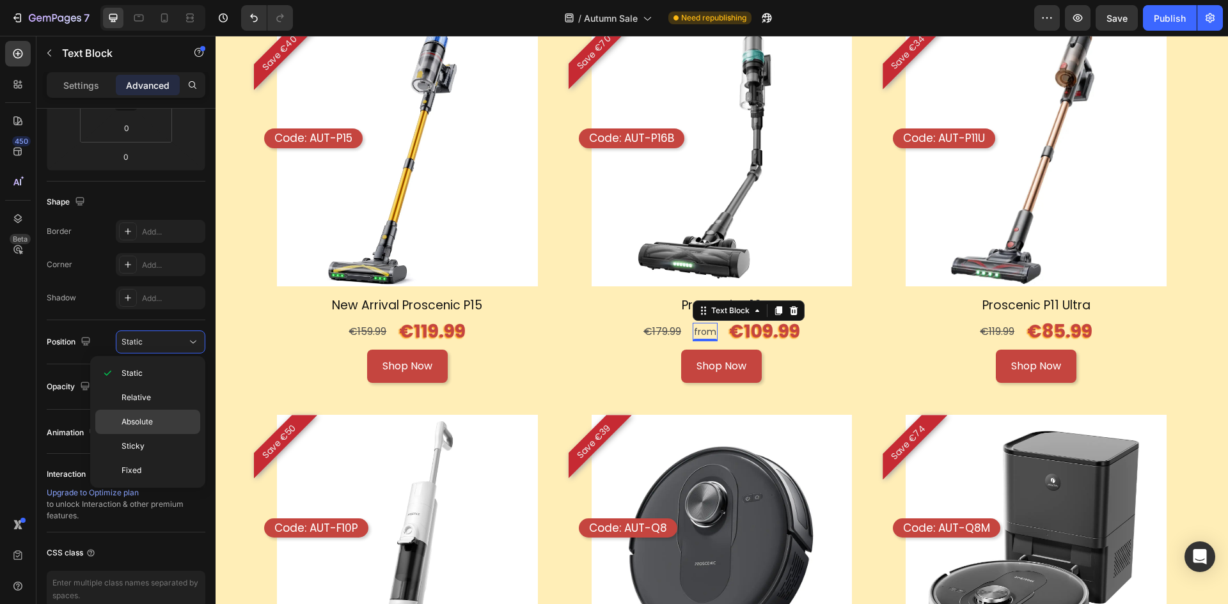
click at [164, 413] on div "Absolute" at bounding box center [147, 422] width 105 height 24
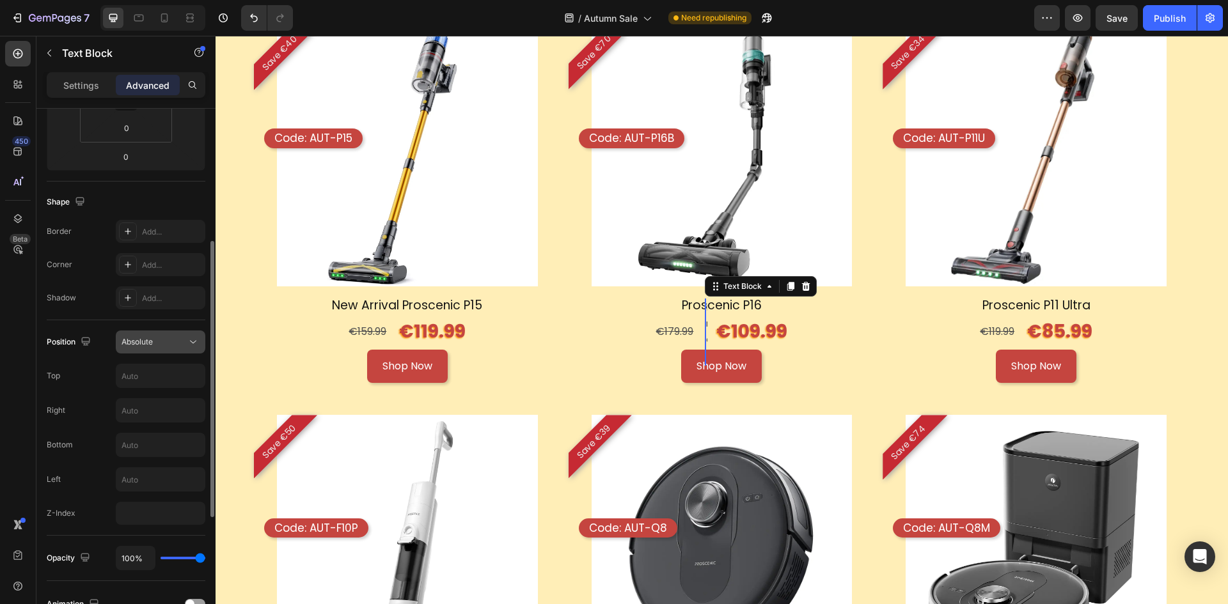
click at [182, 335] on button "Absolute" at bounding box center [161, 342] width 90 height 23
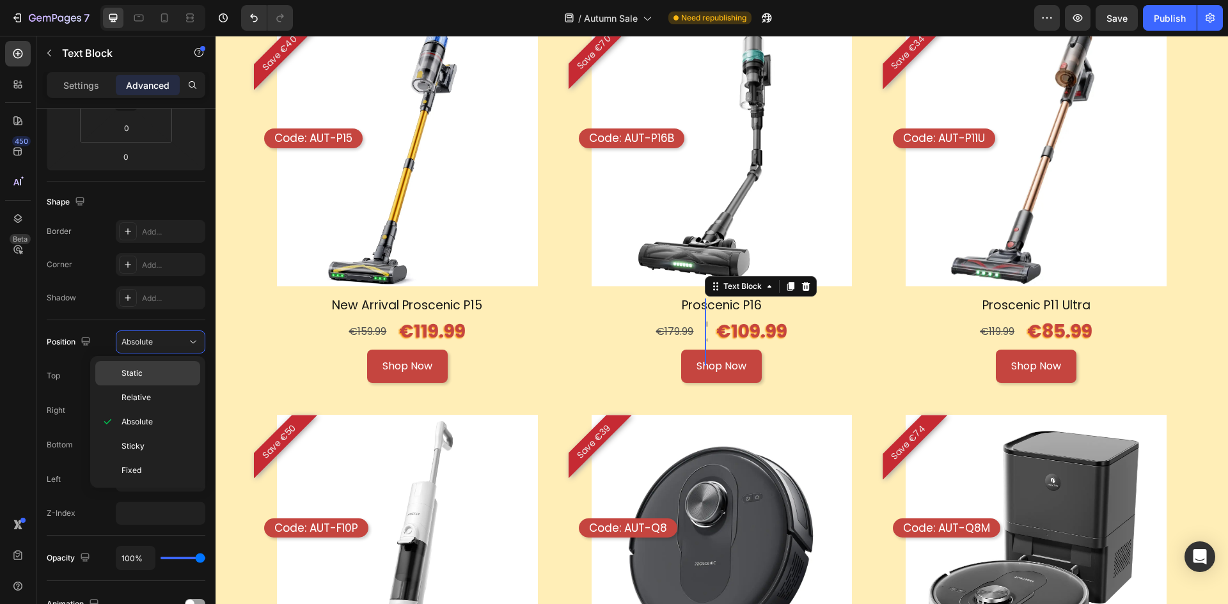
click at [164, 382] on div "Static" at bounding box center [147, 373] width 105 height 24
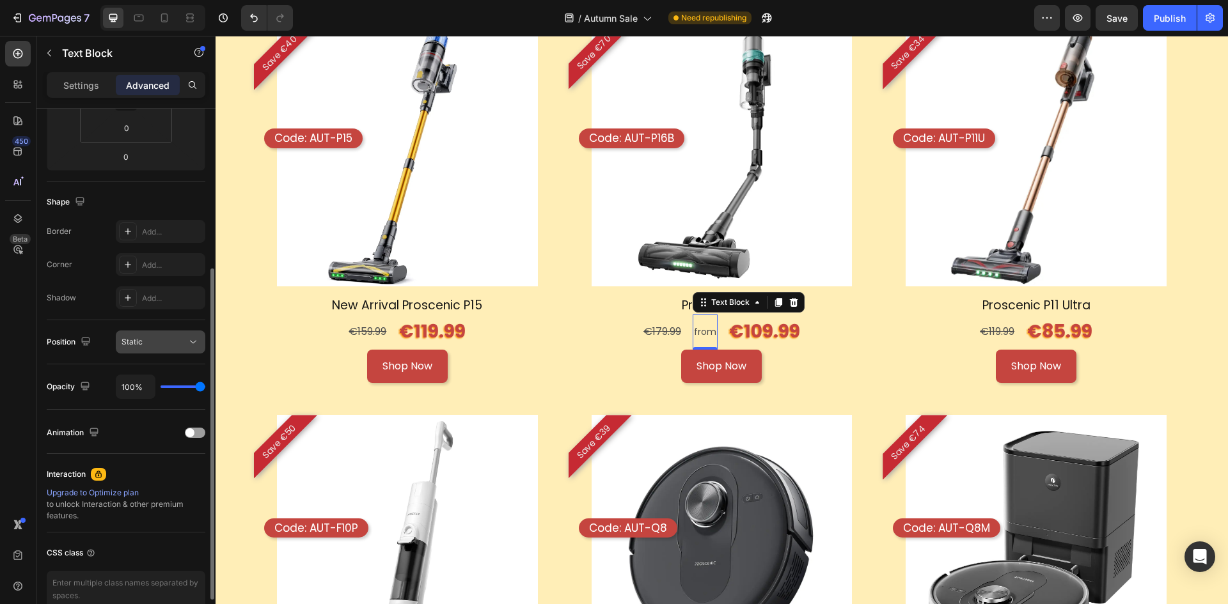
click at [179, 349] on button "Static" at bounding box center [161, 342] width 90 height 23
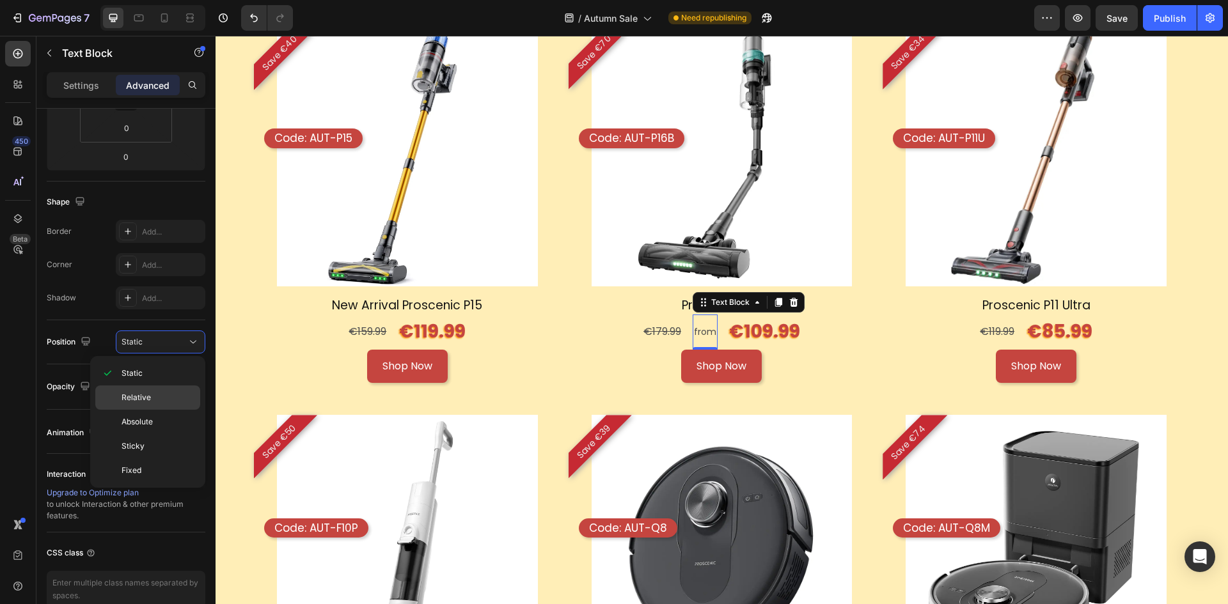
click at [168, 386] on div "Relative" at bounding box center [147, 398] width 105 height 24
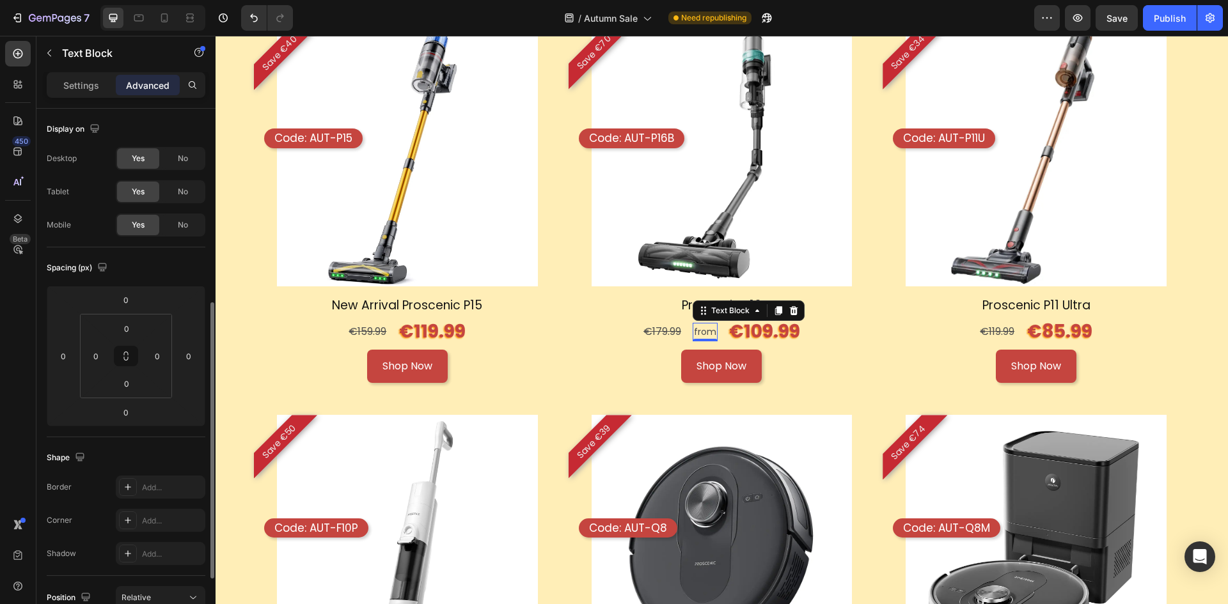
scroll to position [320, 0]
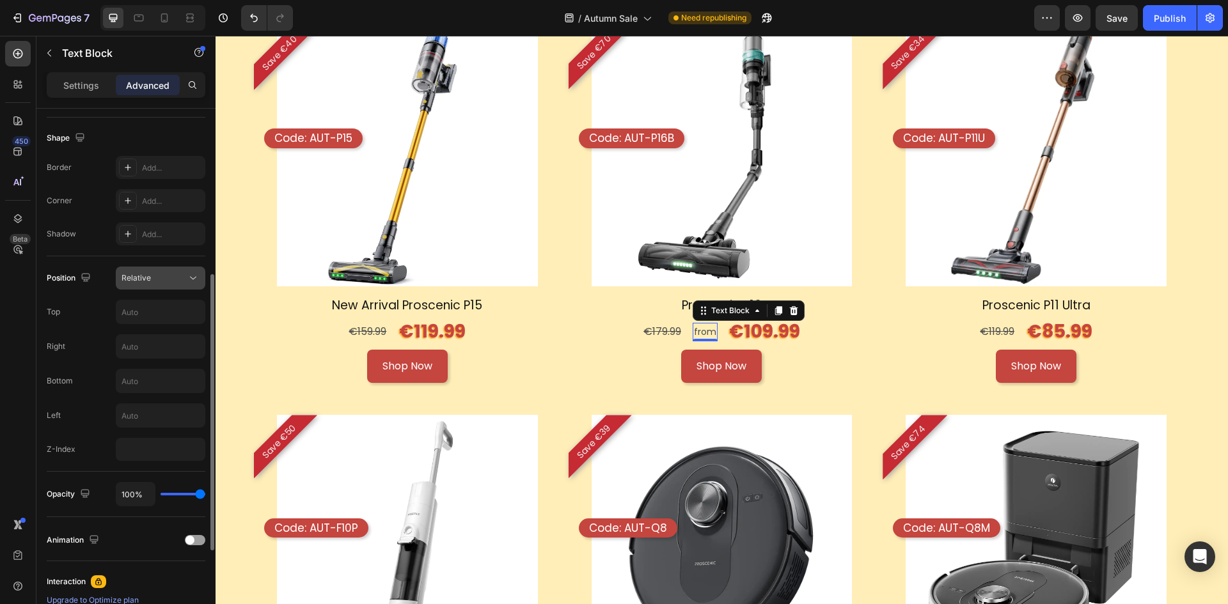
click at [172, 270] on button "Relative" at bounding box center [161, 278] width 90 height 23
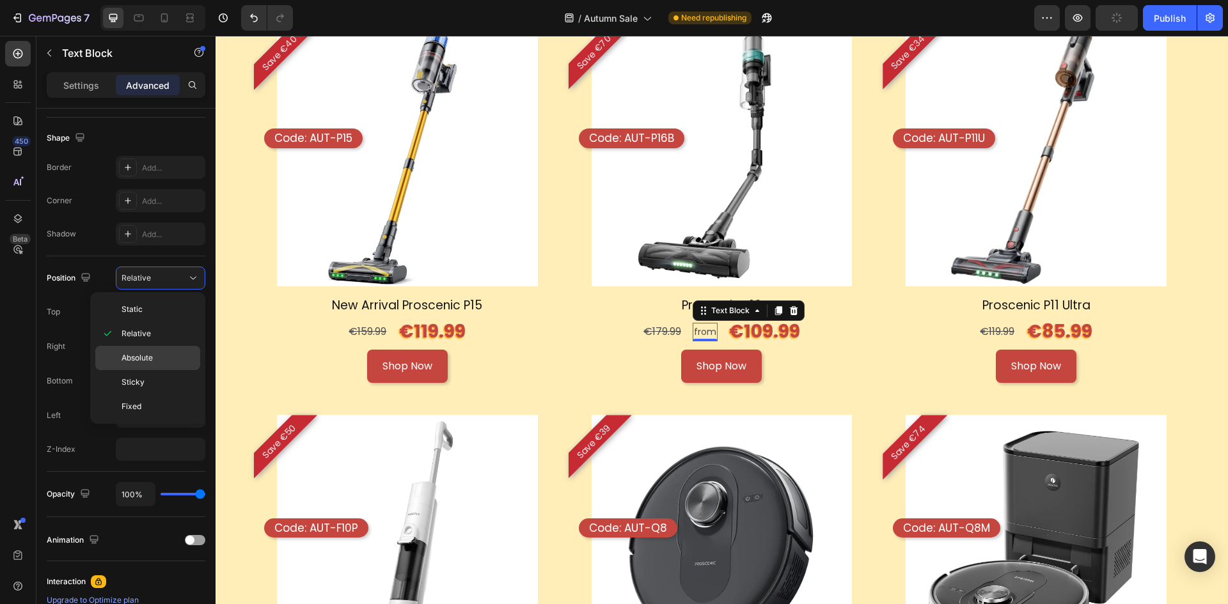
click at [148, 365] on div "Absolute" at bounding box center [147, 358] width 105 height 24
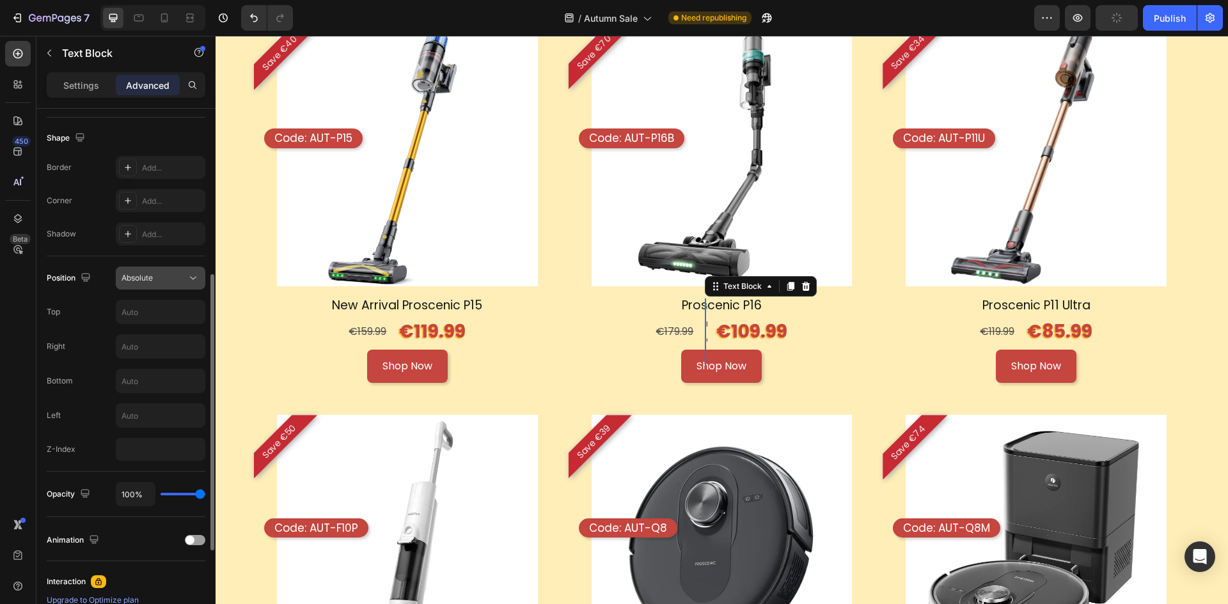
click at [176, 274] on div "Absolute" at bounding box center [153, 278] width 65 height 12
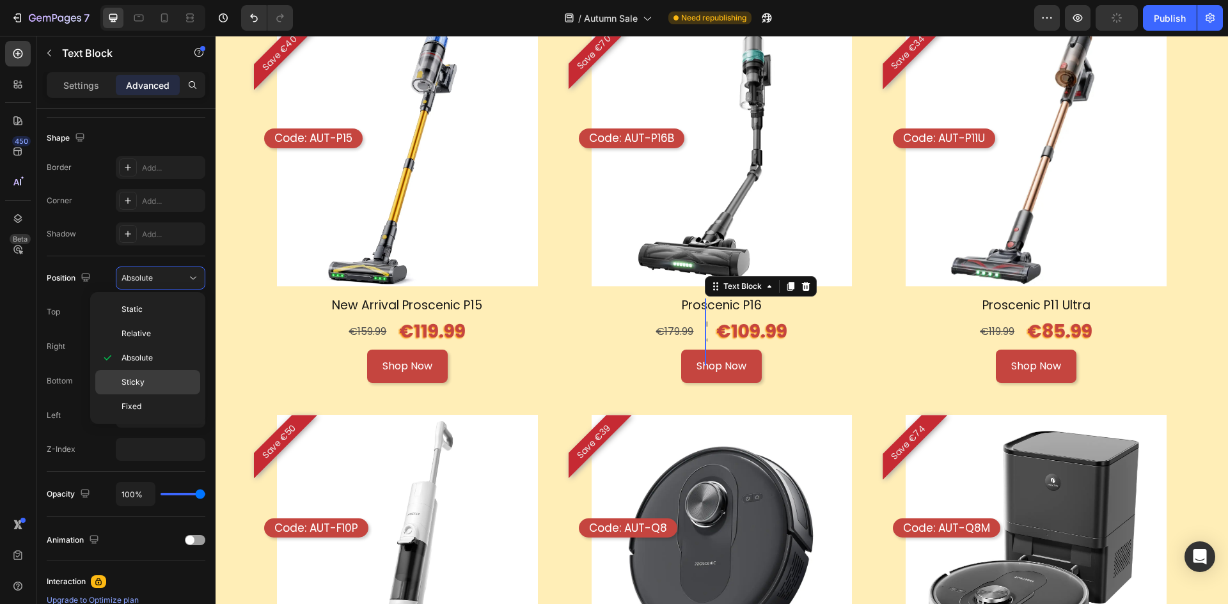
click at [152, 376] on div "Sticky" at bounding box center [147, 382] width 105 height 24
type input "0"
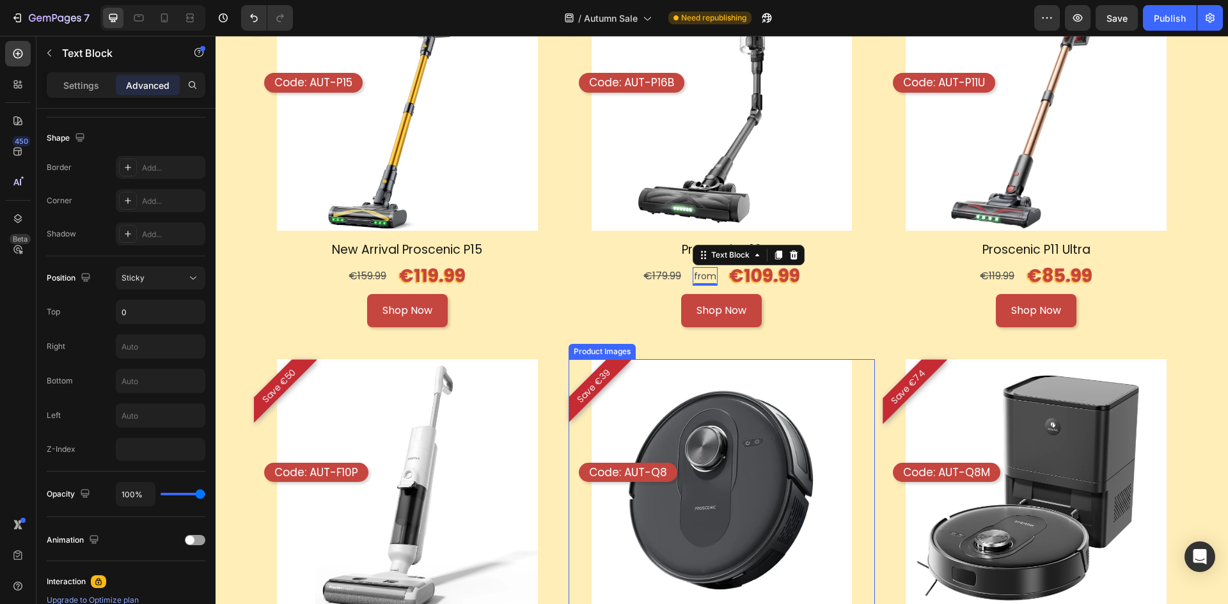
scroll to position [1341, 0]
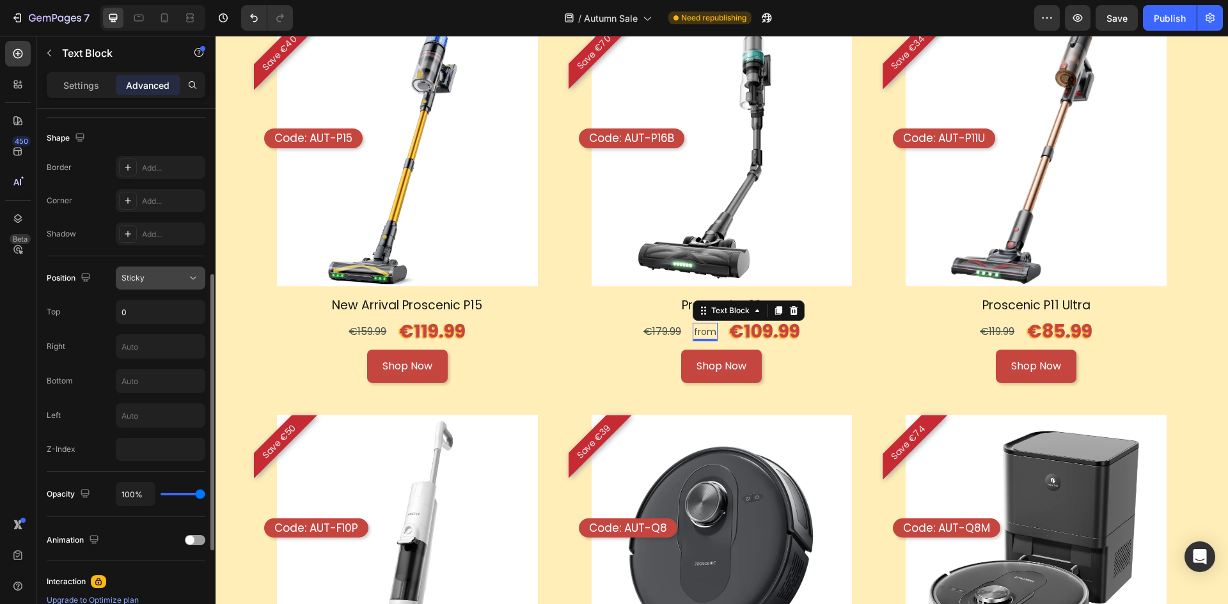
click at [135, 274] on span "Sticky" at bounding box center [132, 278] width 23 height 10
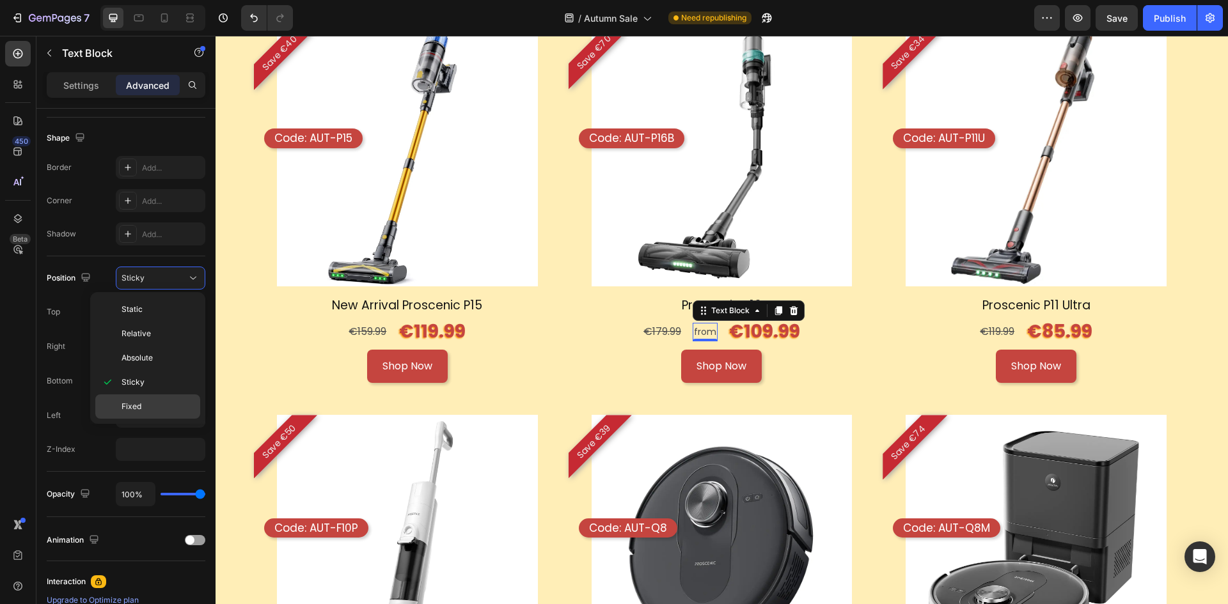
click at [162, 398] on div "Fixed" at bounding box center [147, 406] width 105 height 24
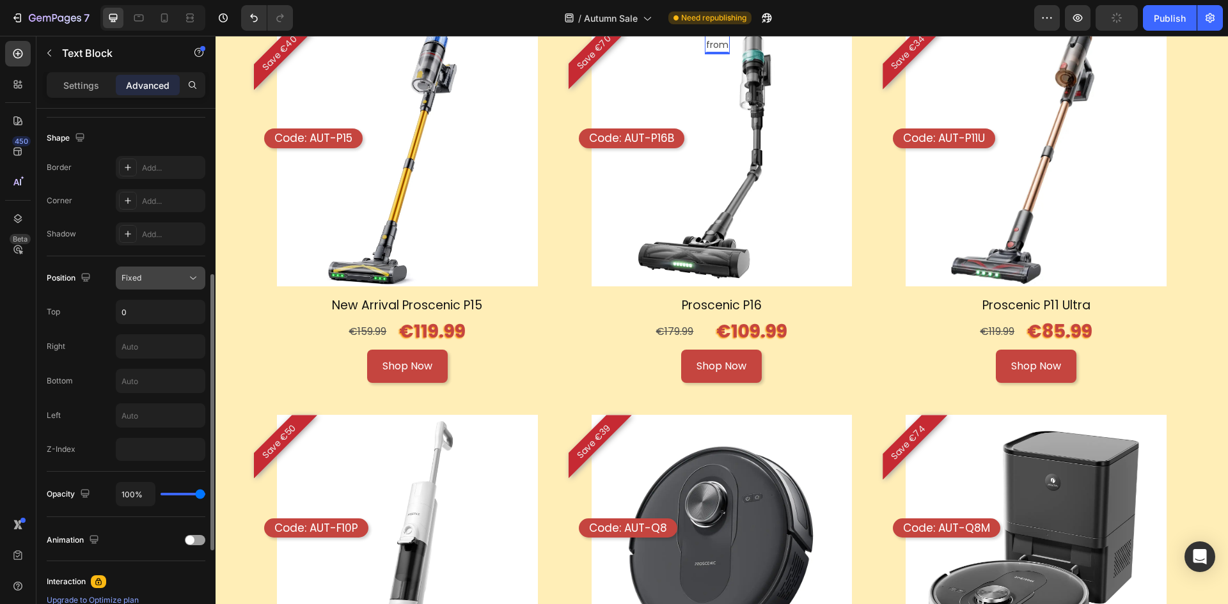
click at [181, 275] on div "Fixed" at bounding box center [153, 278] width 65 height 12
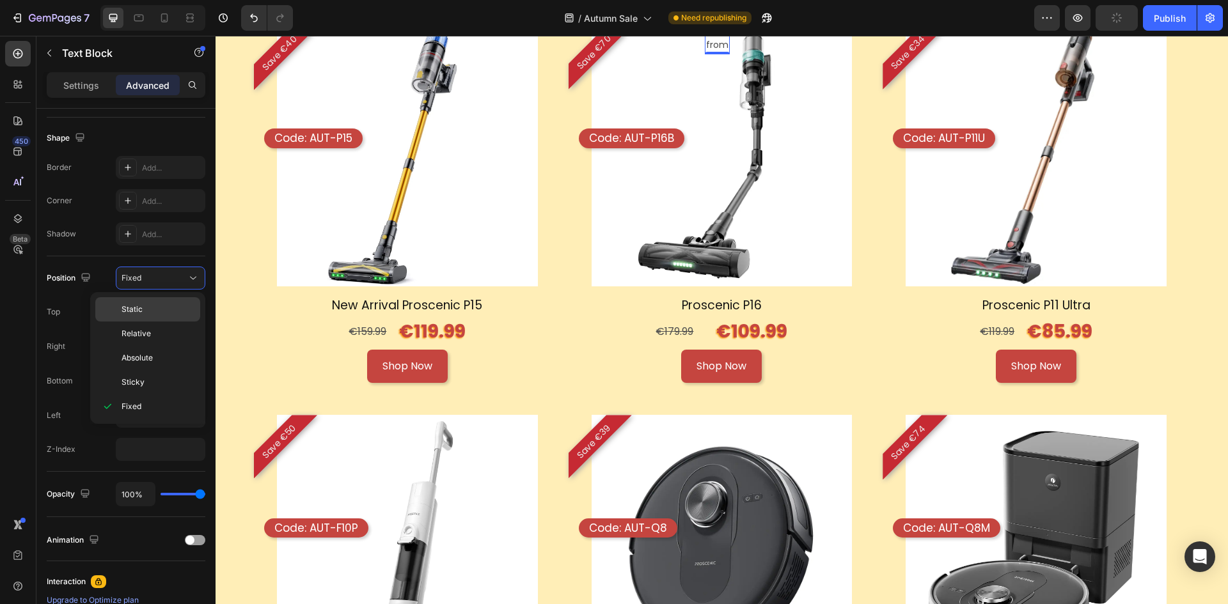
click at [167, 309] on p "Static" at bounding box center [157, 310] width 73 height 12
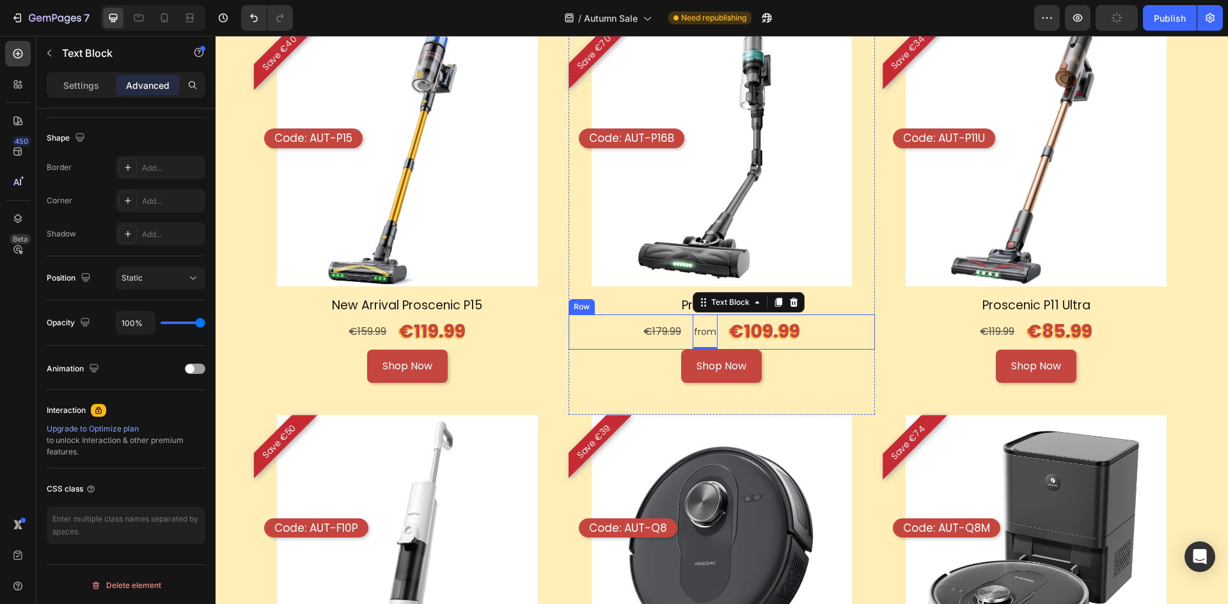
click at [720, 327] on div "€179.99 Text Block from Text Block 0 €109.99 Text Block Row" at bounding box center [721, 332] width 307 height 35
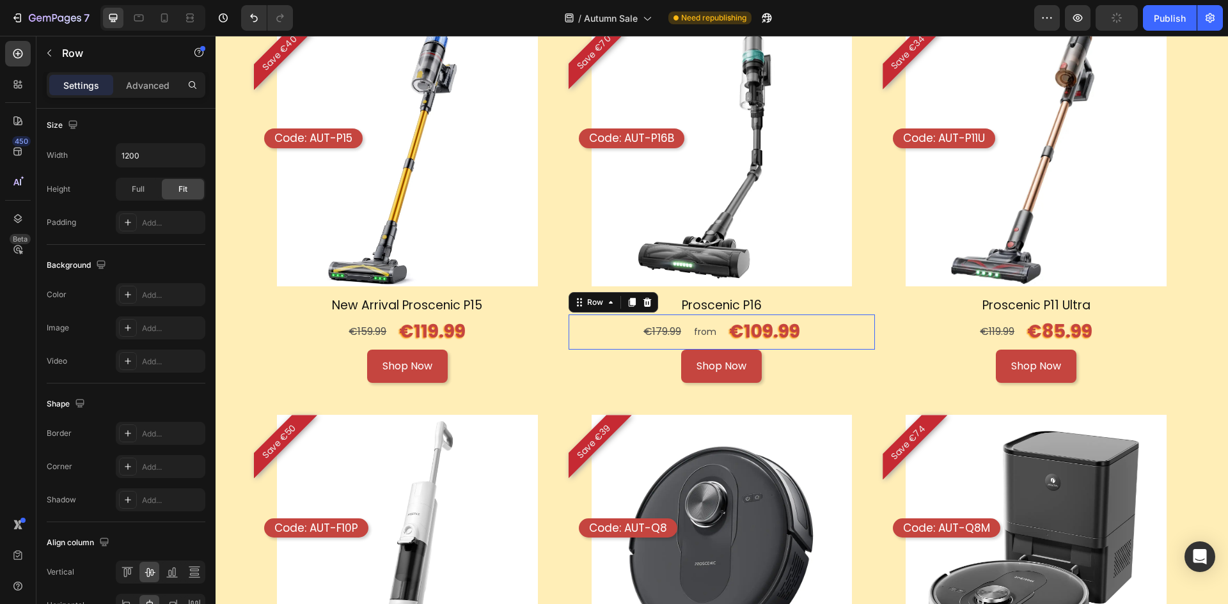
scroll to position [0, 0]
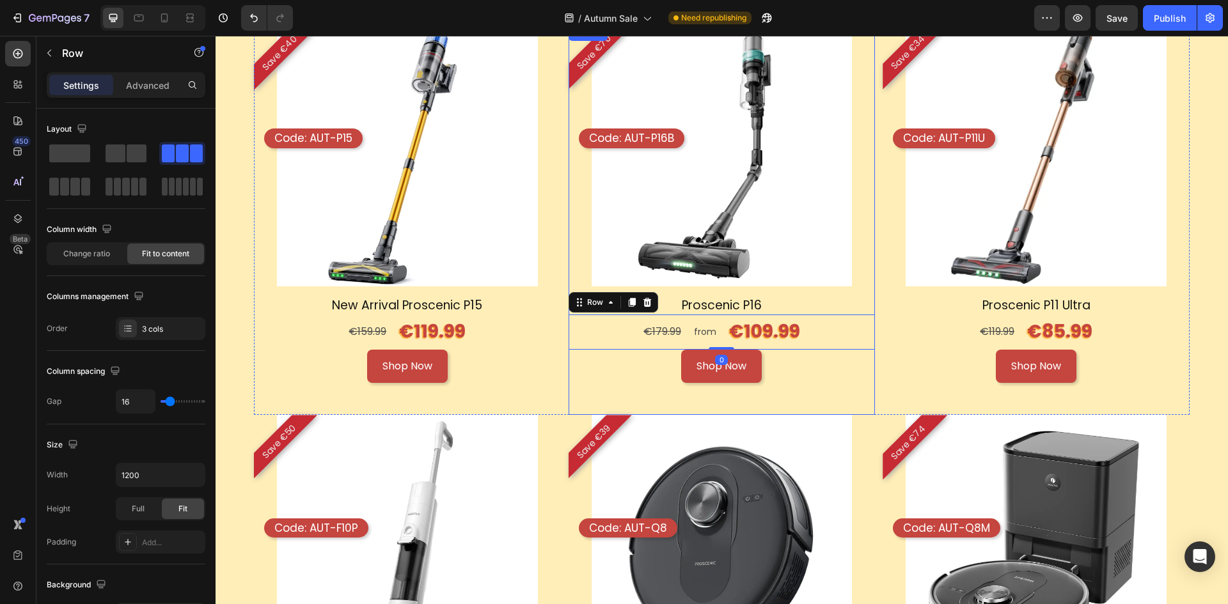
click at [792, 380] on div "Shop Now Button" at bounding box center [721, 367] width 307 height 34
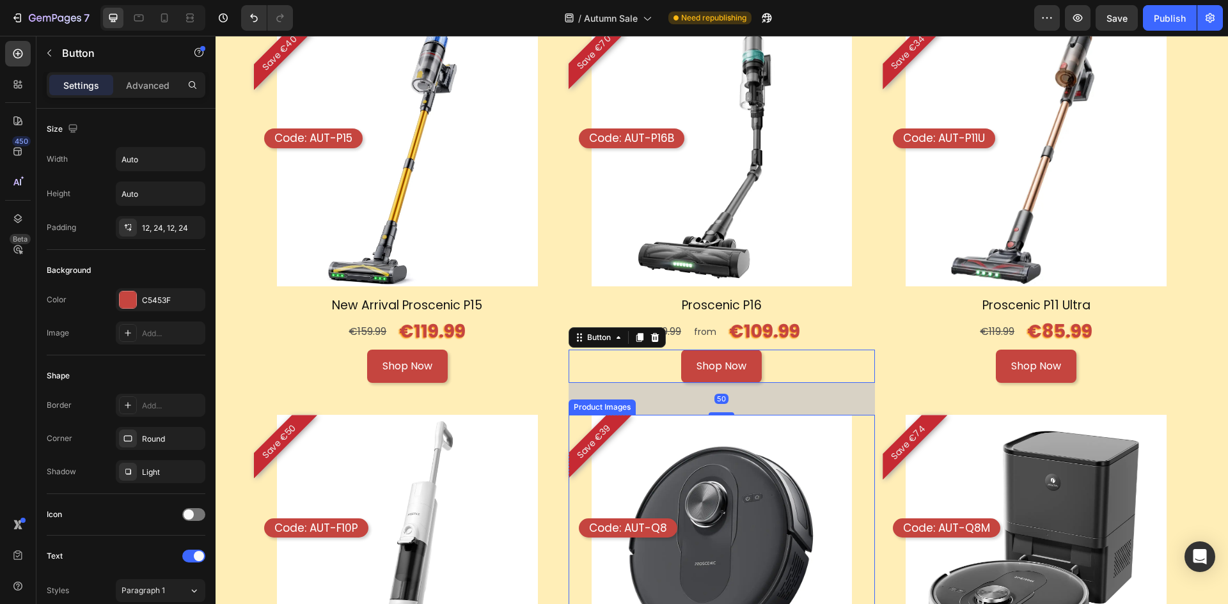
scroll to position [1277, 0]
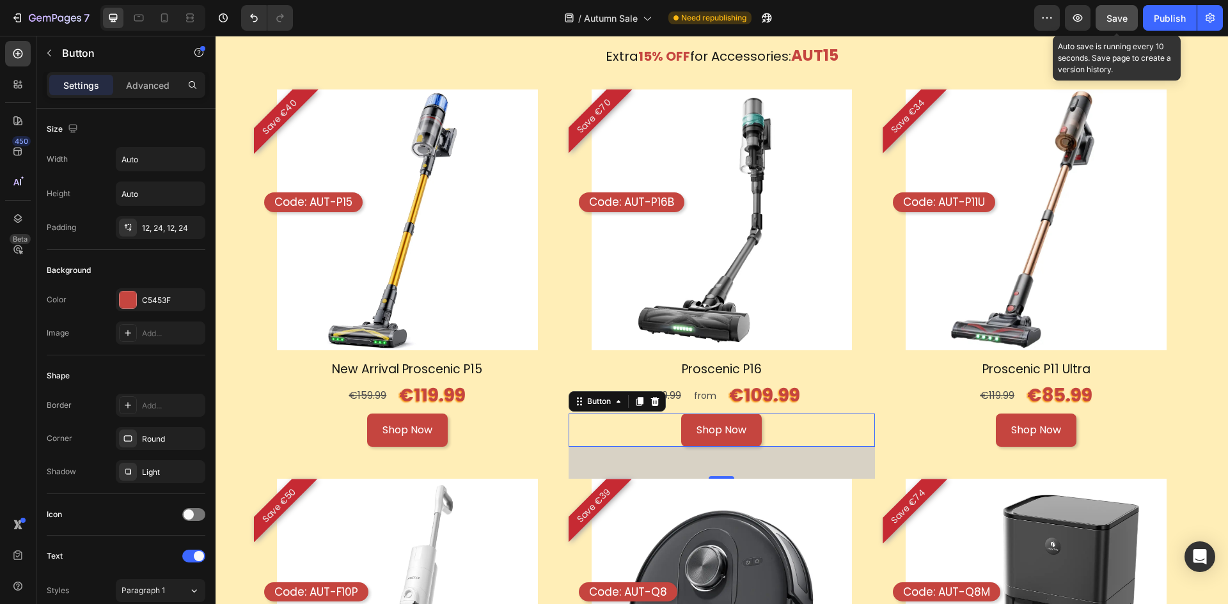
click at [1121, 19] on span "Save" at bounding box center [1116, 18] width 21 height 11
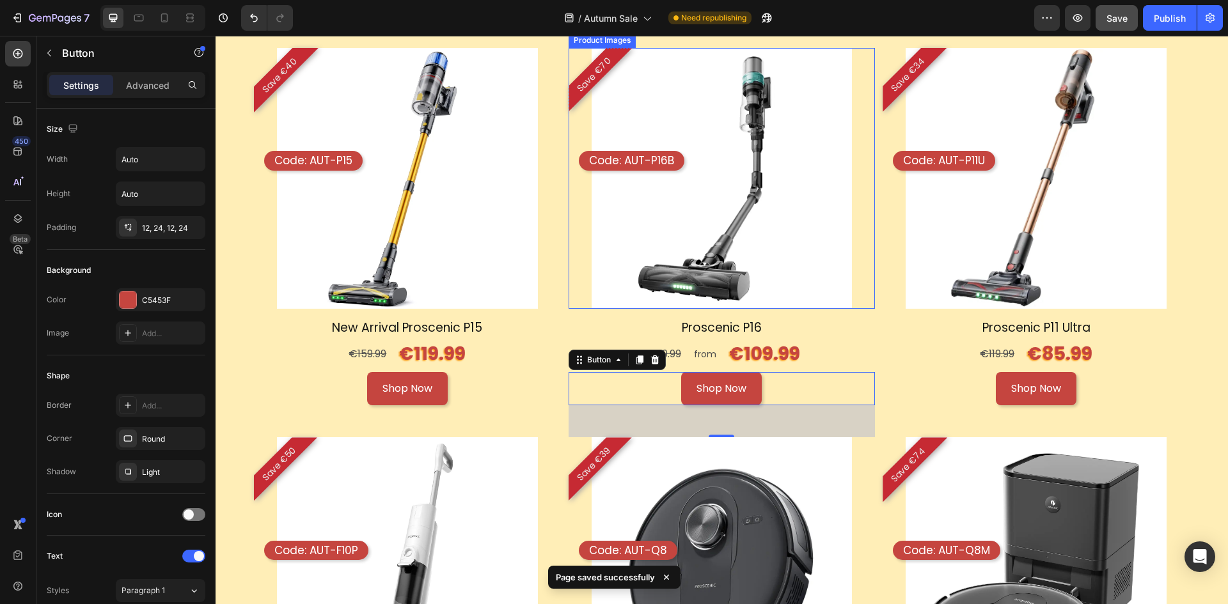
scroll to position [1341, 0]
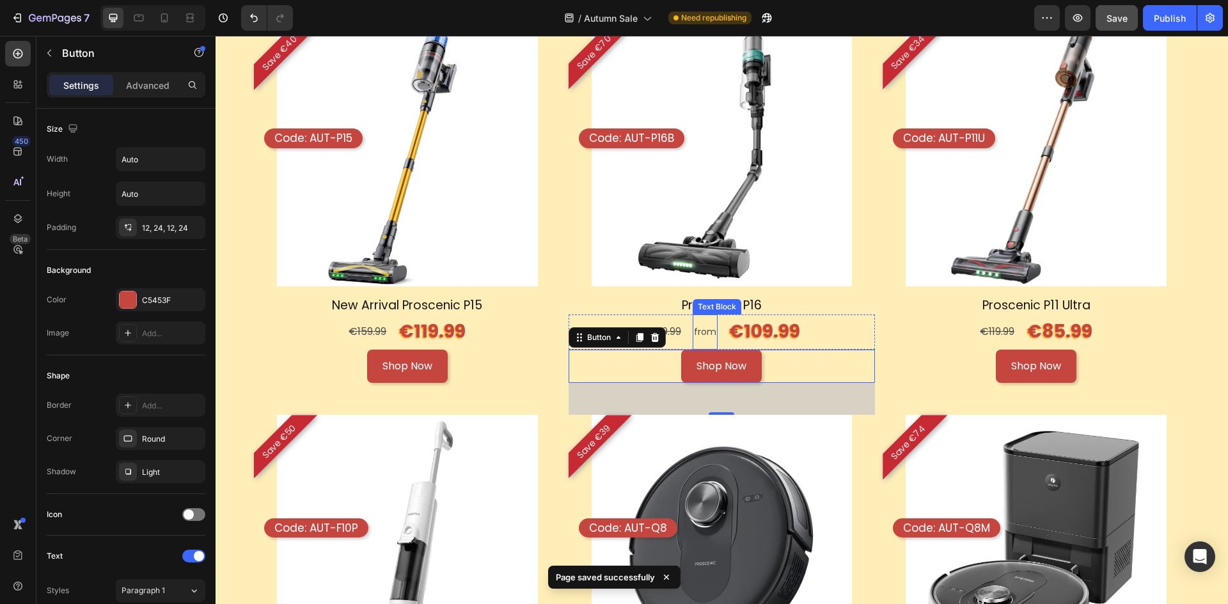
click at [709, 333] on p "from" at bounding box center [705, 332] width 22 height 16
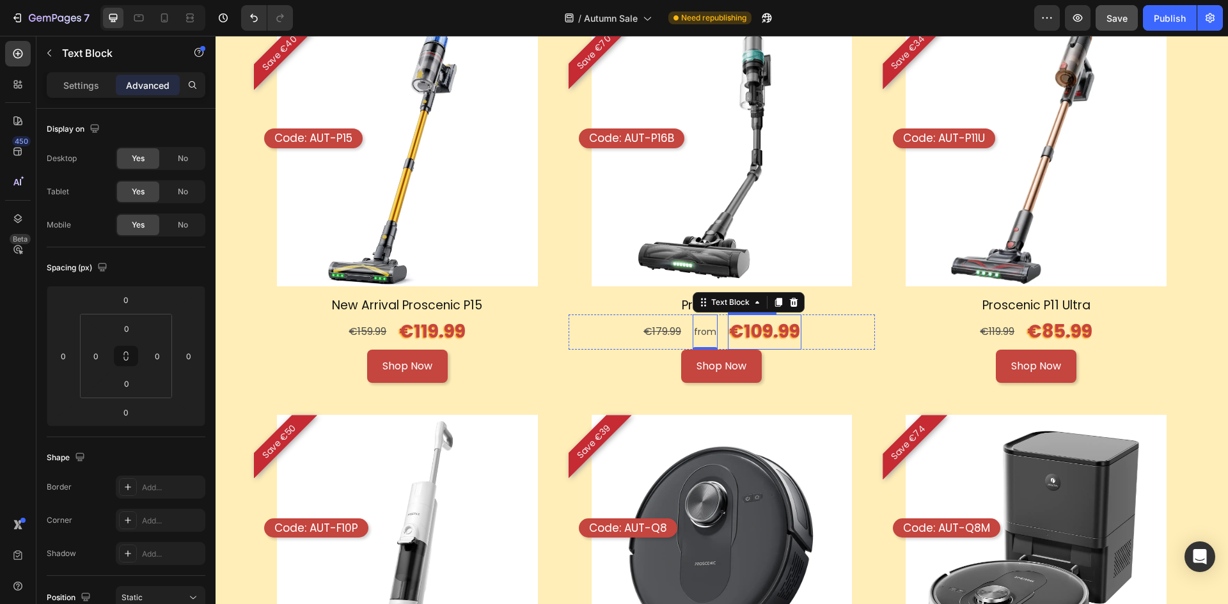
click at [756, 332] on p "€109.99" at bounding box center [764, 332] width 71 height 32
click at [710, 328] on p "from" at bounding box center [705, 332] width 22 height 16
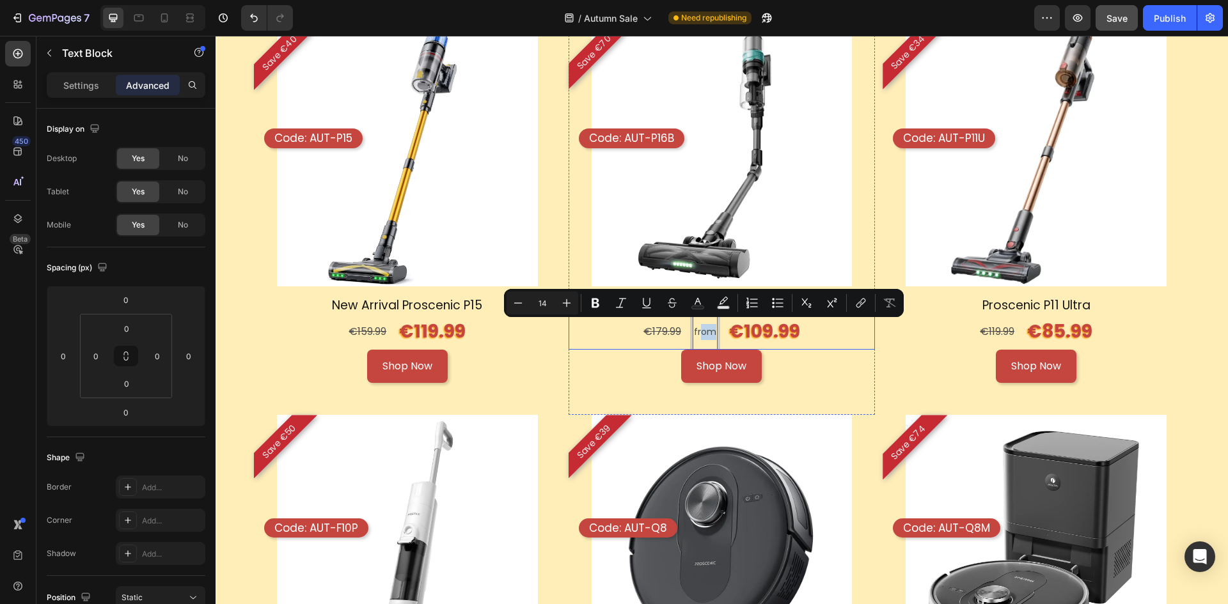
drag, startPoint x: 698, startPoint y: 322, endPoint x: 717, endPoint y: 327, distance: 19.7
click at [729, 334] on p "€109.99" at bounding box center [764, 332] width 71 height 32
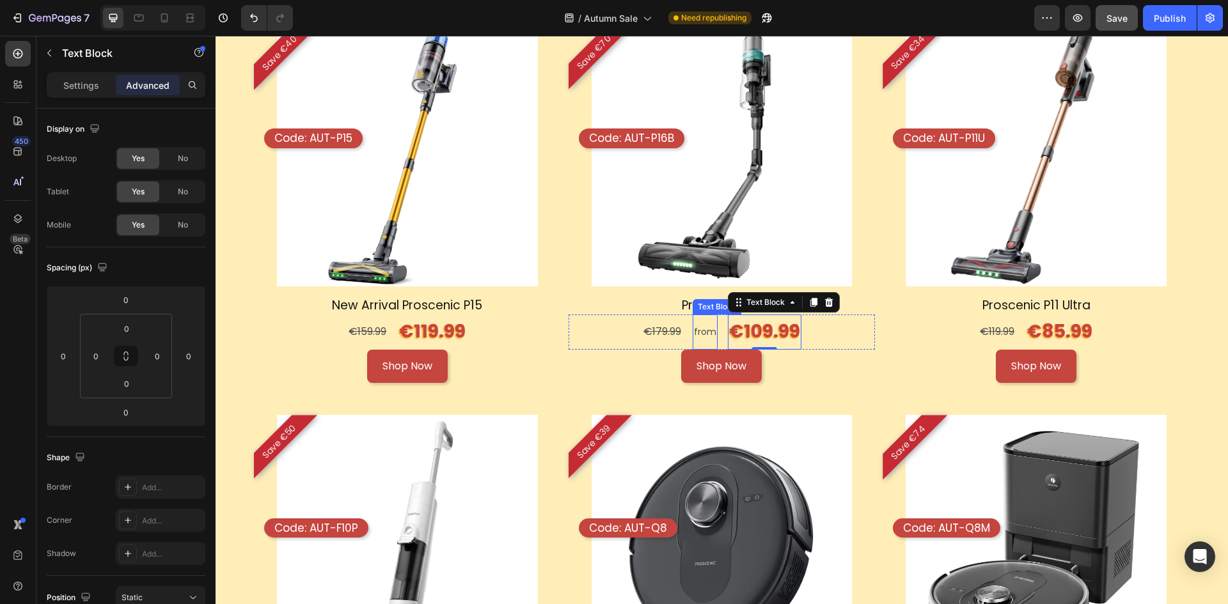
click at [698, 325] on p "from" at bounding box center [705, 332] width 22 height 16
click at [792, 300] on icon at bounding box center [793, 302] width 8 height 9
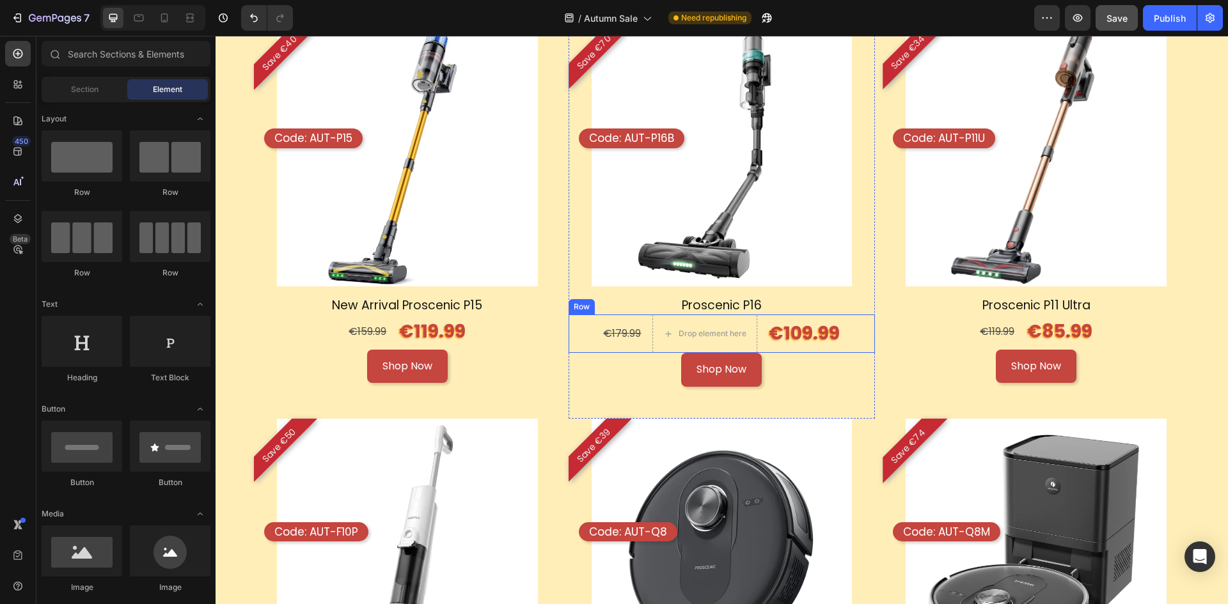
click at [855, 320] on div "€179.99 Text Block Drop element here €109.99 Text Block Row" at bounding box center [721, 334] width 307 height 38
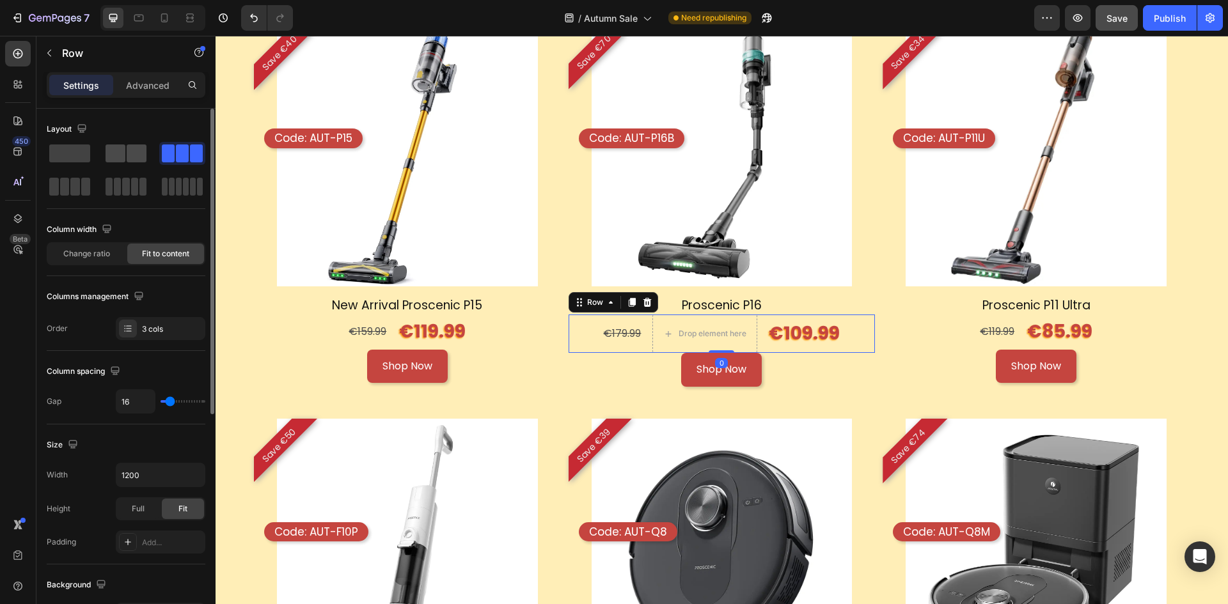
click at [125, 155] on span at bounding box center [115, 153] width 20 height 18
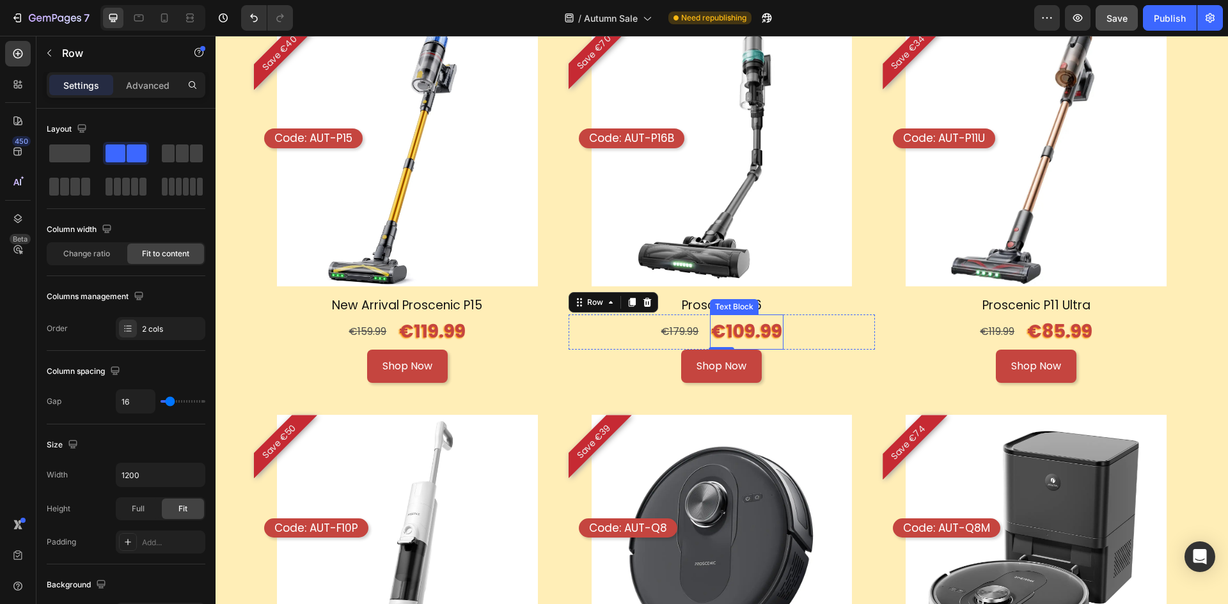
click at [739, 332] on p "€109.99" at bounding box center [746, 332] width 71 height 32
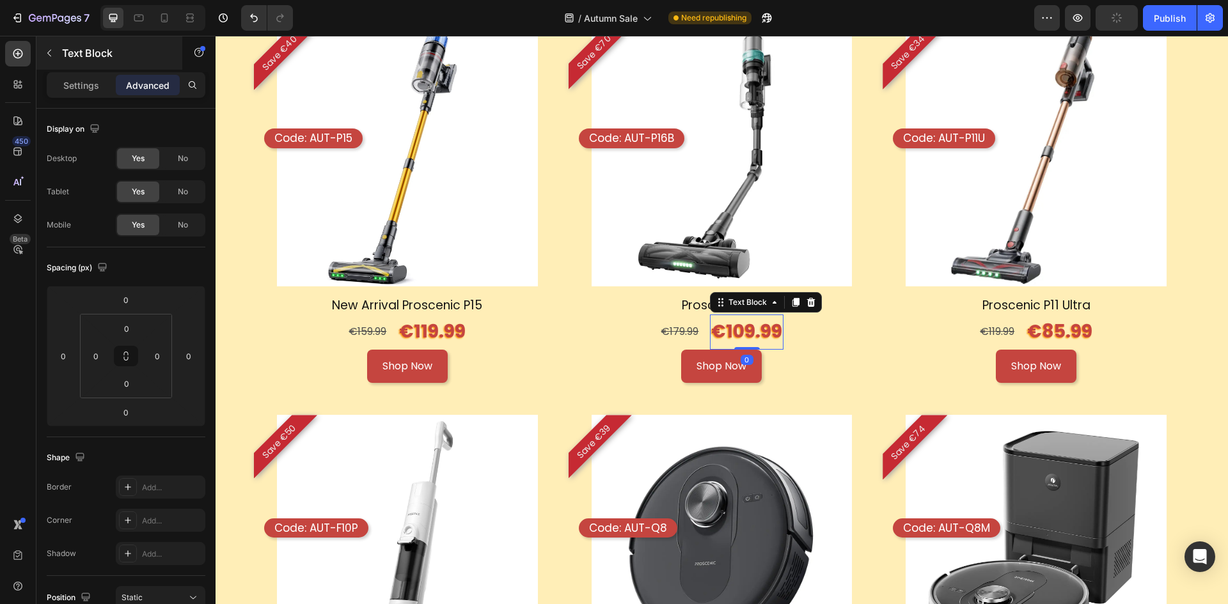
click at [72, 44] on div "Text Block" at bounding box center [109, 52] width 146 height 33
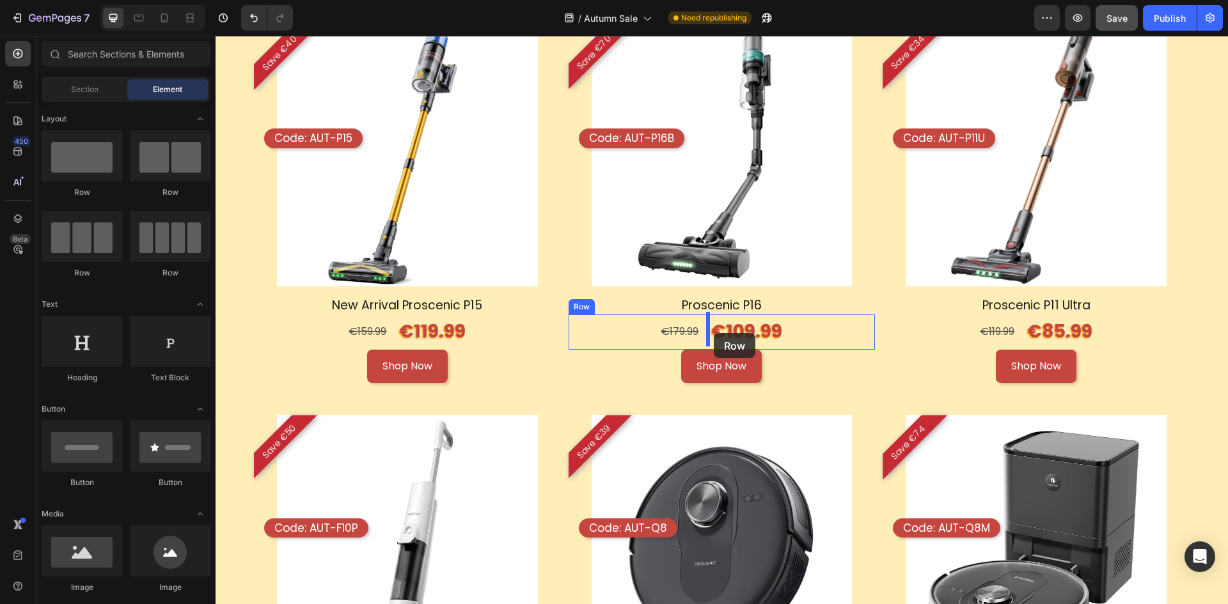
drag, startPoint x: 313, startPoint y: 207, endPoint x: 714, endPoint y: 333, distance: 420.4
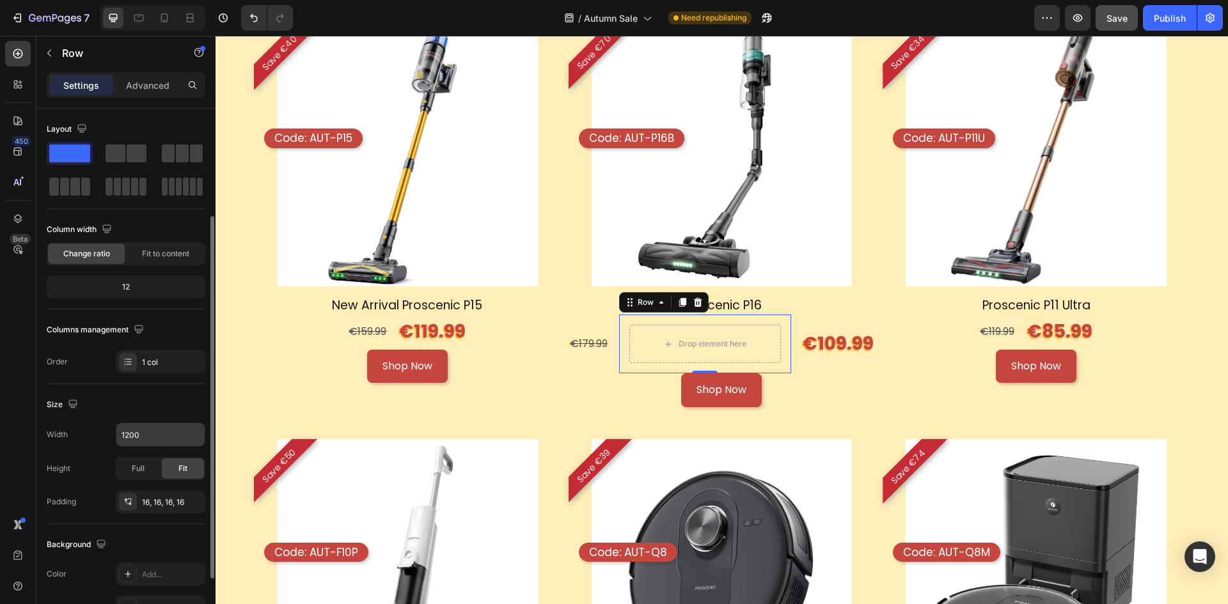
scroll to position [64, 0]
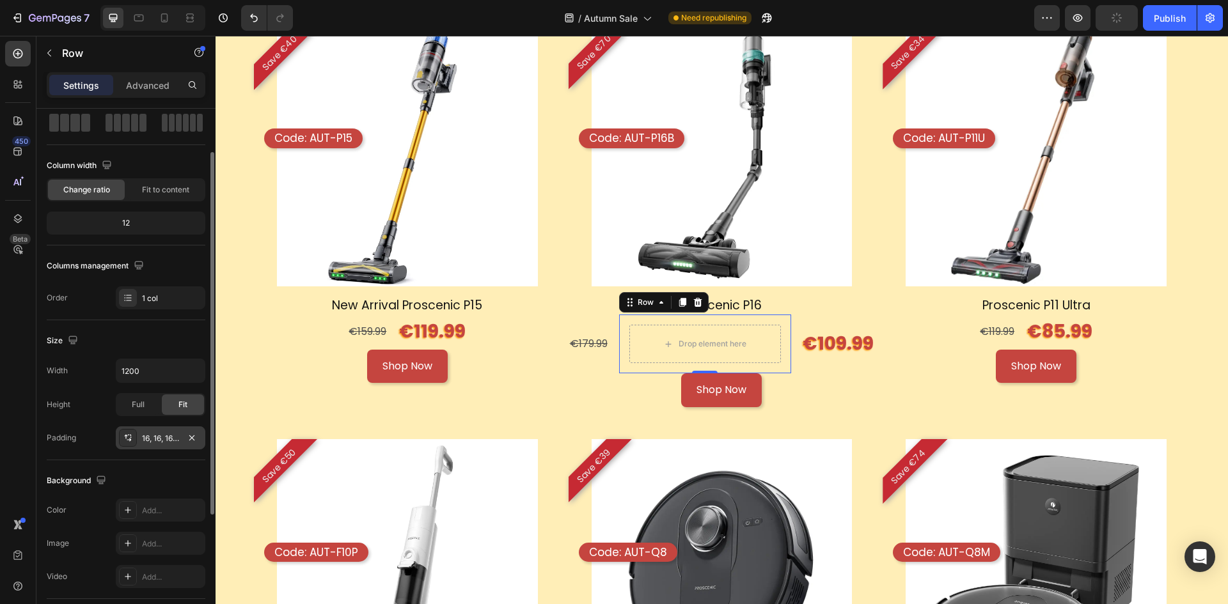
click at [176, 442] on div "16, 16, 16, 16" at bounding box center [160, 439] width 37 height 12
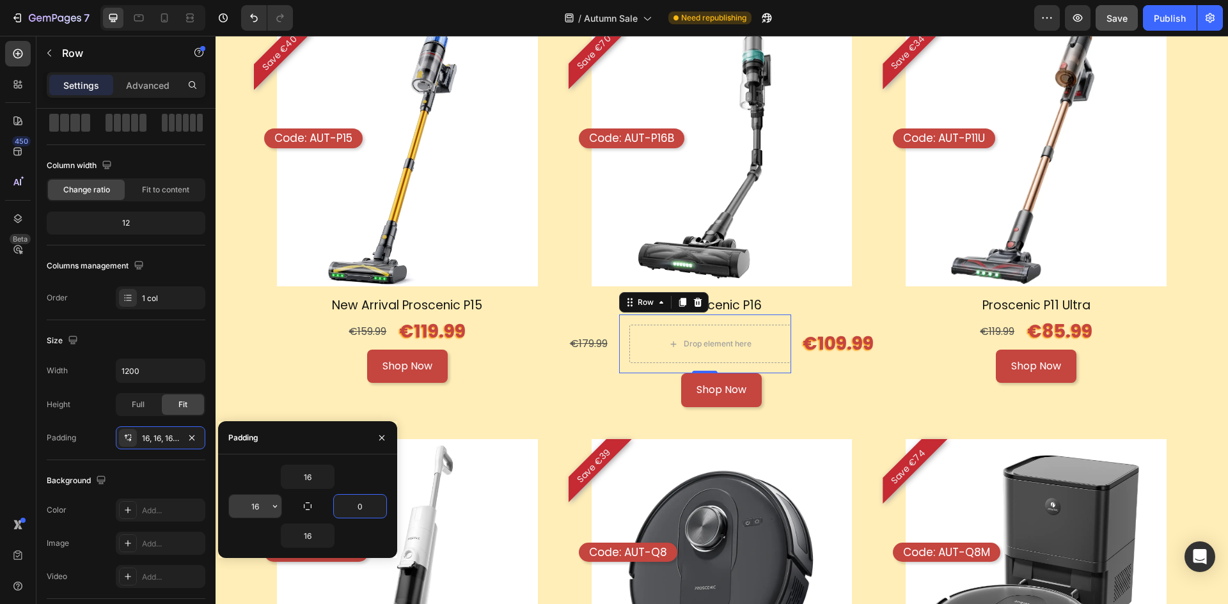
type input "0"
click at [45, 47] on button "button" at bounding box center [49, 53] width 20 height 20
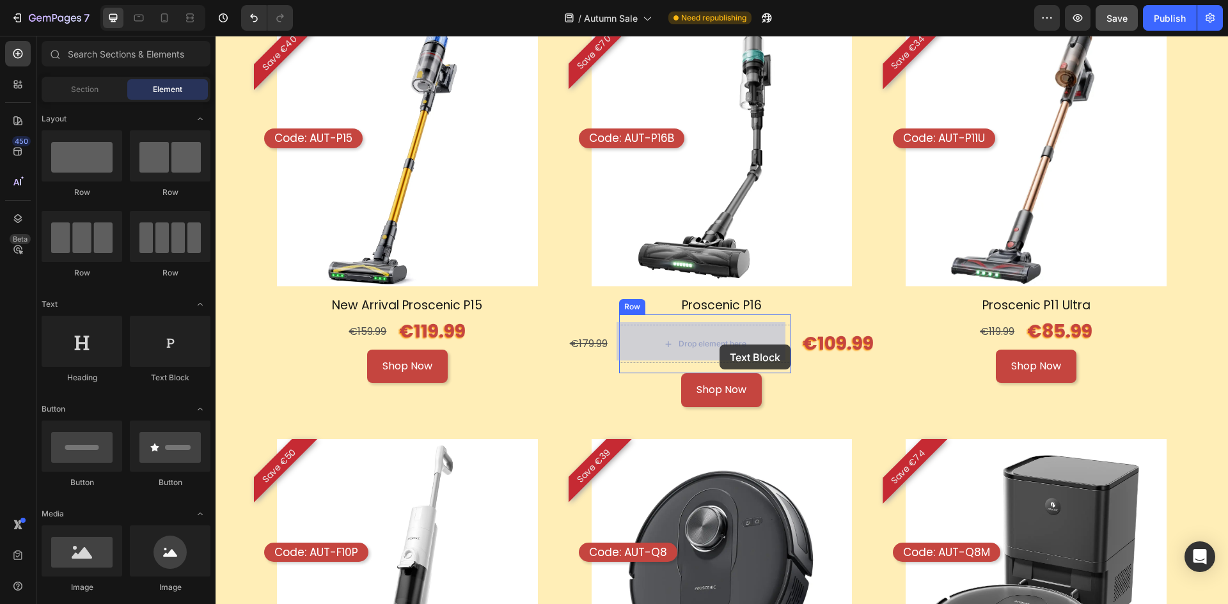
drag, startPoint x: 382, startPoint y: 388, endPoint x: 719, endPoint y: 345, distance: 339.7
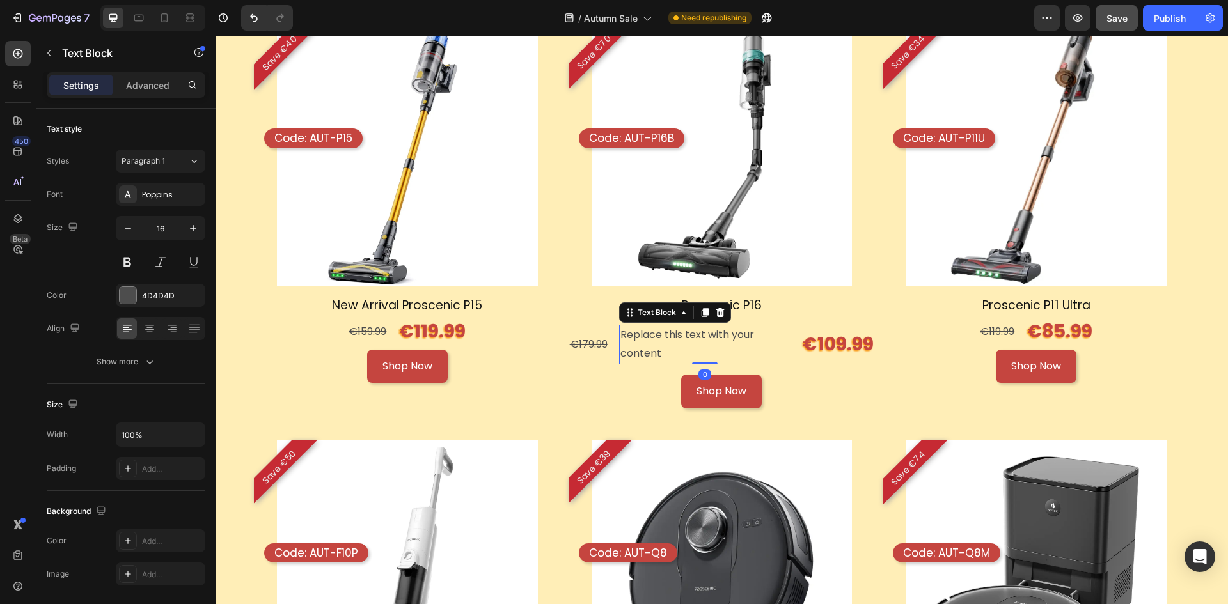
click at [706, 343] on div "Replace this text with your content" at bounding box center [705, 345] width 173 height 40
click at [706, 343] on p "Replace this text with your content" at bounding box center [705, 344] width 170 height 37
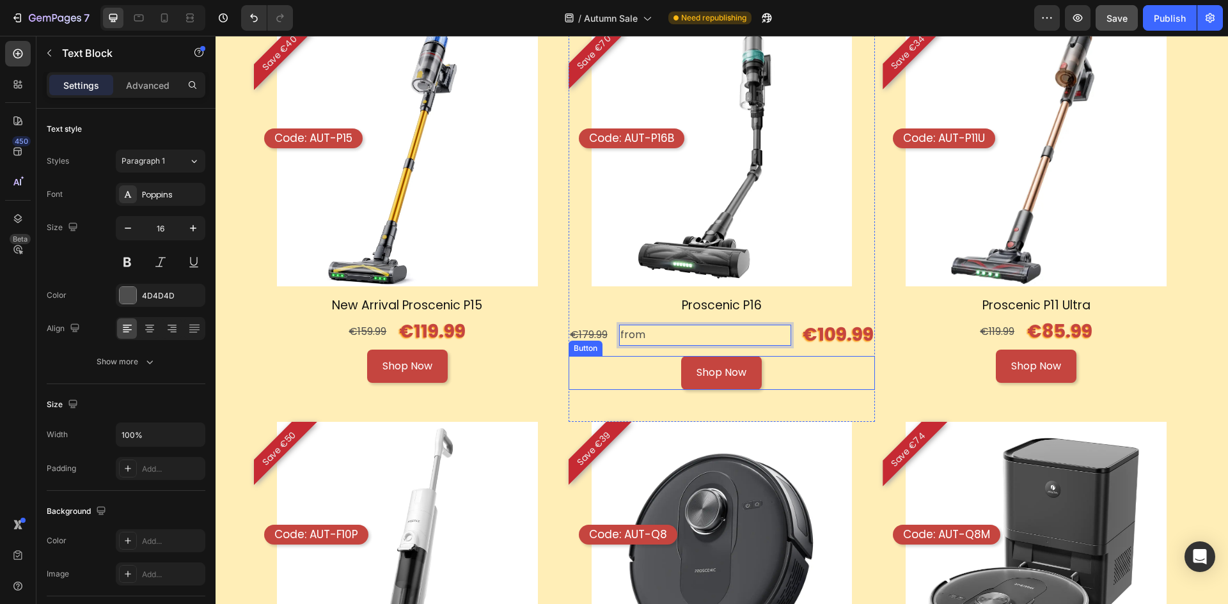
click at [783, 361] on div "Shop Now Button" at bounding box center [721, 373] width 307 height 34
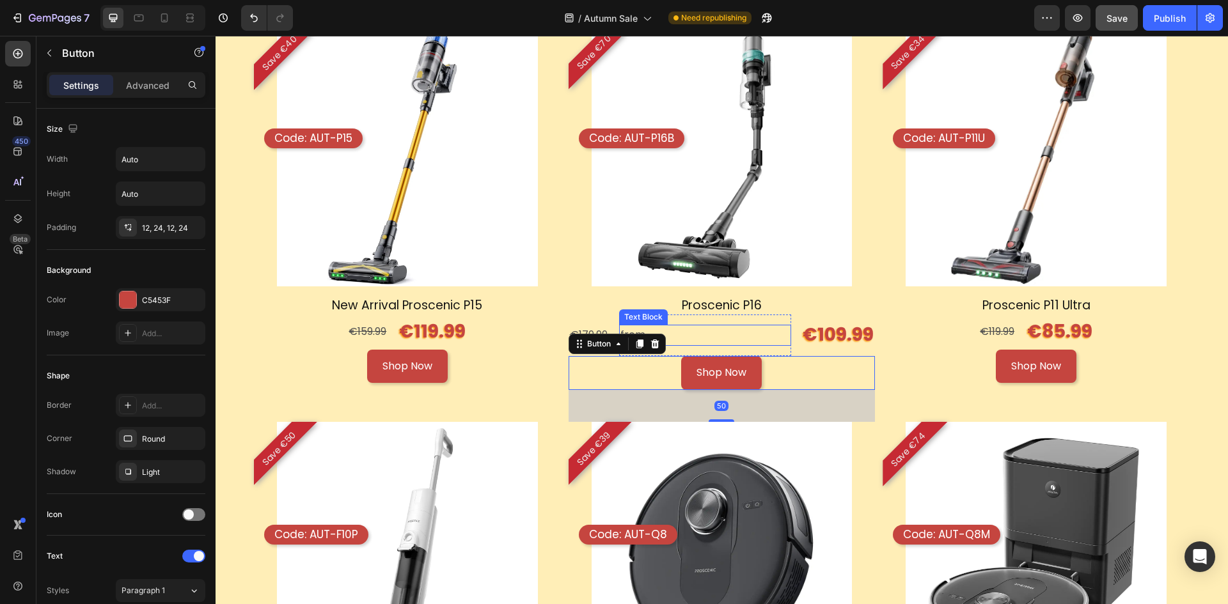
click at [692, 329] on p "from" at bounding box center [705, 335] width 170 height 19
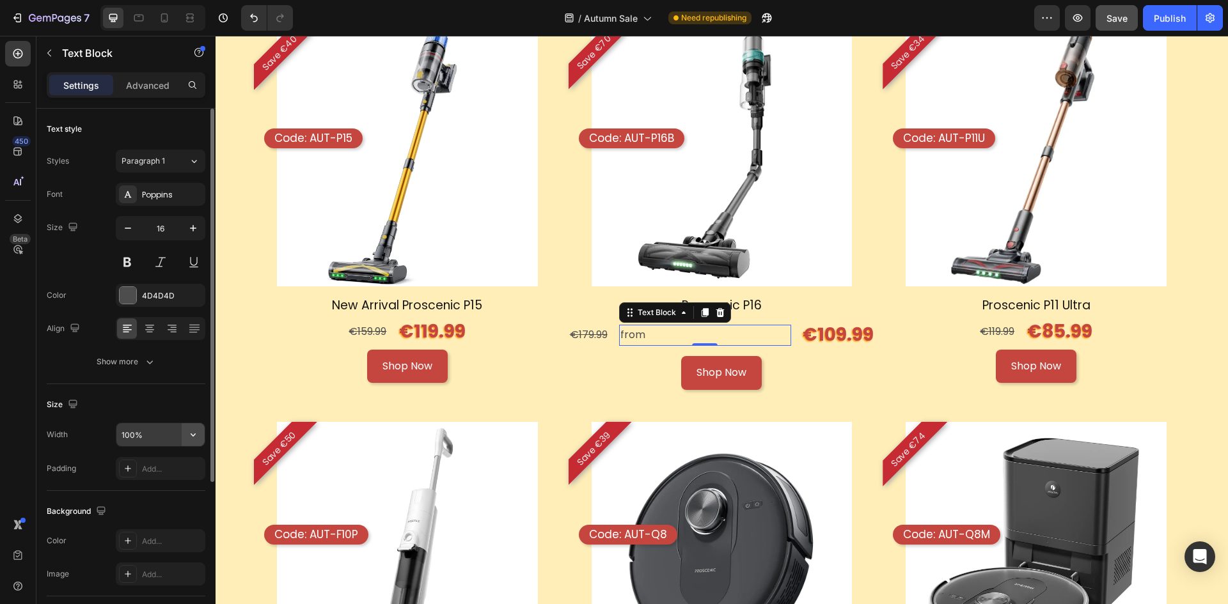
click at [183, 432] on button "button" at bounding box center [193, 434] width 23 height 23
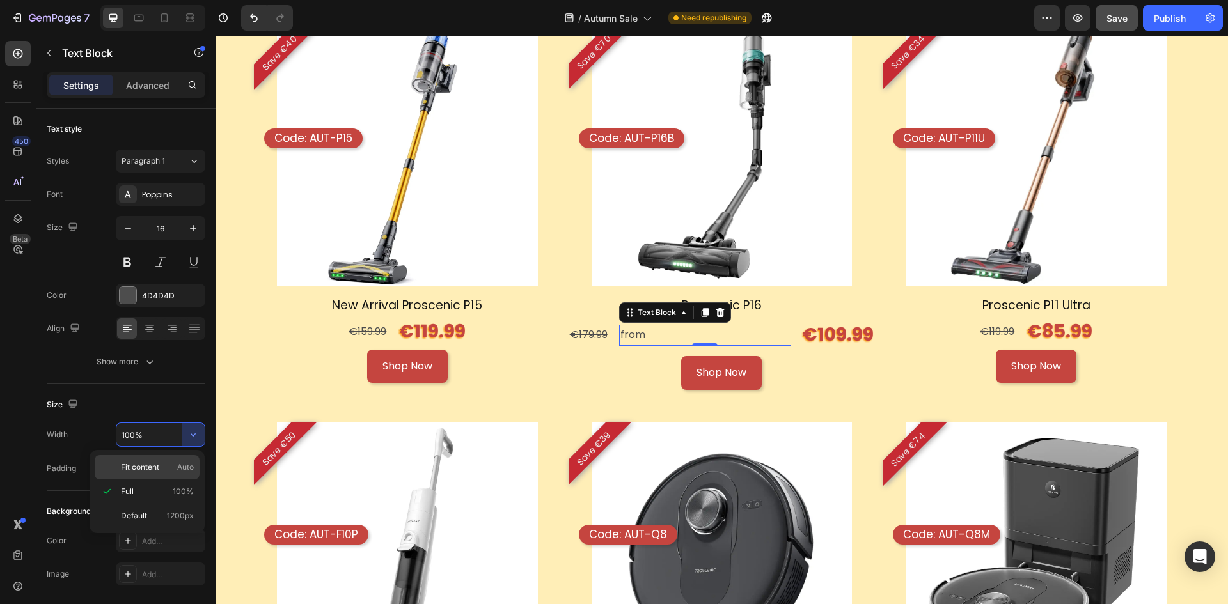
click at [167, 467] on p "Fit content Auto" at bounding box center [157, 468] width 73 height 12
type input "Auto"
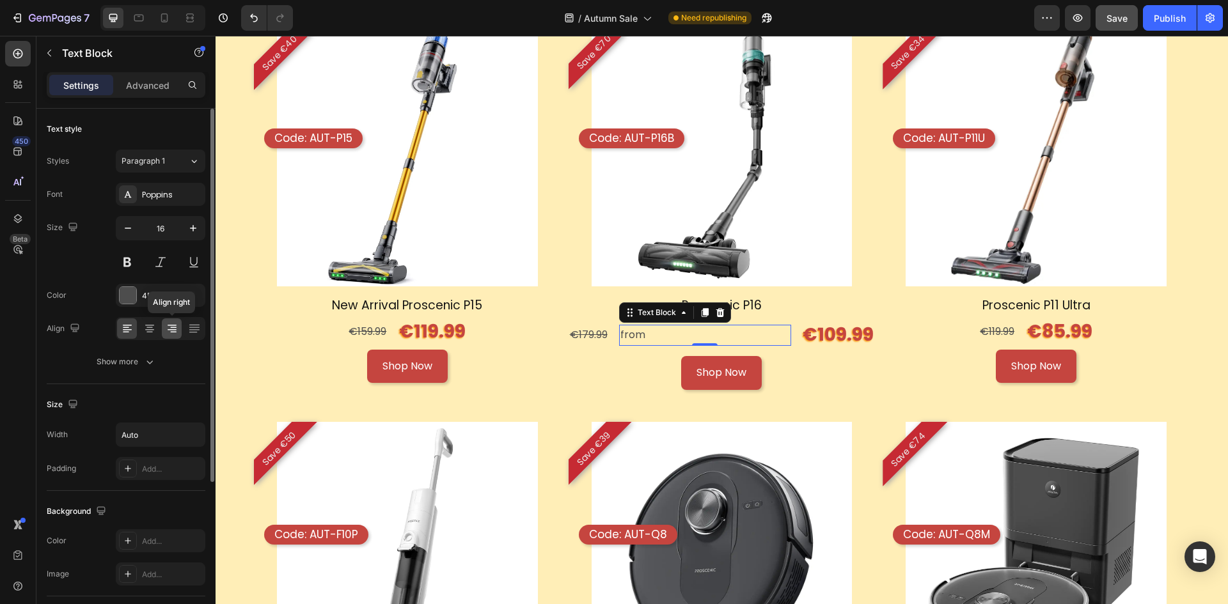
click at [178, 332] on icon at bounding box center [172, 328] width 13 height 13
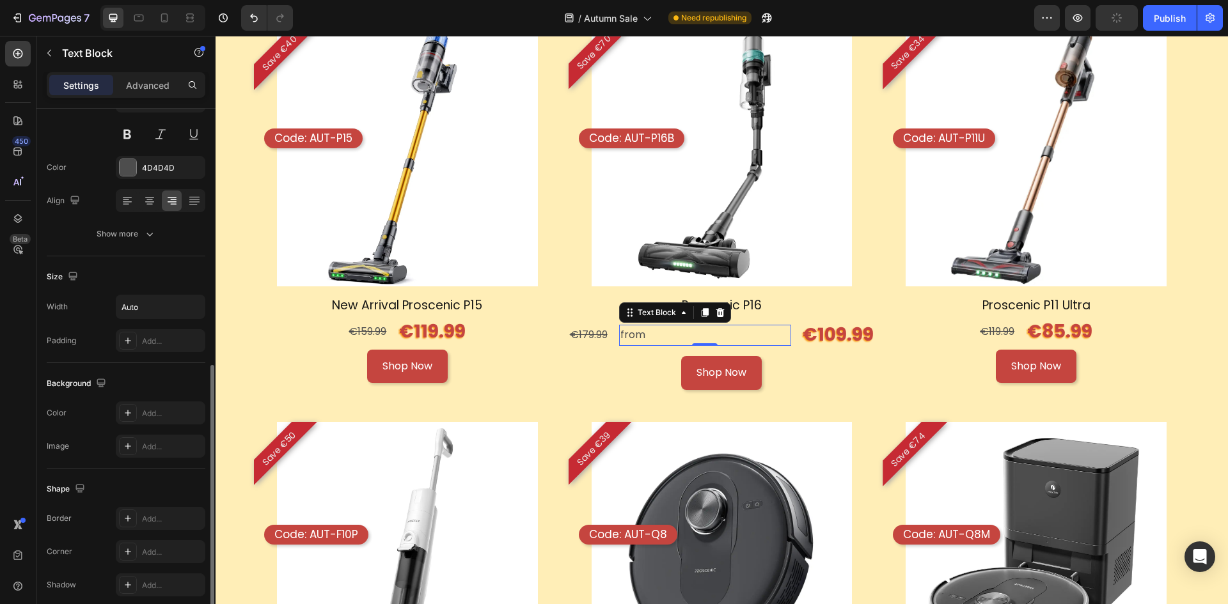
scroll to position [226, 0]
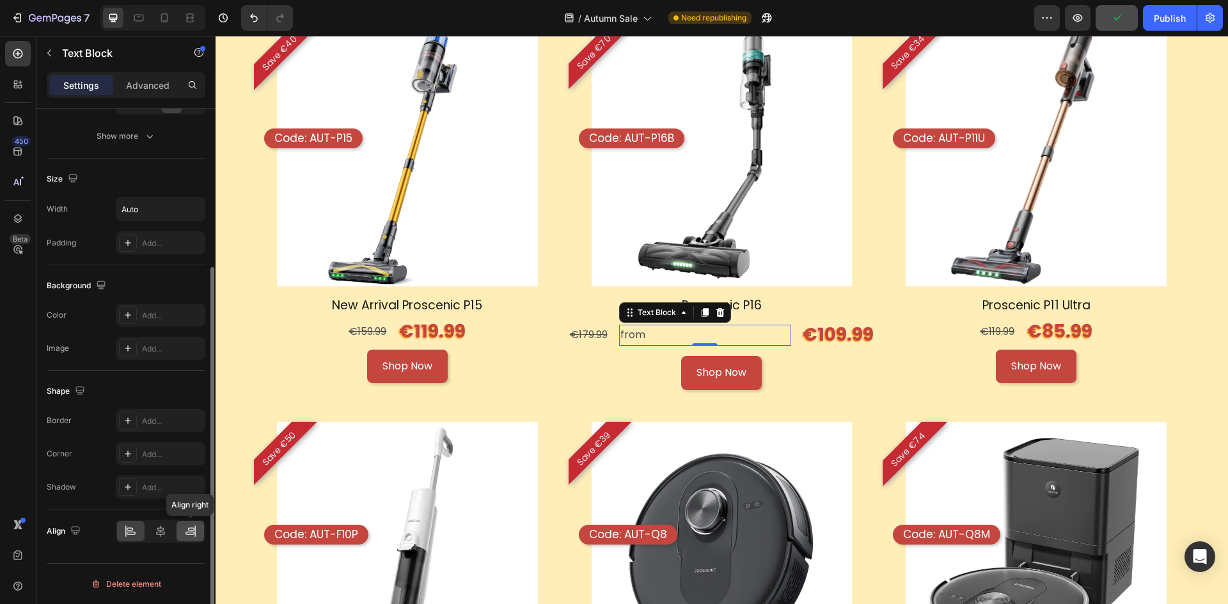
click at [189, 529] on icon at bounding box center [190, 531] width 13 height 13
click at [140, 90] on p "Advanced" at bounding box center [147, 85] width 43 height 13
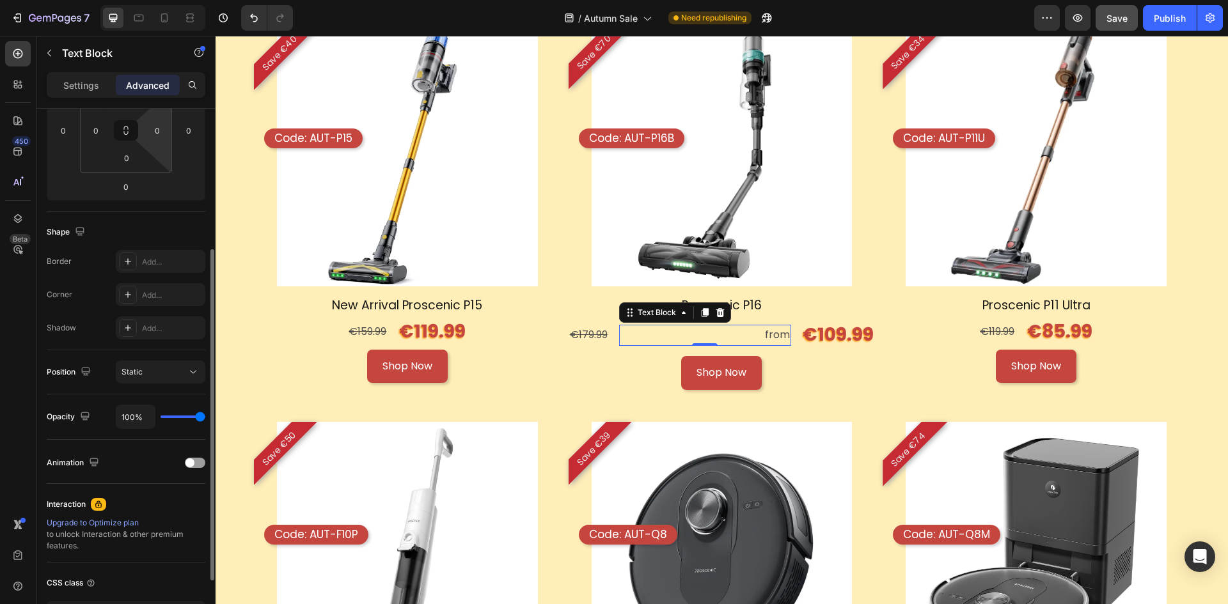
scroll to position [0, 0]
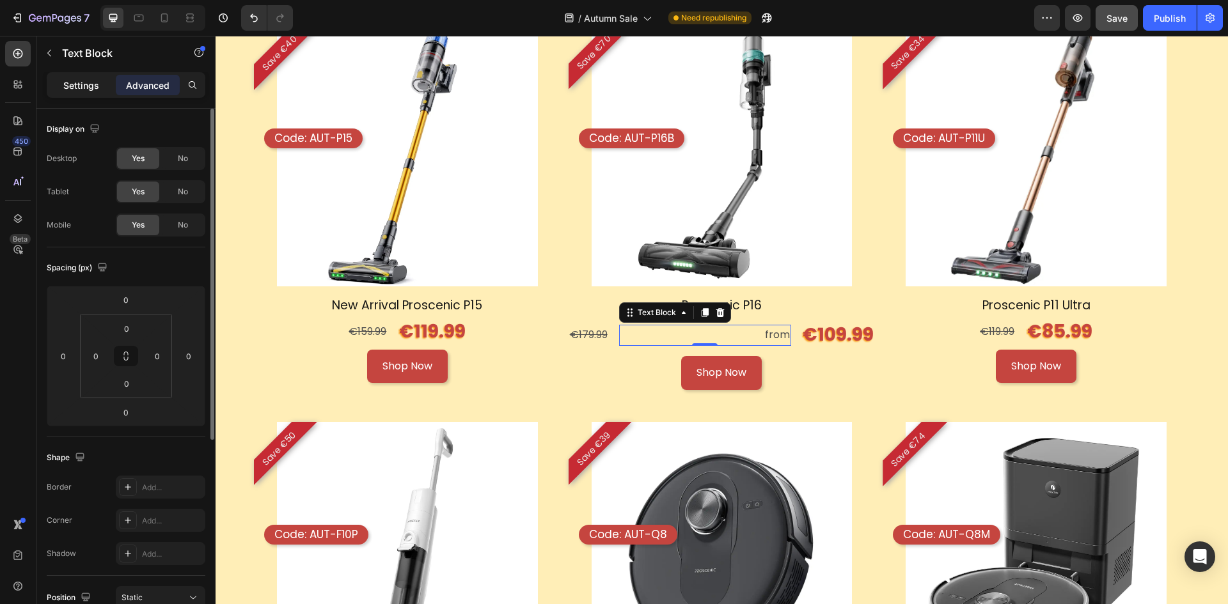
click at [95, 84] on p "Settings" at bounding box center [81, 85] width 36 height 13
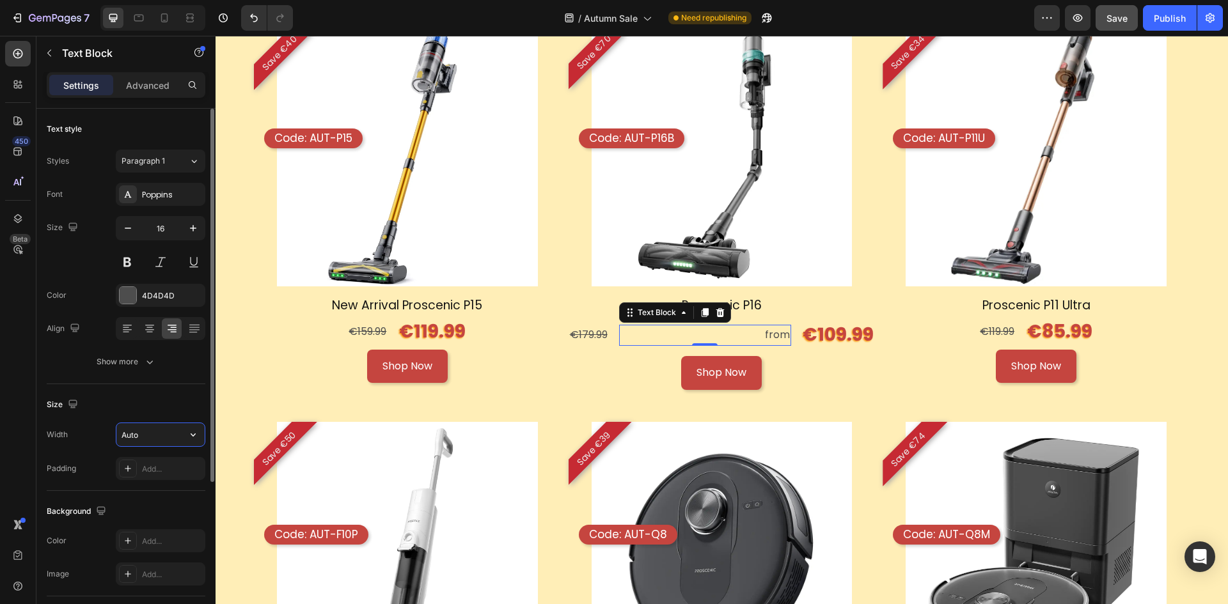
click at [164, 430] on input "Auto" at bounding box center [160, 434] width 88 height 23
click at [187, 440] on icon "button" at bounding box center [193, 434] width 13 height 13
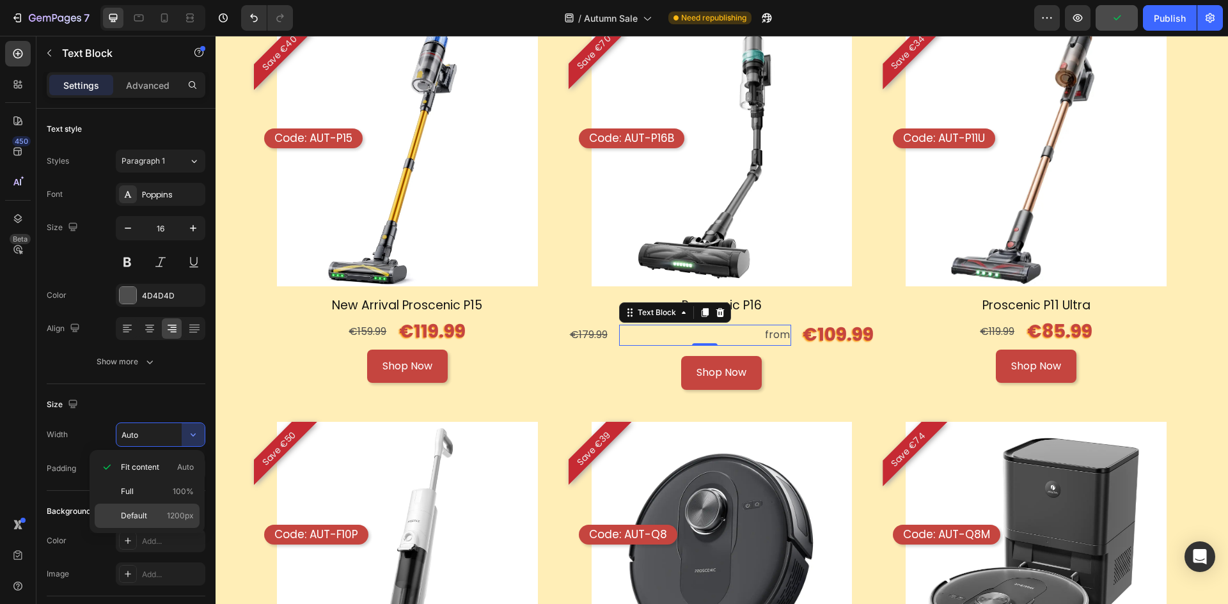
click at [165, 508] on div "Default 1200px" at bounding box center [147, 516] width 105 height 24
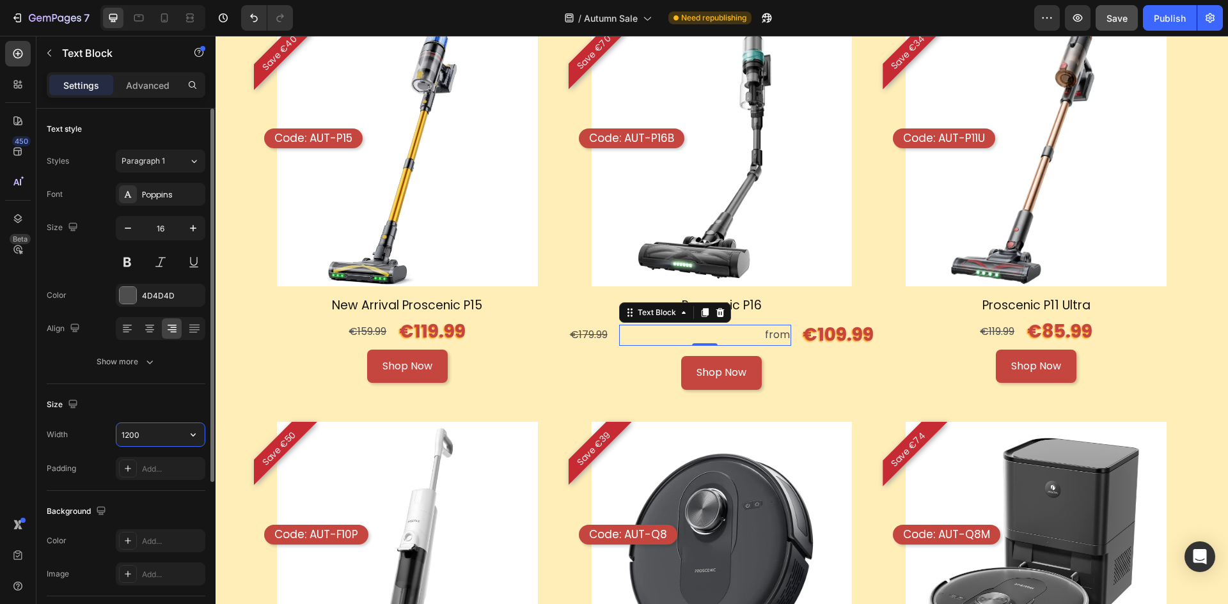
click at [153, 435] on input "1200" at bounding box center [160, 434] width 88 height 23
type input "2"
click at [625, 390] on div "Shop Now Button" at bounding box center [721, 389] width 307 height 66
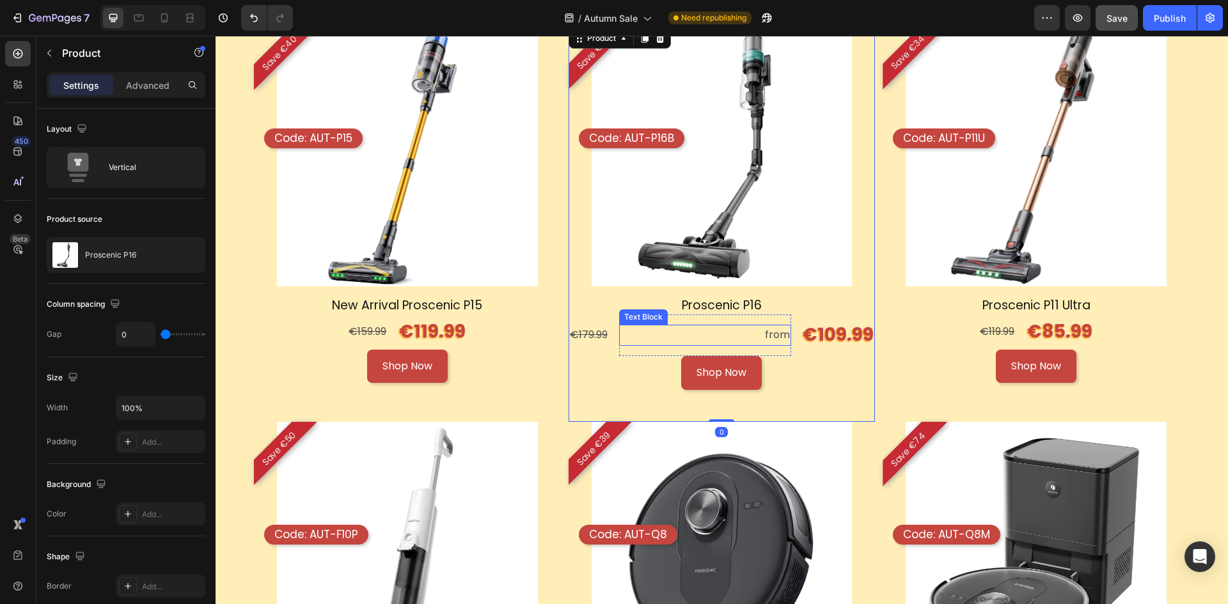
click at [758, 332] on p "from" at bounding box center [705, 335] width 170 height 19
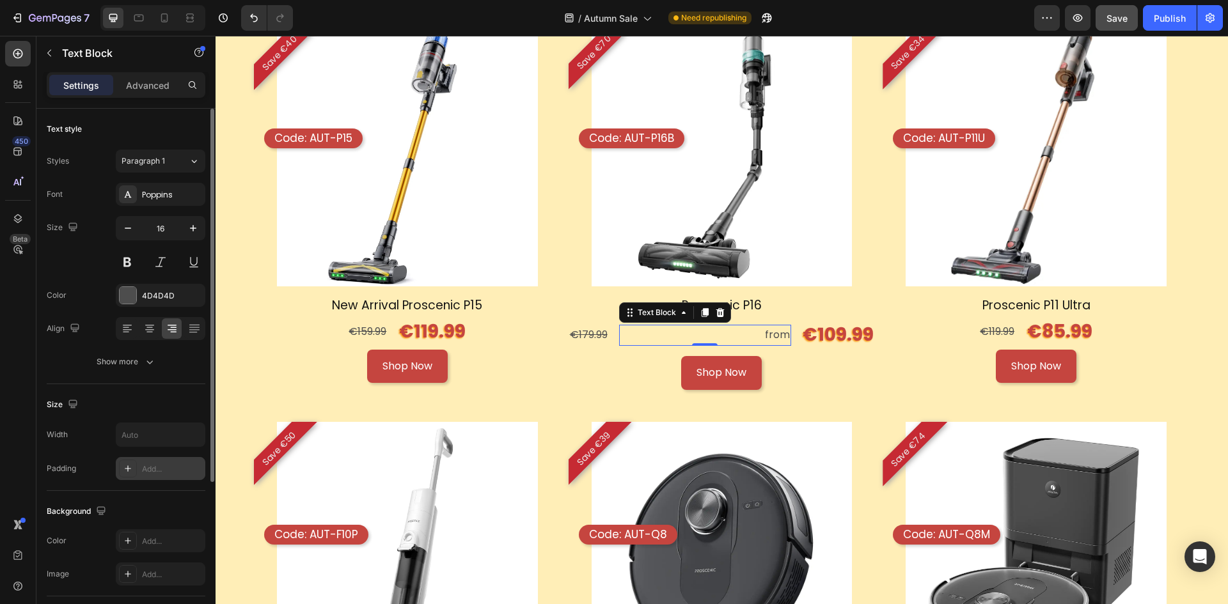
click at [139, 463] on div "Add..." at bounding box center [161, 468] width 90 height 23
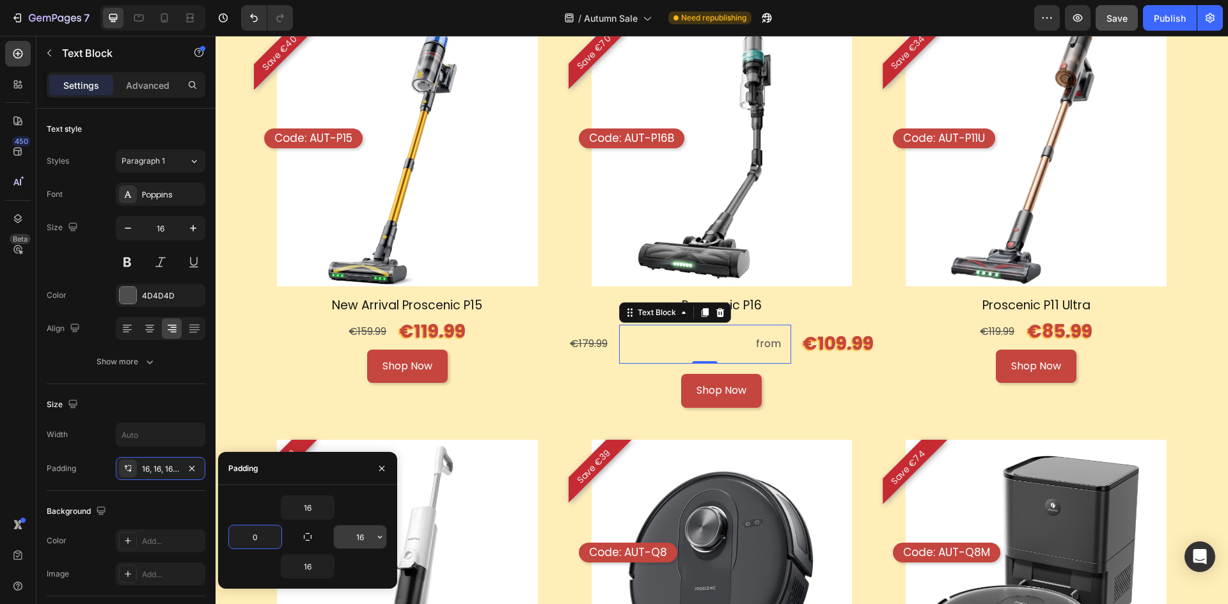
type input "0"
click at [360, 539] on input "16" at bounding box center [360, 537] width 52 height 23
click at [370, 540] on input "16" at bounding box center [360, 537] width 52 height 23
drag, startPoint x: 369, startPoint y: 535, endPoint x: 331, endPoint y: 536, distance: 37.8
click at [331, 536] on div "160" at bounding box center [347, 537] width 79 height 24
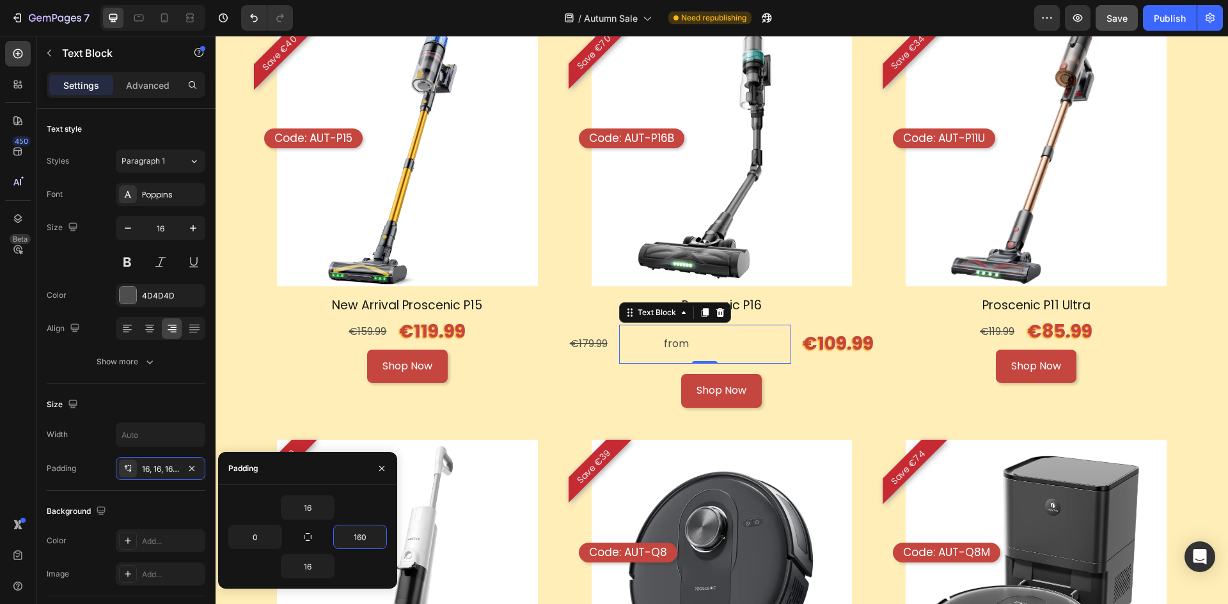
type input "0"
click at [831, 397] on div "Shop Now Button" at bounding box center [721, 391] width 307 height 34
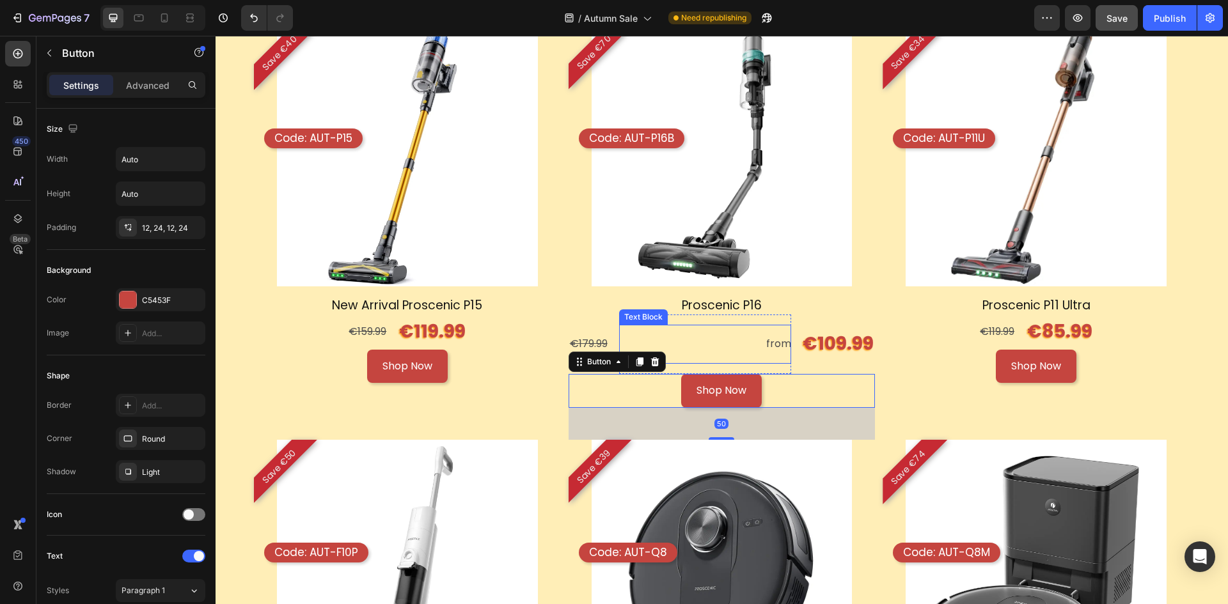
click at [767, 338] on p "from" at bounding box center [705, 344] width 173 height 19
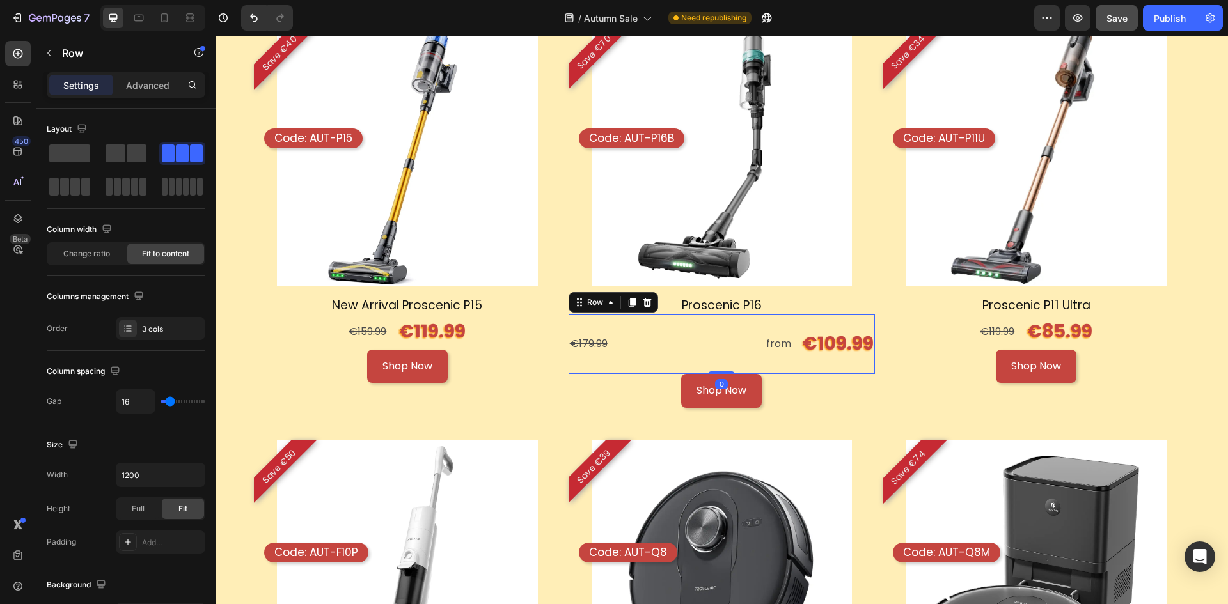
click at [669, 343] on p "from" at bounding box center [705, 344] width 173 height 19
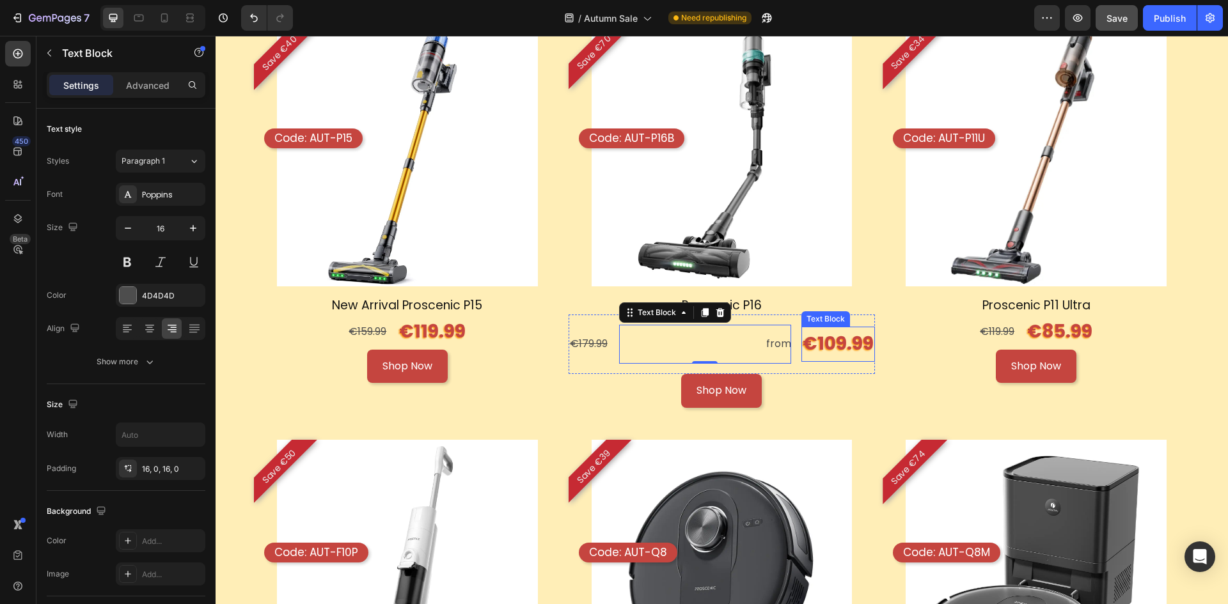
click at [822, 338] on p "€109.99" at bounding box center [837, 344] width 71 height 32
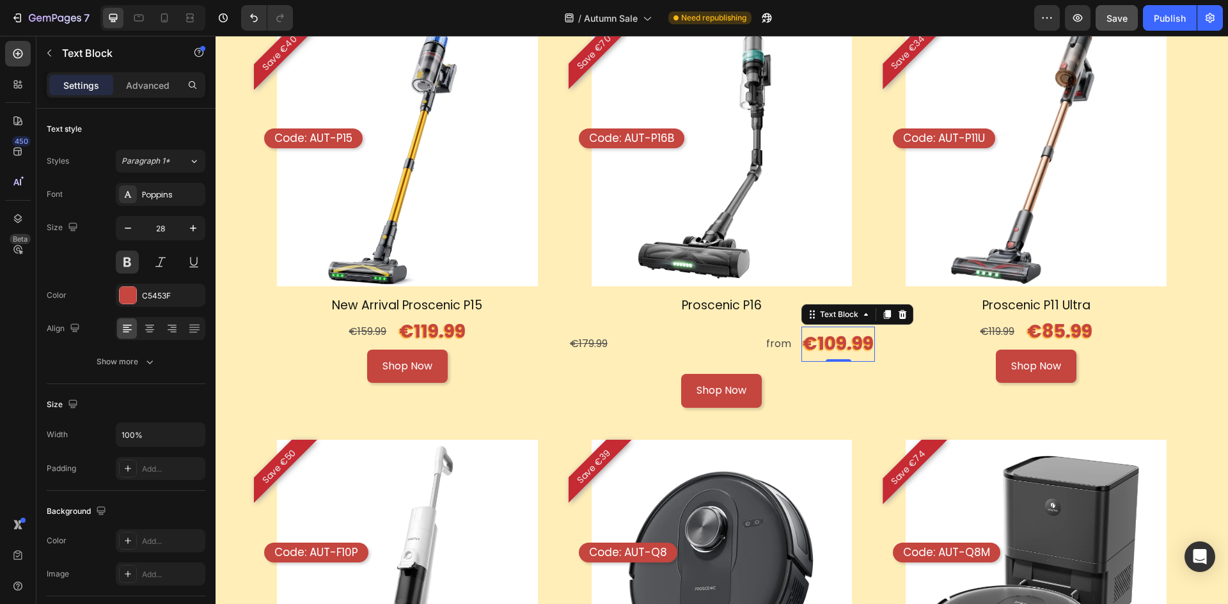
click at [726, 340] on p "from" at bounding box center [705, 344] width 173 height 19
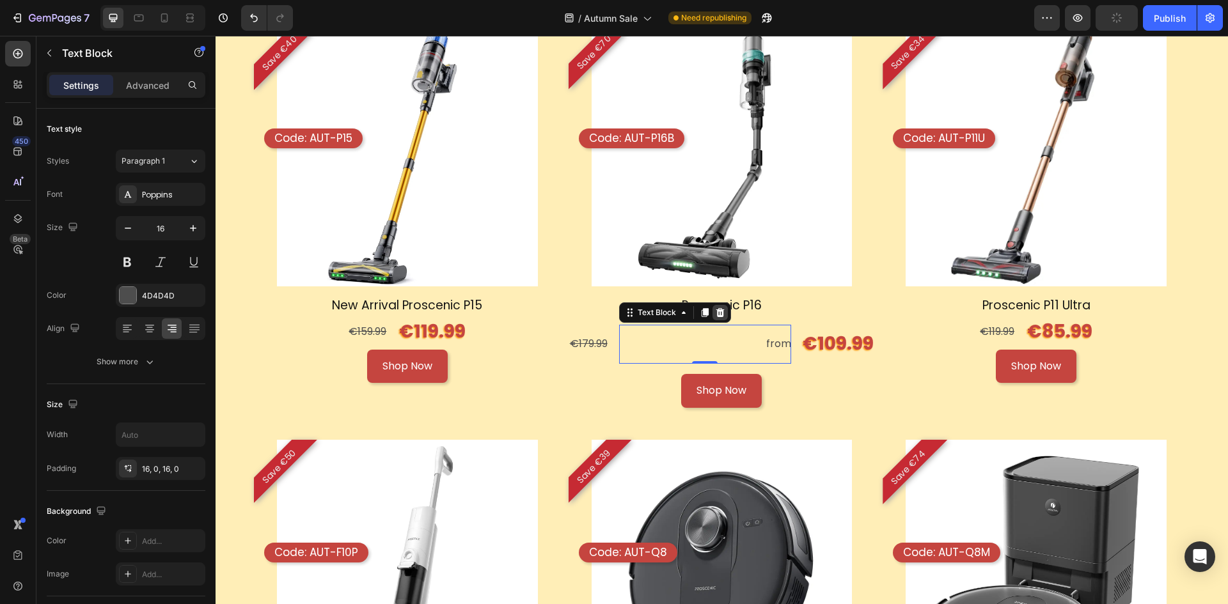
click at [721, 308] on icon at bounding box center [720, 313] width 10 height 10
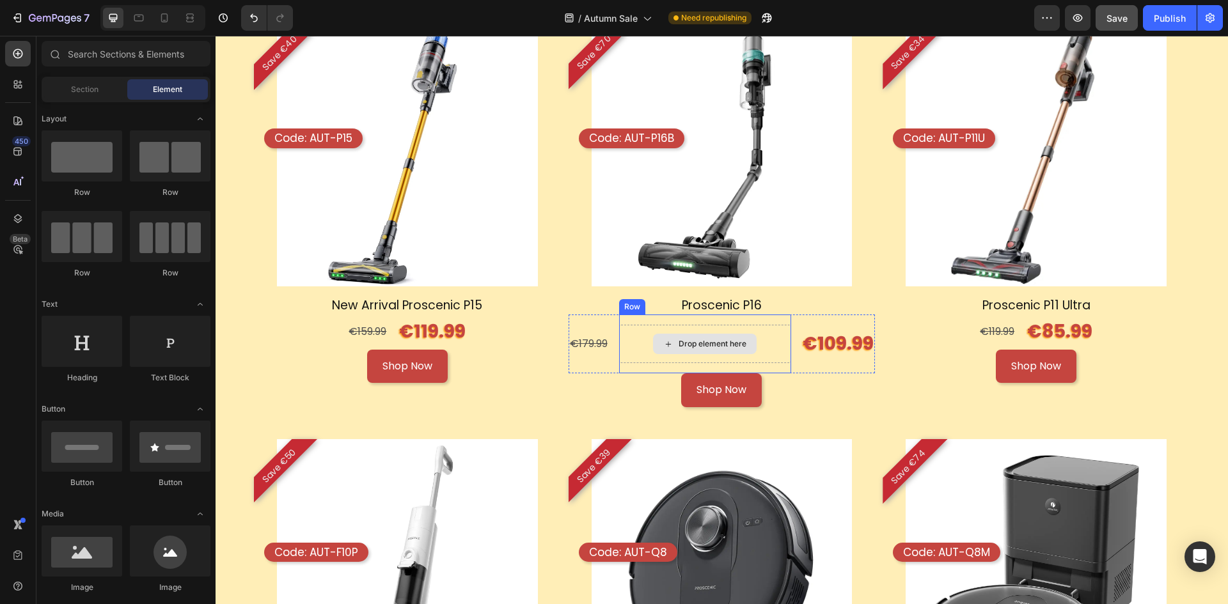
click at [742, 339] on div "Drop element here" at bounding box center [705, 344] width 104 height 20
click at [783, 316] on div "Drop element here Row" at bounding box center [705, 344] width 173 height 59
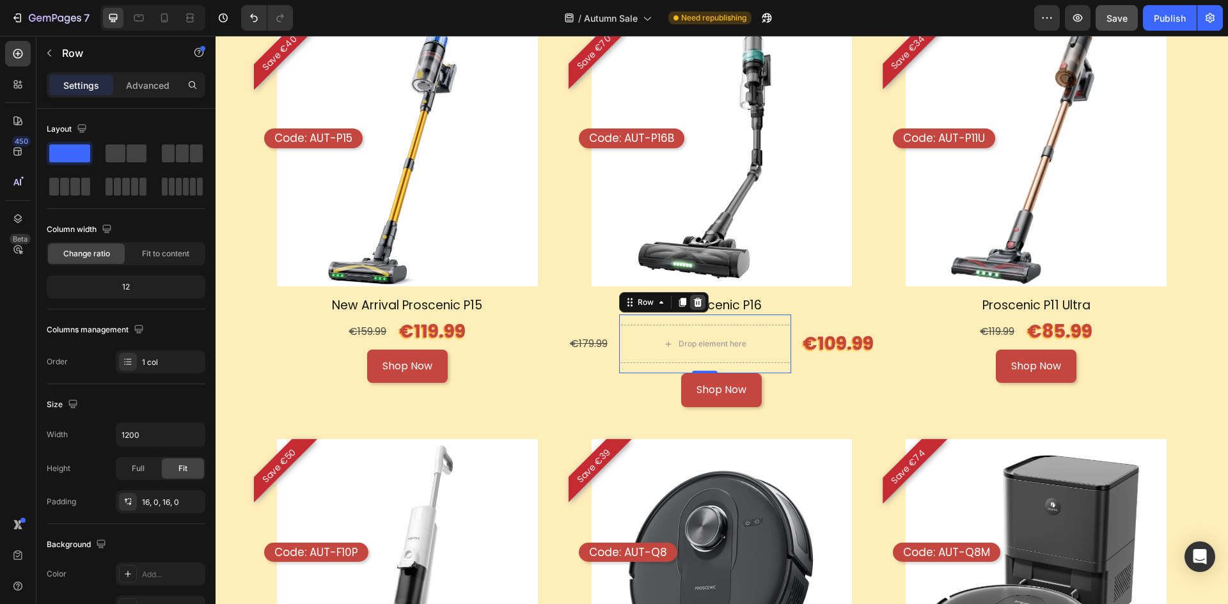
click at [692, 297] on icon at bounding box center [697, 302] width 10 height 10
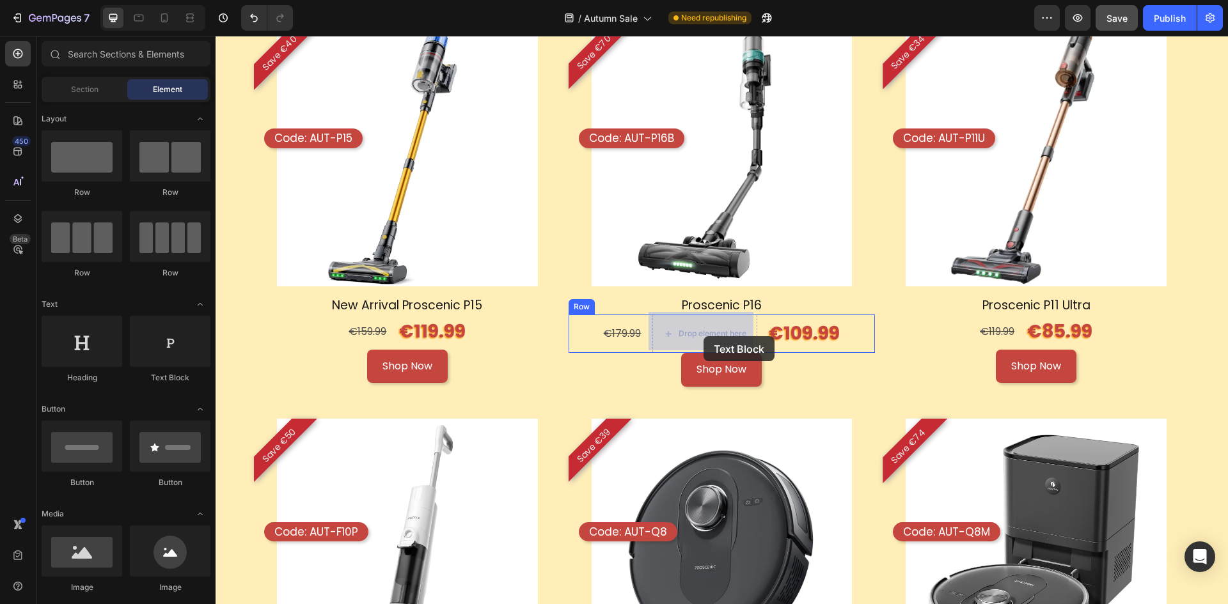
drag, startPoint x: 386, startPoint y: 385, endPoint x: 703, endPoint y: 336, distance: 320.8
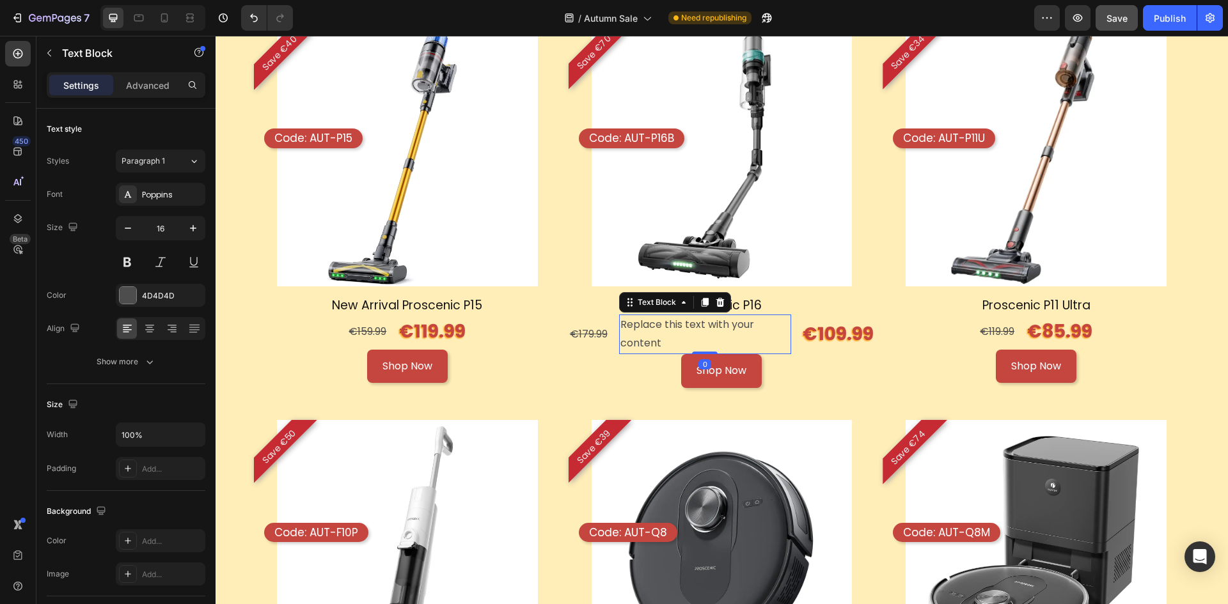
click at [698, 334] on div "Replace this text with your content" at bounding box center [705, 335] width 173 height 40
click at [698, 334] on p "Replace this text with your content" at bounding box center [705, 334] width 170 height 37
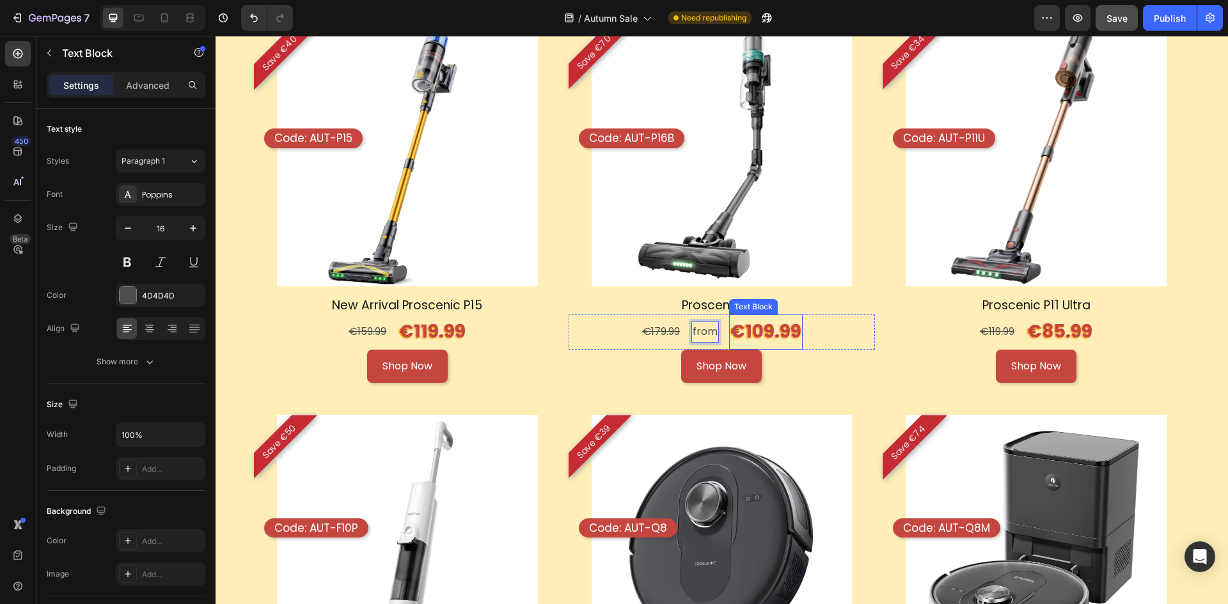
click at [730, 327] on p "€109.99" at bounding box center [765, 332] width 71 height 32
click at [708, 328] on p "from" at bounding box center [704, 332] width 25 height 19
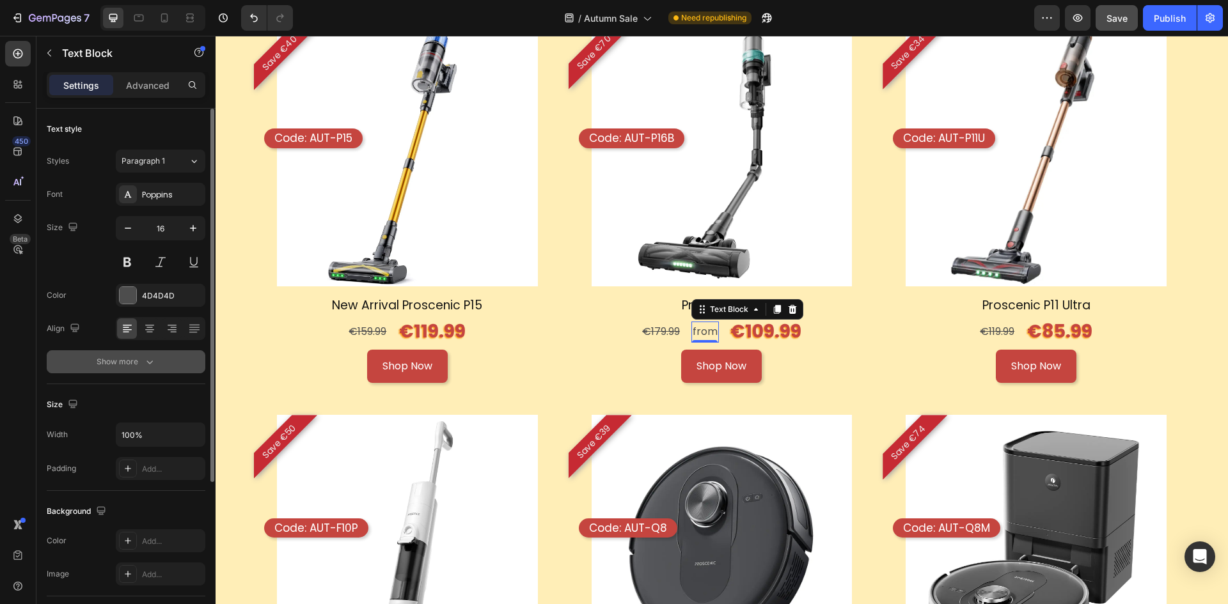
click at [158, 361] on button "Show more" at bounding box center [126, 361] width 159 height 23
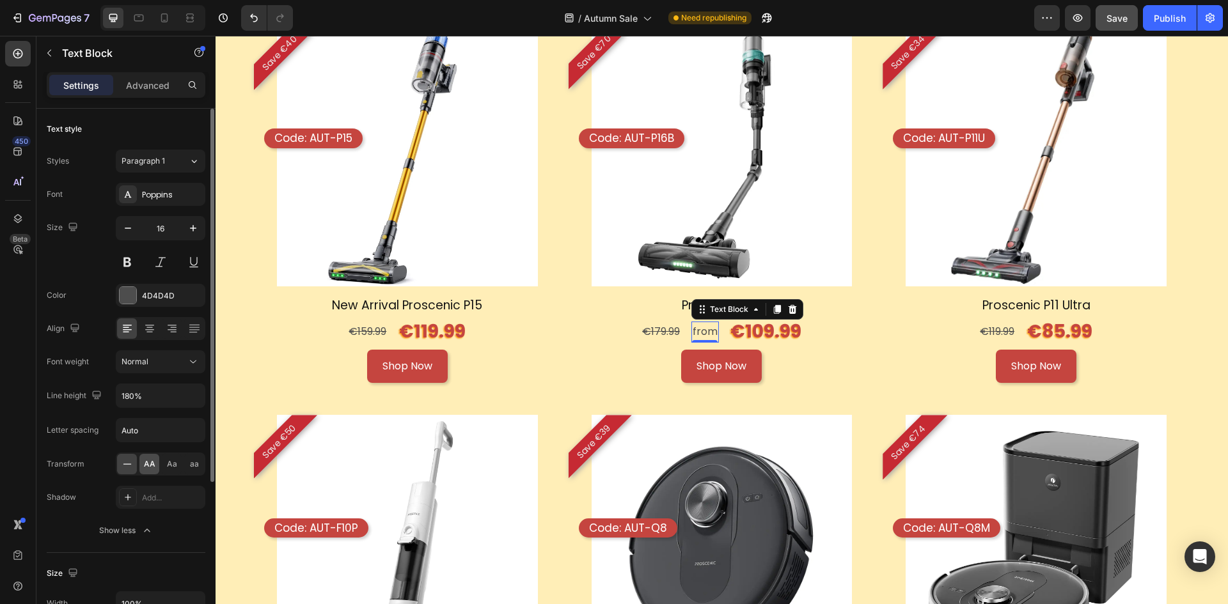
click at [146, 467] on span "AA" at bounding box center [150, 464] width 12 height 12
click at [175, 465] on span "Aa" at bounding box center [172, 464] width 10 height 12
click at [189, 464] on div "aa" at bounding box center [194, 464] width 20 height 20
click at [191, 325] on icon at bounding box center [194, 325] width 10 height 1
click at [182, 327] on div at bounding box center [161, 328] width 90 height 23
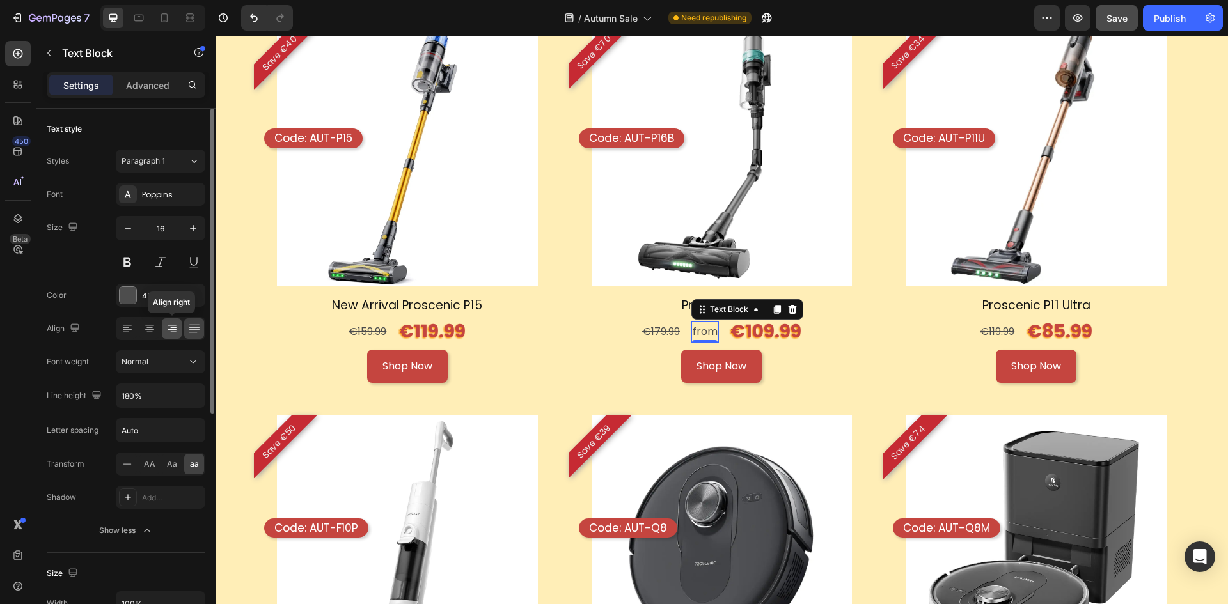
click at [167, 329] on icon at bounding box center [172, 328] width 13 height 13
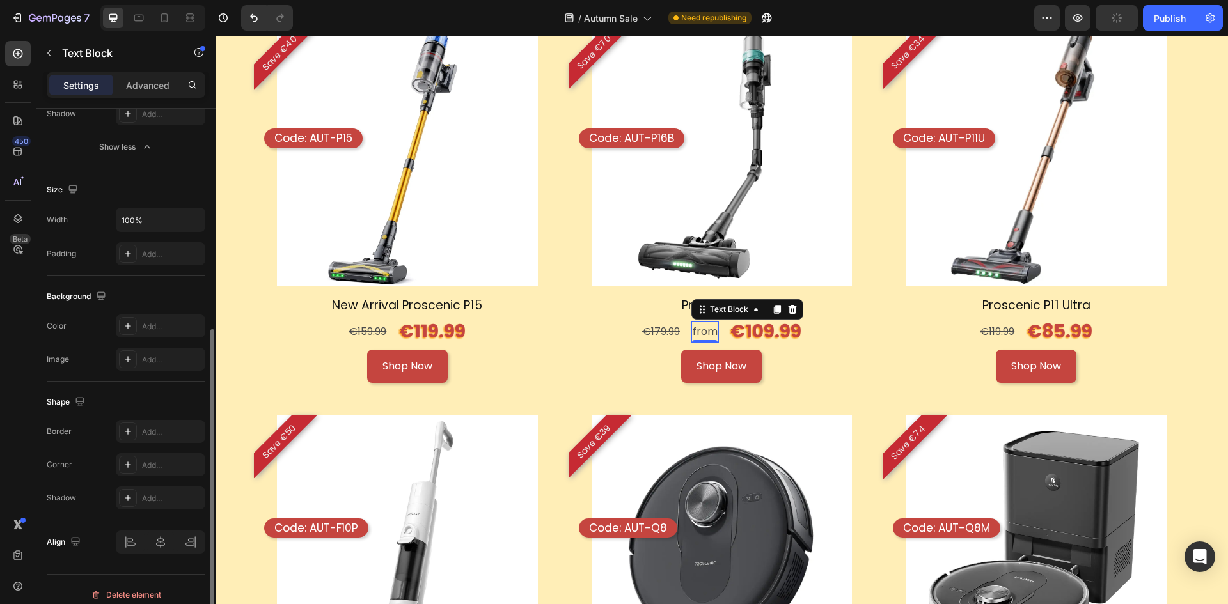
scroll to position [394, 0]
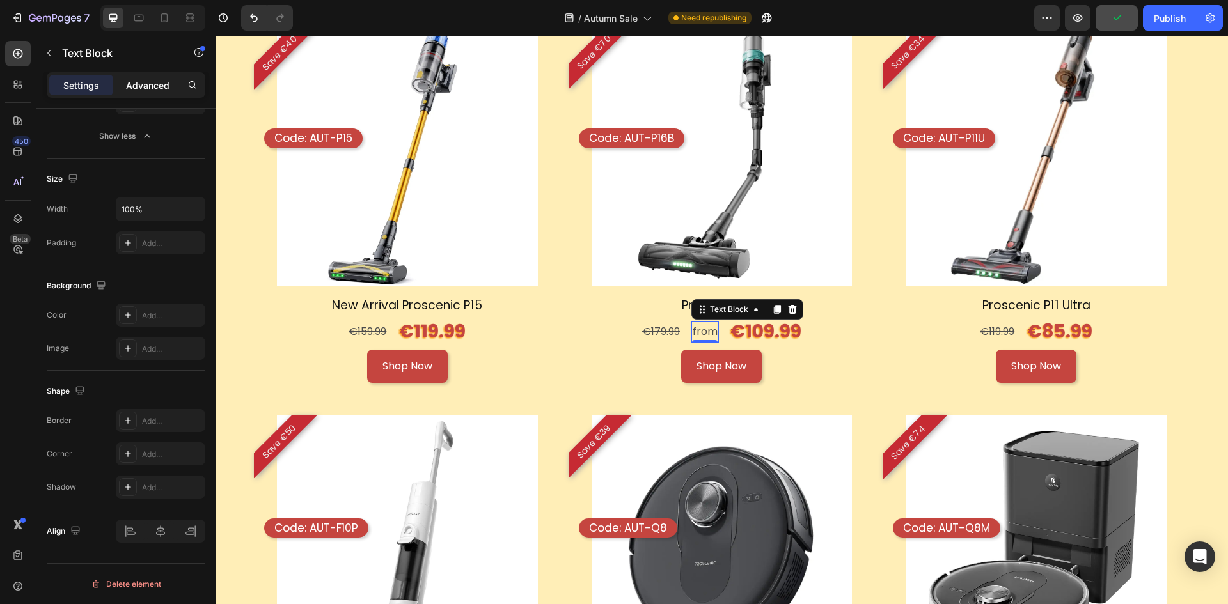
click at [136, 82] on p "Advanced" at bounding box center [147, 85] width 43 height 13
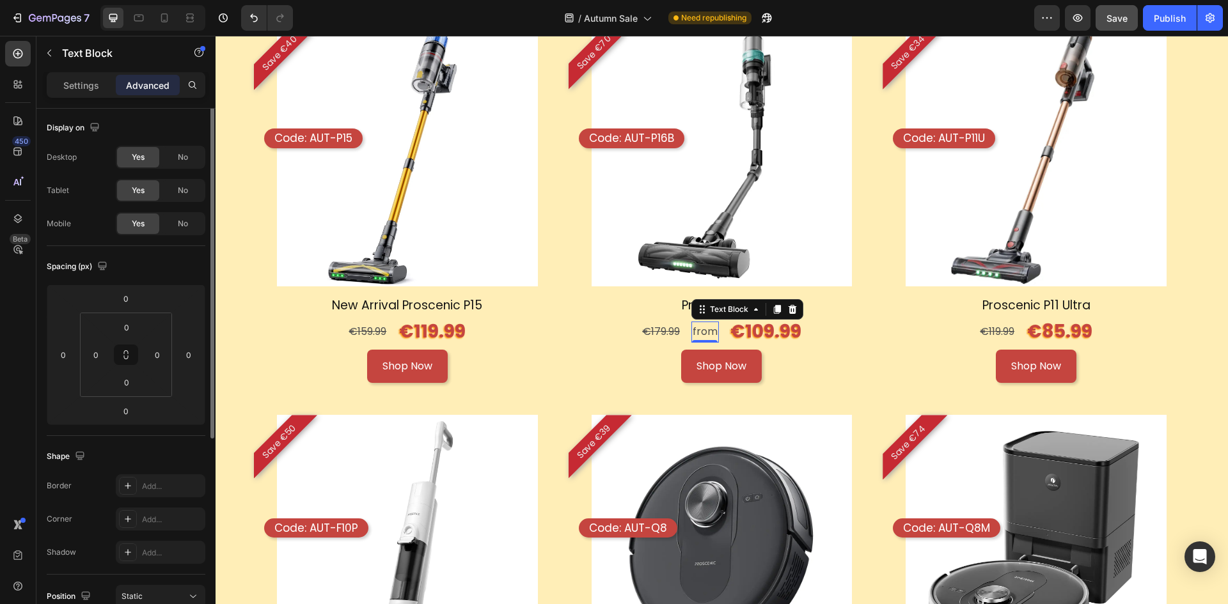
scroll to position [0, 0]
click at [1198, 257] on div "🍂Products on Sale Heading Limited time, limited stock. Act fast before it’s gon…" at bounding box center [721, 569] width 1012 height 1334
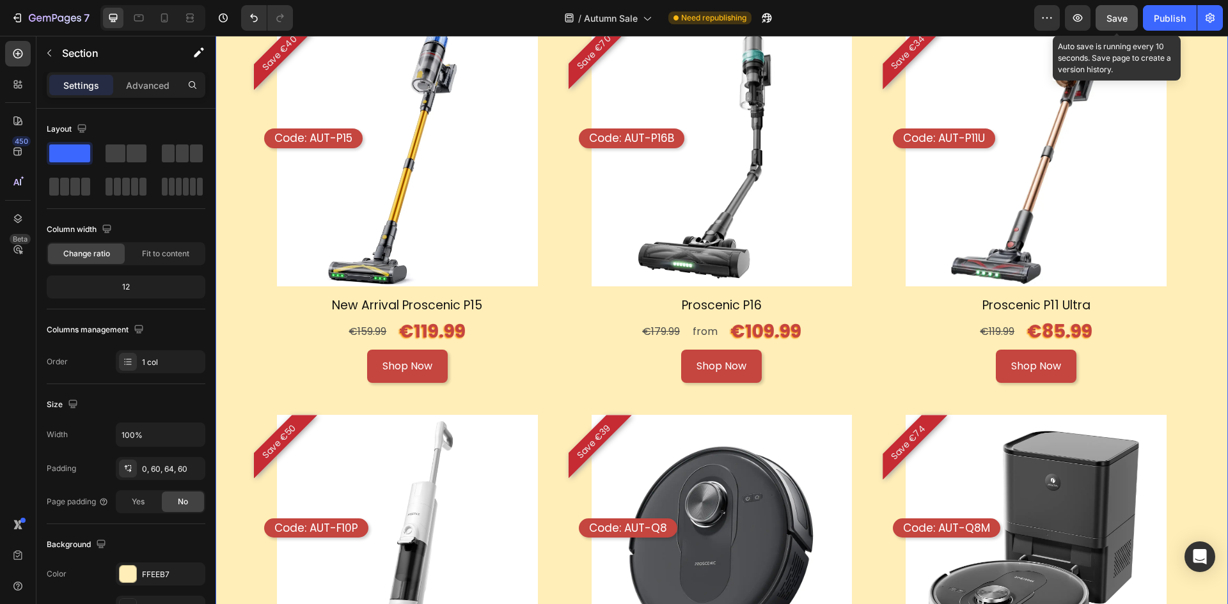
click at [1127, 13] on span "Save" at bounding box center [1116, 18] width 21 height 11
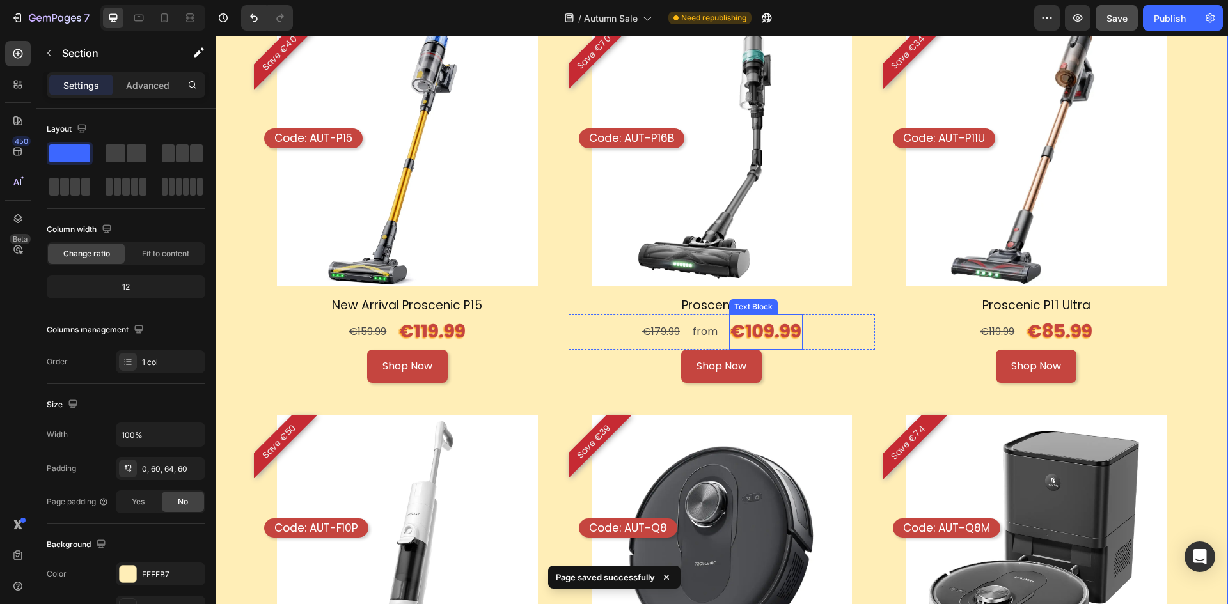
click at [745, 327] on p "€109.99" at bounding box center [765, 332] width 71 height 32
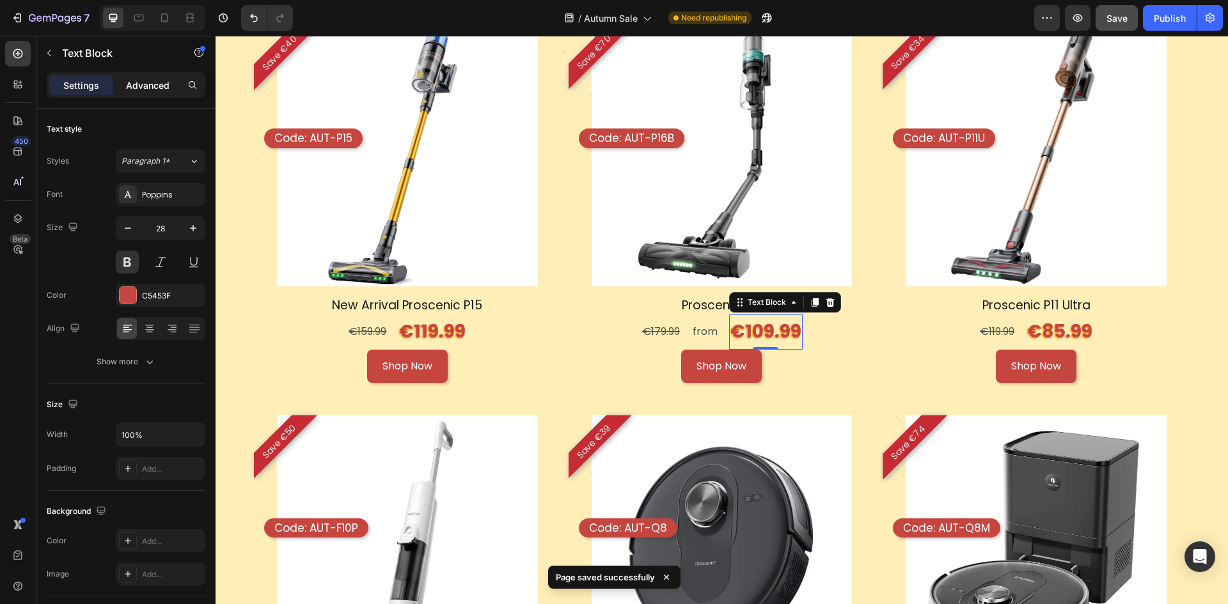
click at [157, 88] on p "Advanced" at bounding box center [147, 85] width 43 height 13
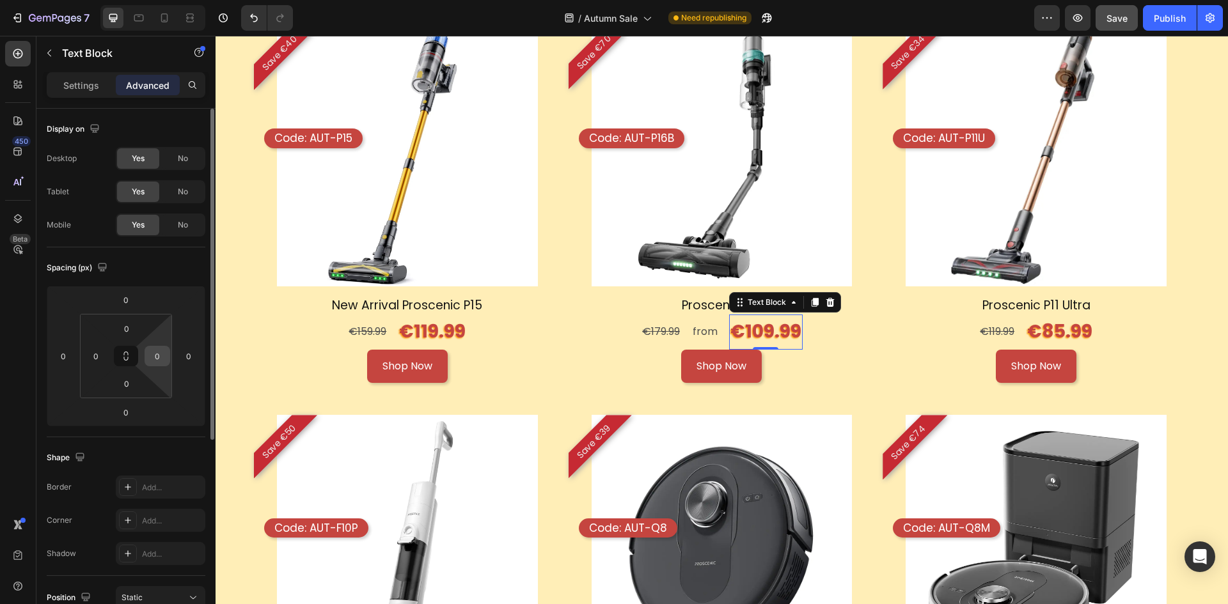
click at [163, 359] on input "0" at bounding box center [157, 356] width 19 height 19
type input "4"
type input "80"
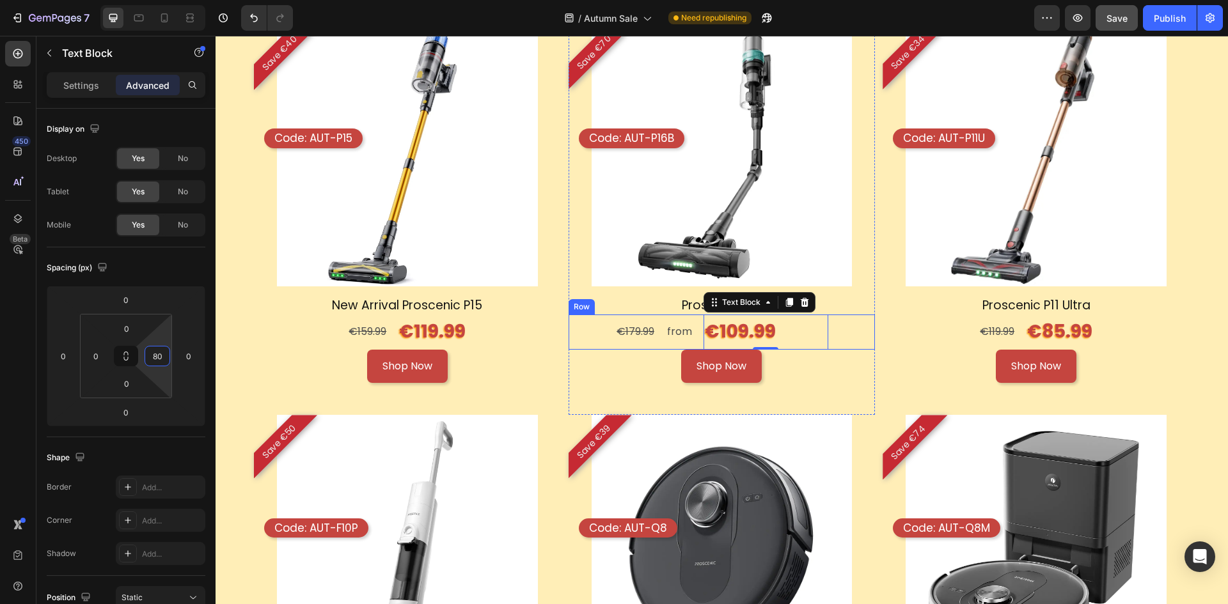
click at [658, 332] on div "€179.99 Text Block from Text Block €109.99 Text Block 0 Row" at bounding box center [721, 332] width 307 height 35
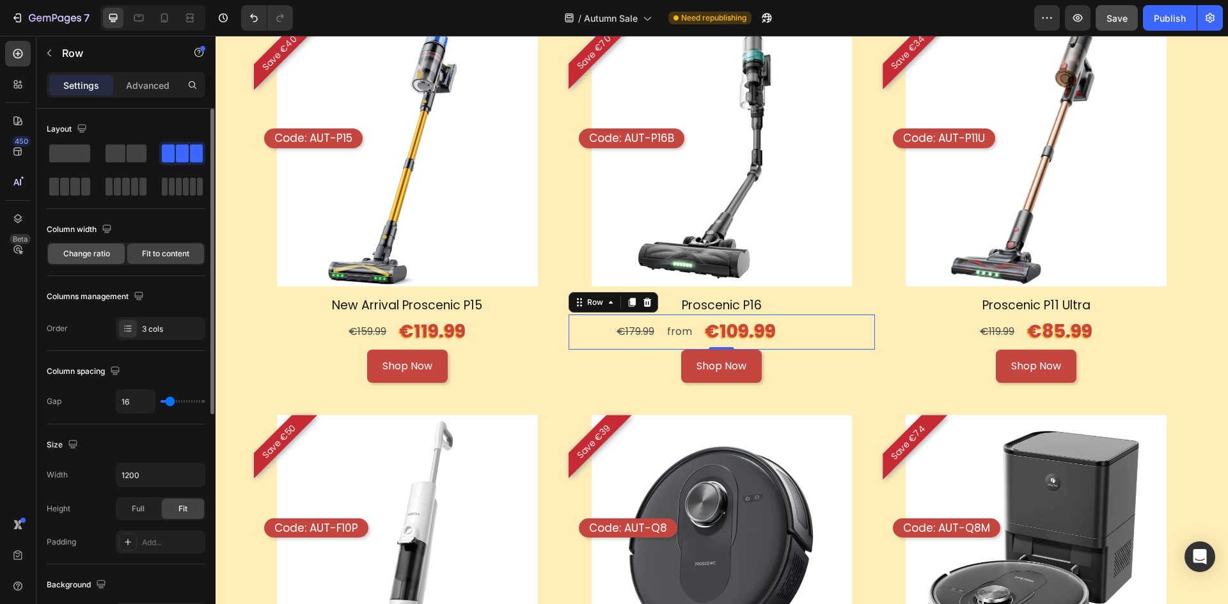
click at [121, 256] on div "Change ratio" at bounding box center [86, 254] width 77 height 20
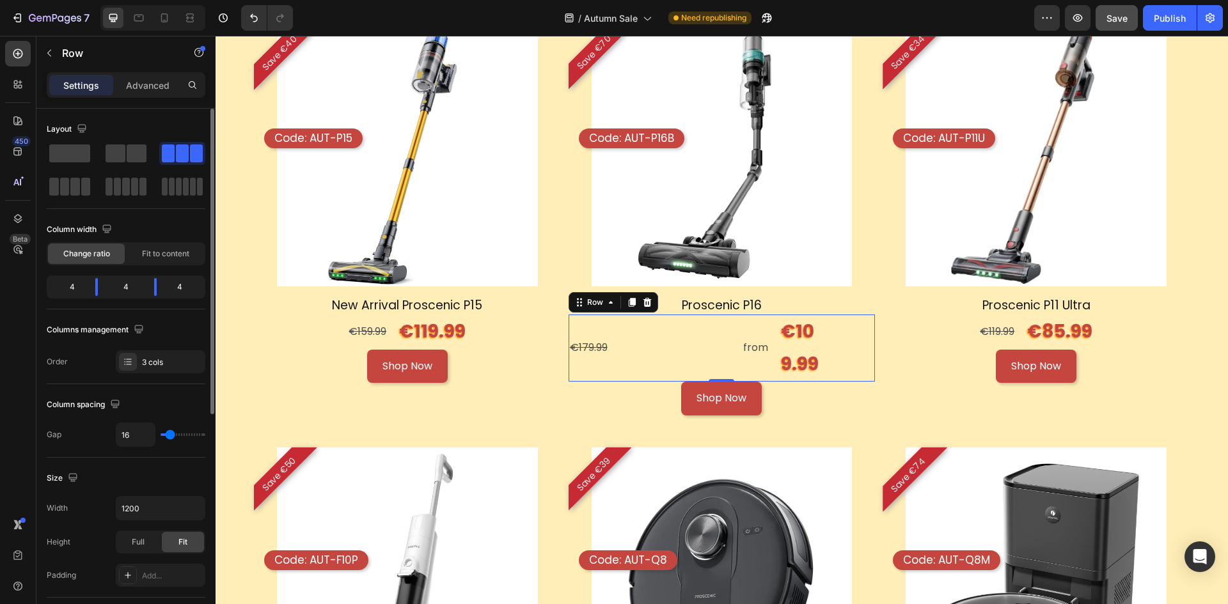
click at [76, 285] on div "4" at bounding box center [67, 287] width 36 height 18
click at [64, 287] on div "4" at bounding box center [67, 287] width 36 height 18
click at [63, 287] on div "4" at bounding box center [67, 287] width 36 height 18
click at [69, 286] on div "4" at bounding box center [67, 287] width 36 height 18
drag, startPoint x: 85, startPoint y: 285, endPoint x: 115, endPoint y: 285, distance: 30.1
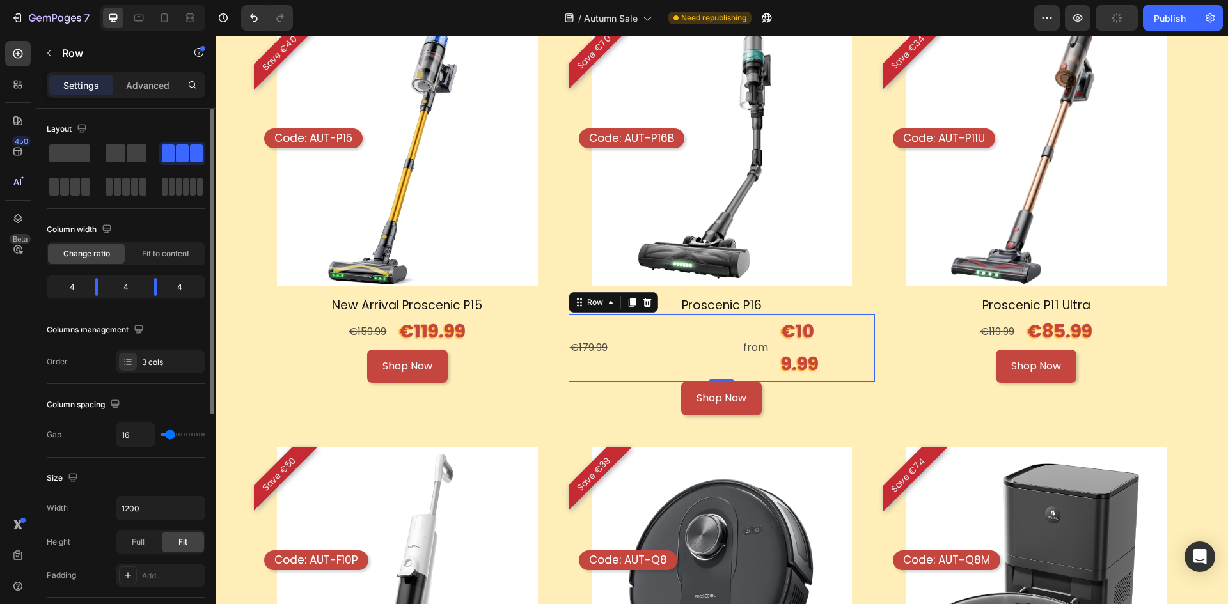
click at [88, 285] on div at bounding box center [96, 287] width 23 height 18
click at [115, 285] on div "4" at bounding box center [126, 287] width 36 height 18
click at [82, 285] on div at bounding box center [87, 287] width 23 height 18
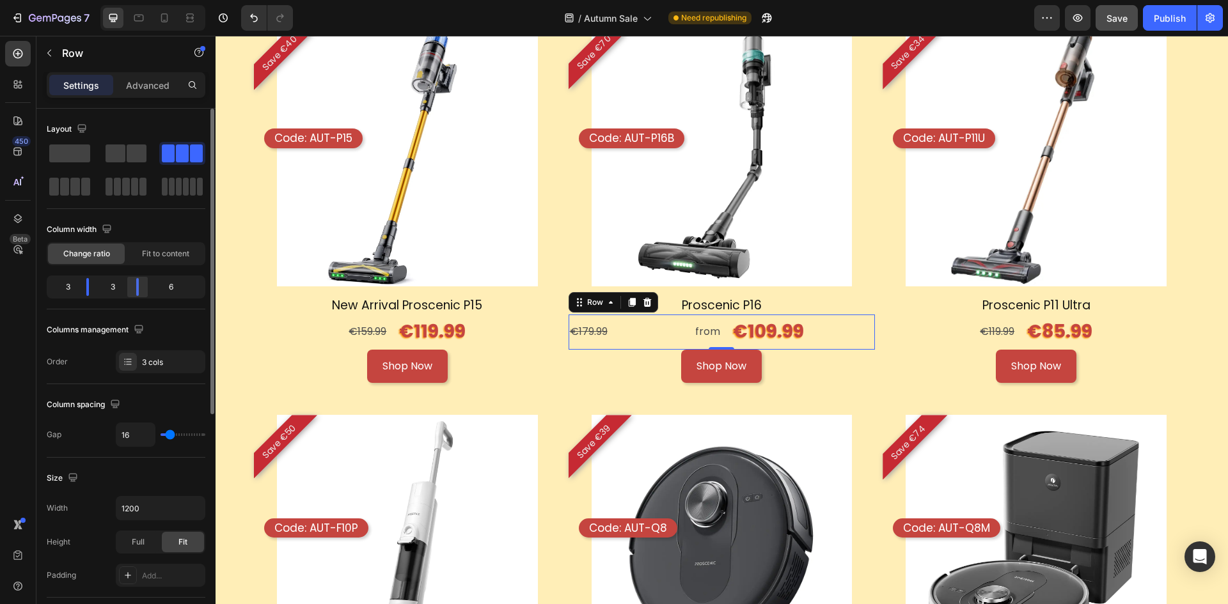
drag, startPoint x: 153, startPoint y: 285, endPoint x: 128, endPoint y: 288, distance: 25.1
click at [128, 288] on div at bounding box center [137, 287] width 23 height 18
drag, startPoint x: 90, startPoint y: 286, endPoint x: 79, endPoint y: 286, distance: 10.9
click at [79, 286] on div at bounding box center [78, 287] width 23 height 18
drag, startPoint x: 134, startPoint y: 285, endPoint x: 100, endPoint y: 292, distance: 34.5
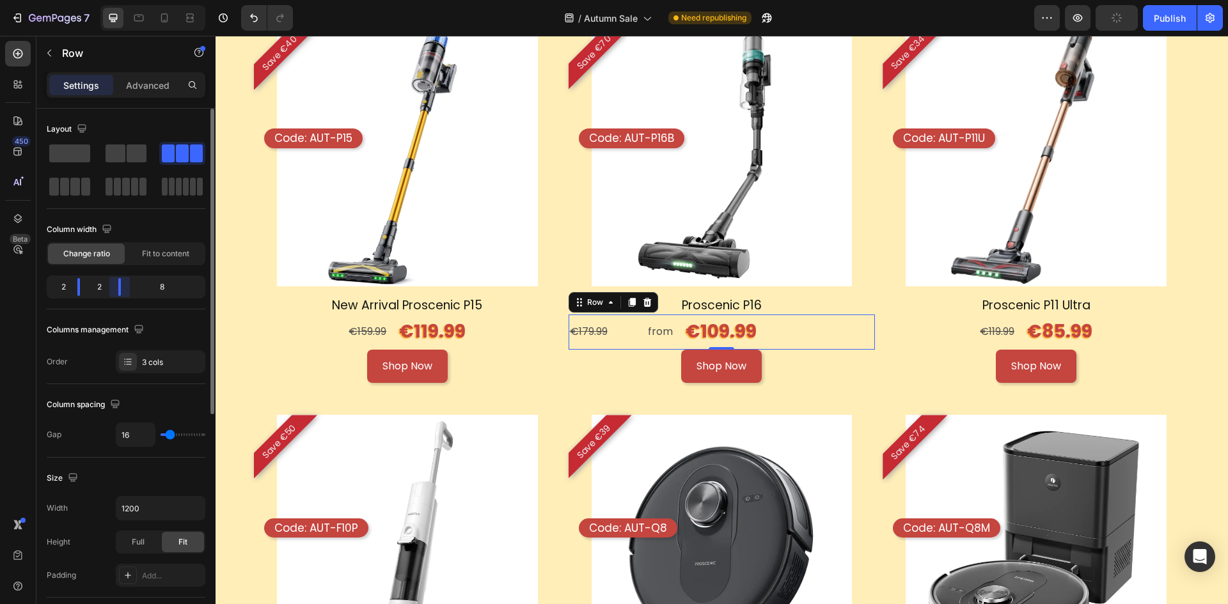
click at [100, 292] on div "2 2 8" at bounding box center [126, 287] width 159 height 23
click at [76, 283] on div at bounding box center [78, 287] width 23 height 18
click at [172, 260] on div "Fit to content" at bounding box center [165, 254] width 77 height 20
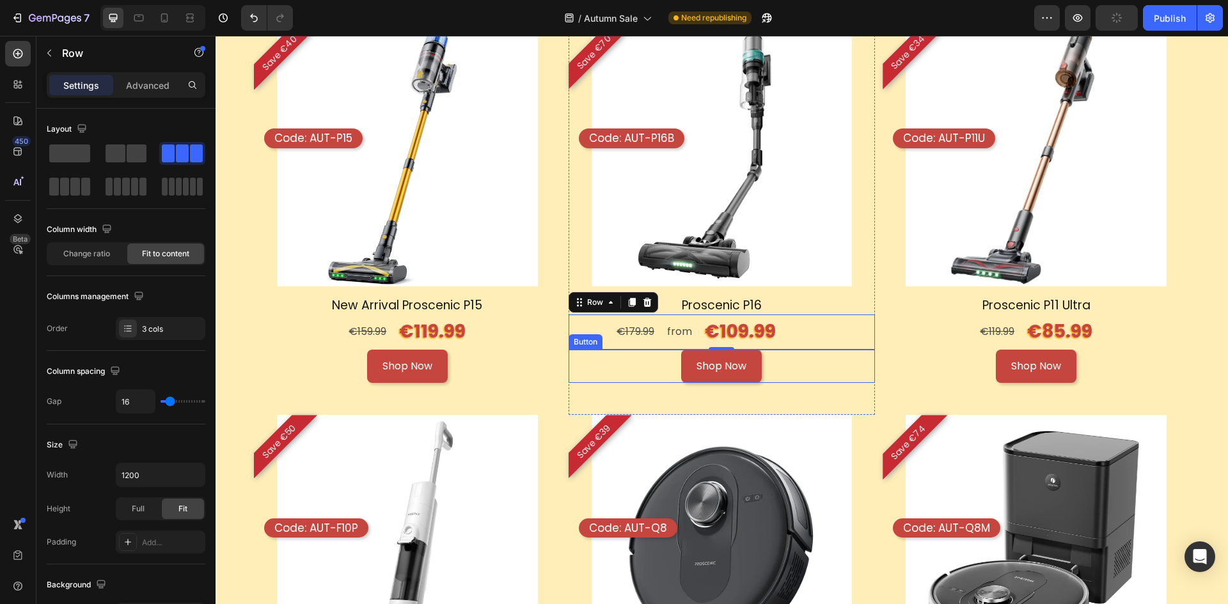
click at [858, 382] on div "Shop Now Button" at bounding box center [721, 383] width 307 height 66
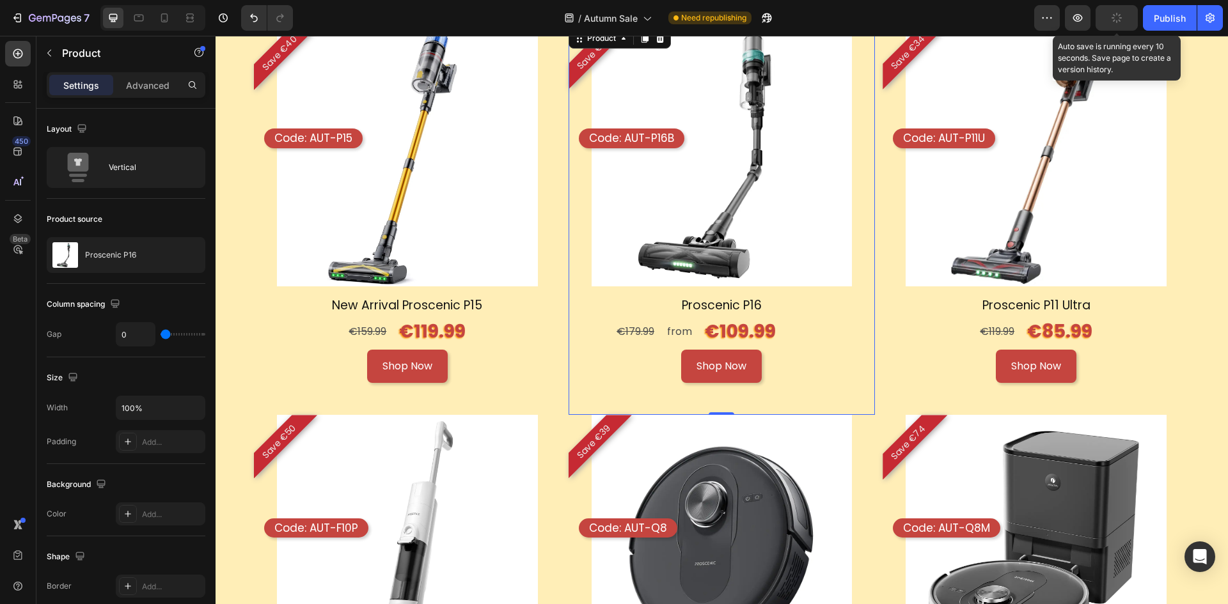
click at [1130, 23] on button "button" at bounding box center [1116, 18] width 42 height 26
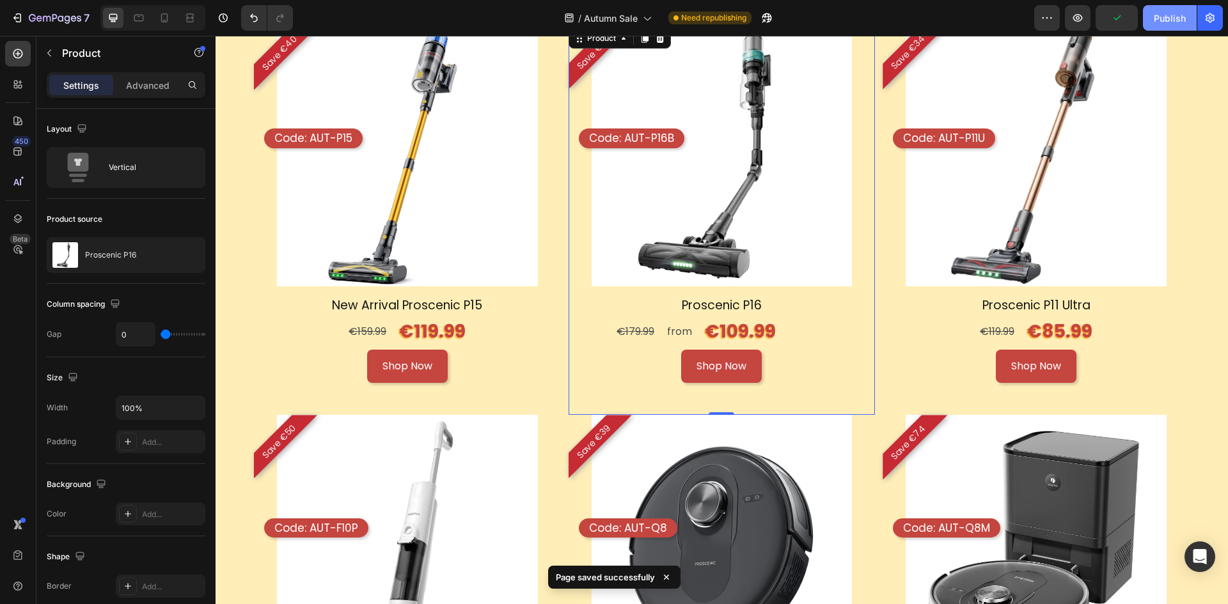
click at [1180, 20] on div "Publish" at bounding box center [1169, 18] width 32 height 13
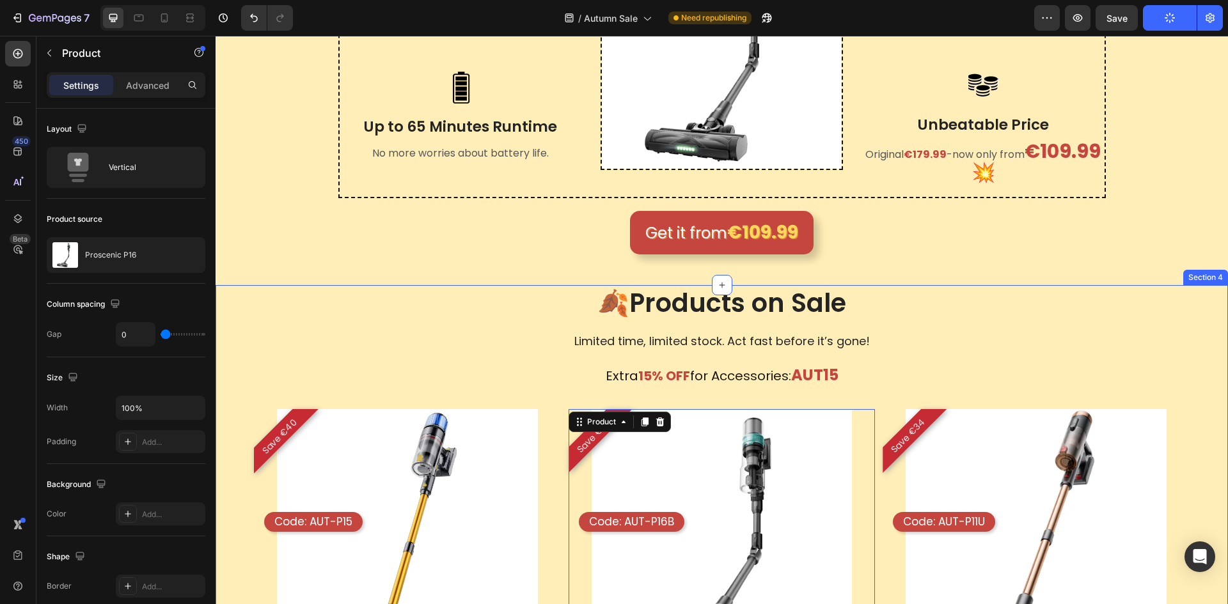
scroll to position [254, 0]
